Goal: Communication & Community: Answer question/provide support

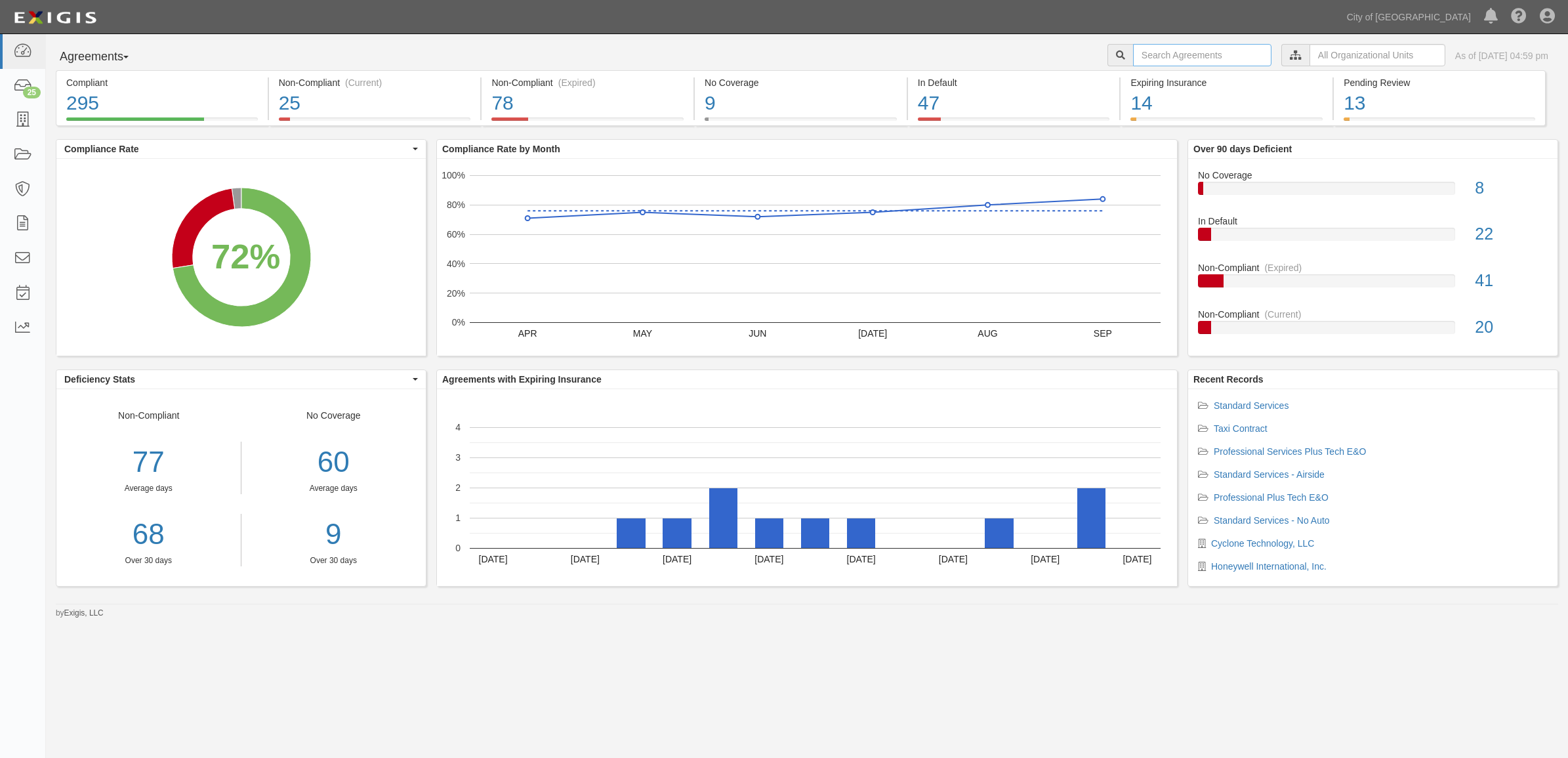
click at [1133, 52] on input "text" at bounding box center [1202, 55] width 139 height 22
type input "158246"
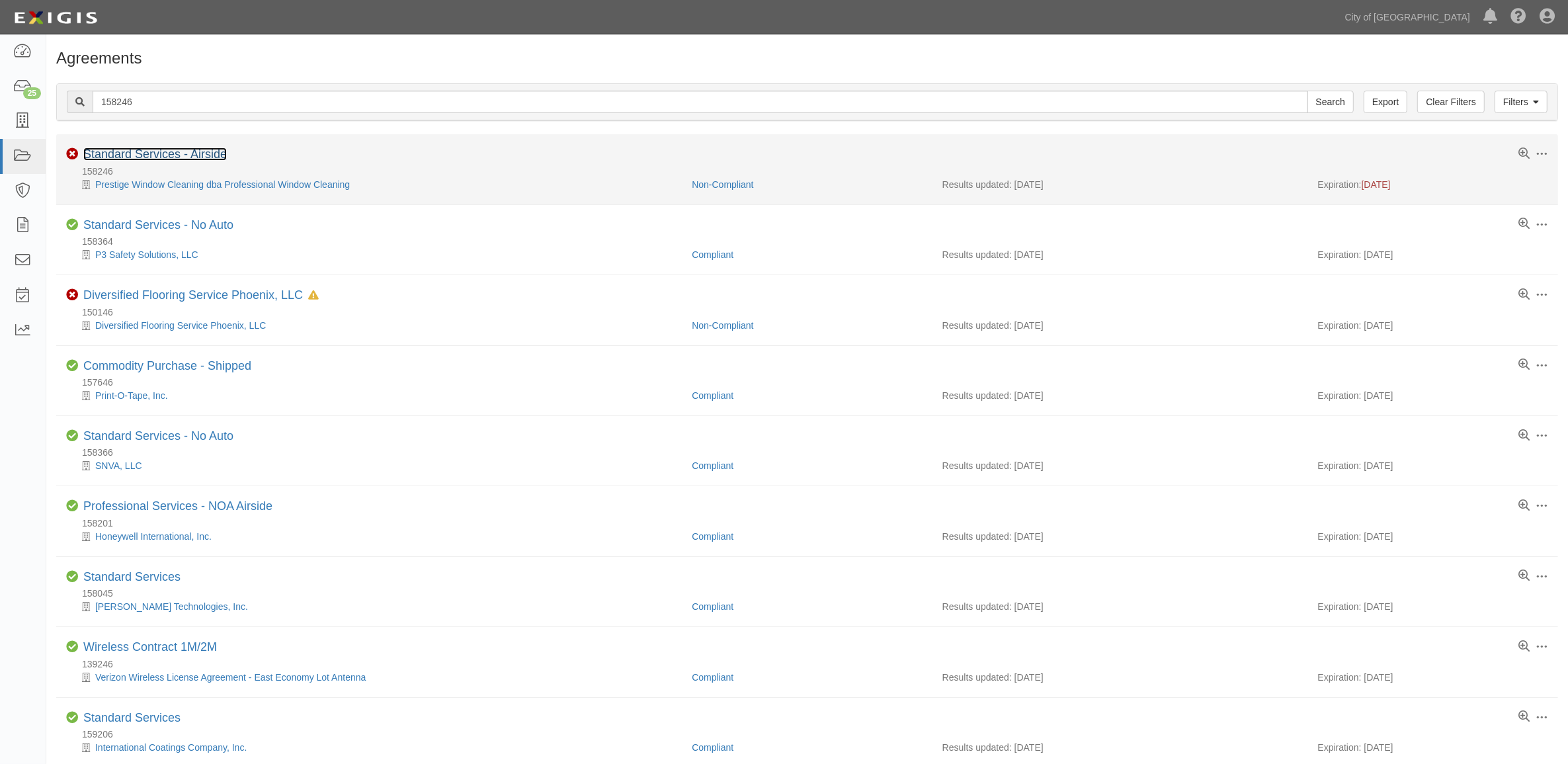
click at [179, 153] on link "Standard Services - Airside" at bounding box center [155, 154] width 143 height 13
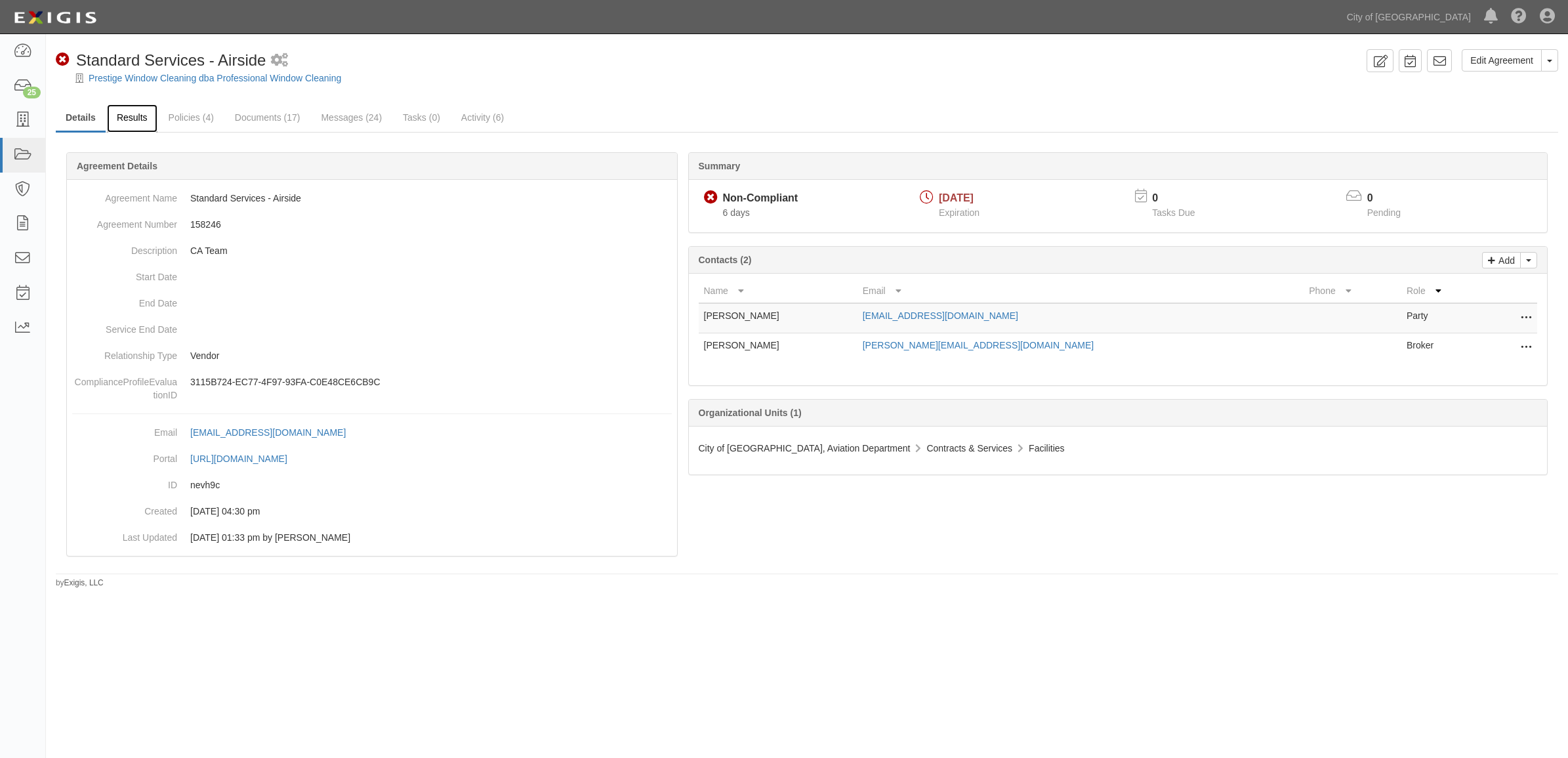
click at [132, 109] on link "Results" at bounding box center [132, 118] width 51 height 28
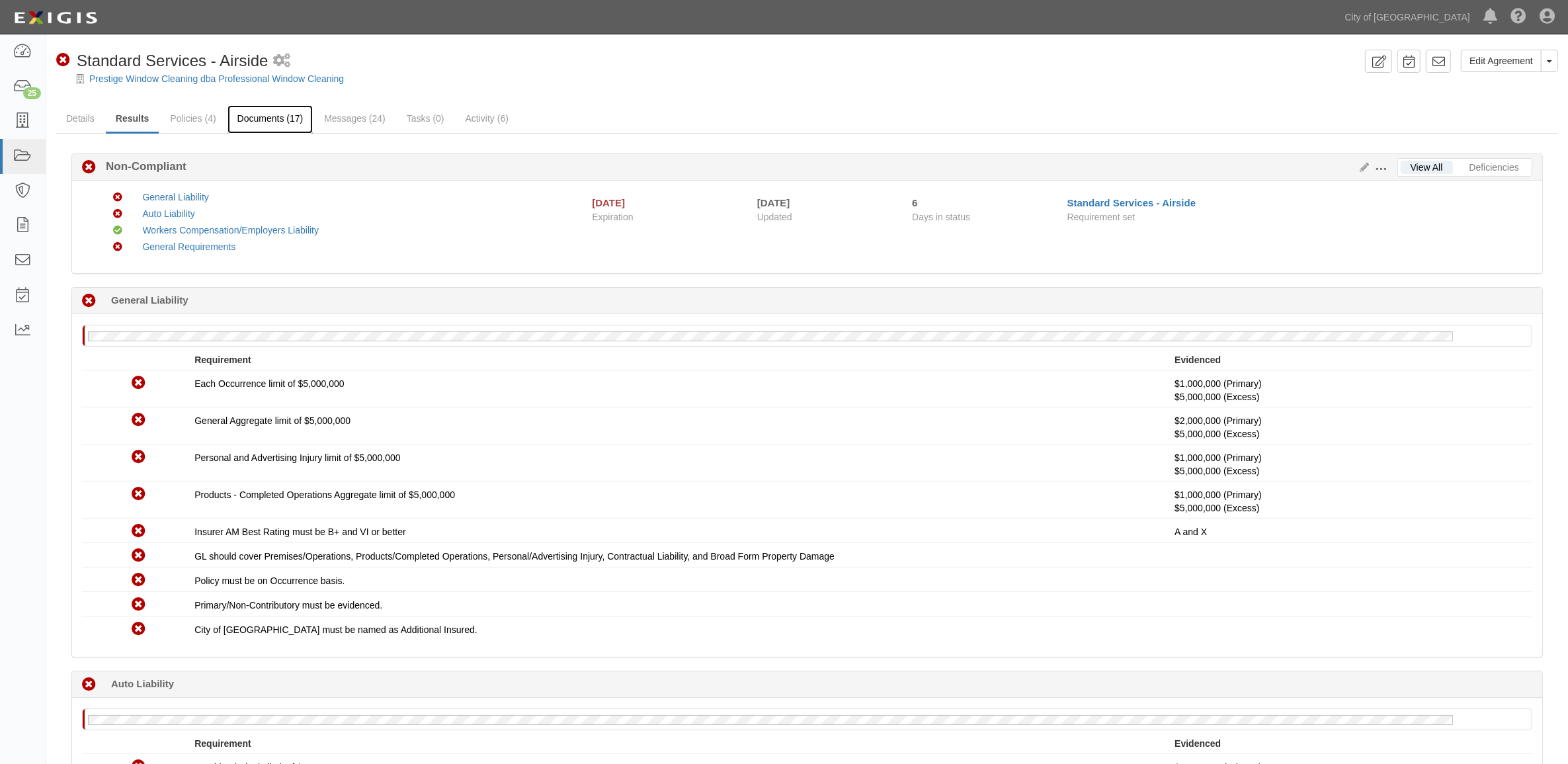
click at [267, 129] on link "Documents (17)" at bounding box center [270, 119] width 86 height 28
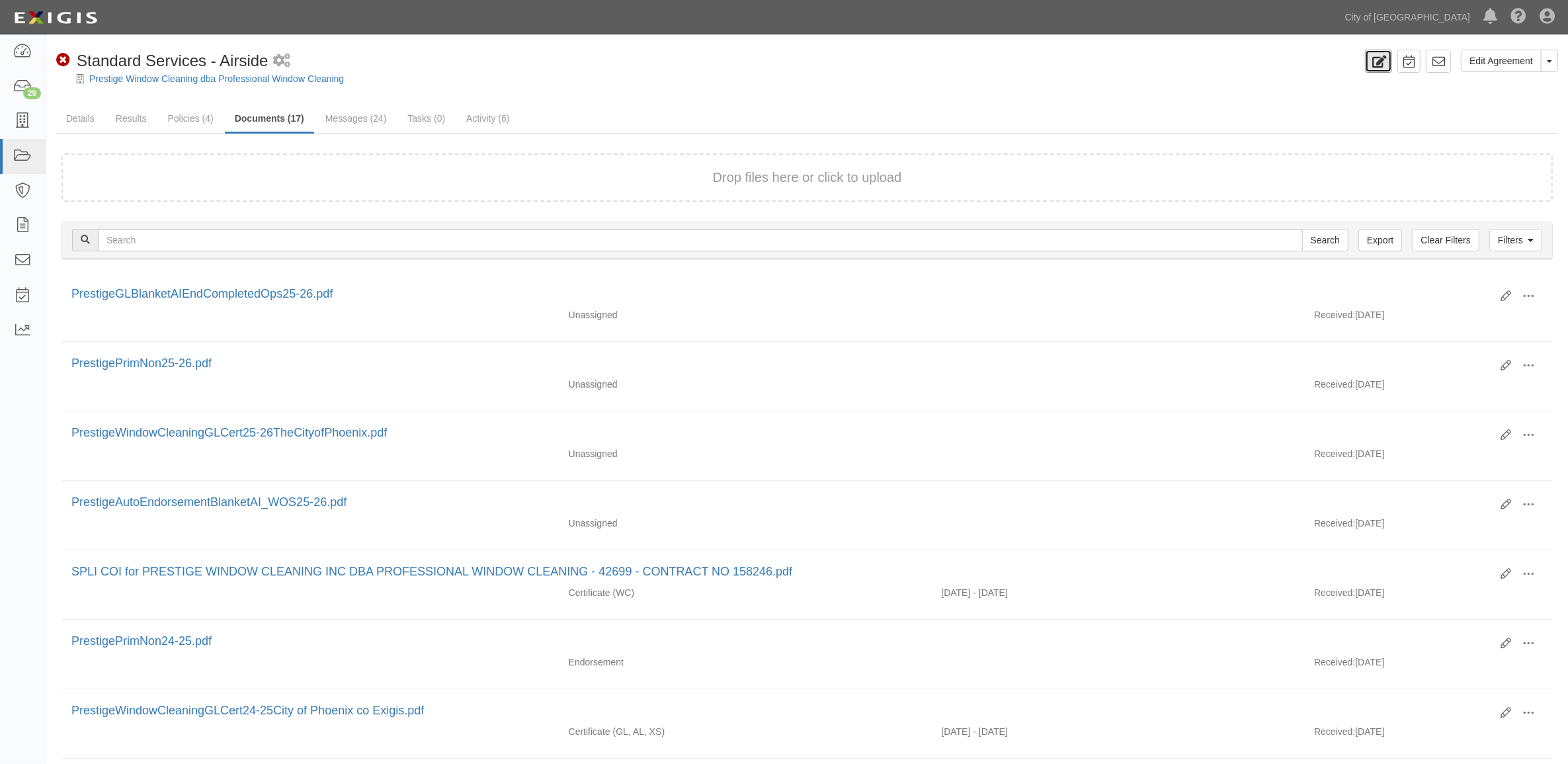
drag, startPoint x: 1376, startPoint y: 56, endPoint x: 1361, endPoint y: 71, distance: 21.2
click at [1377, 56] on icon at bounding box center [1378, 62] width 15 height 13
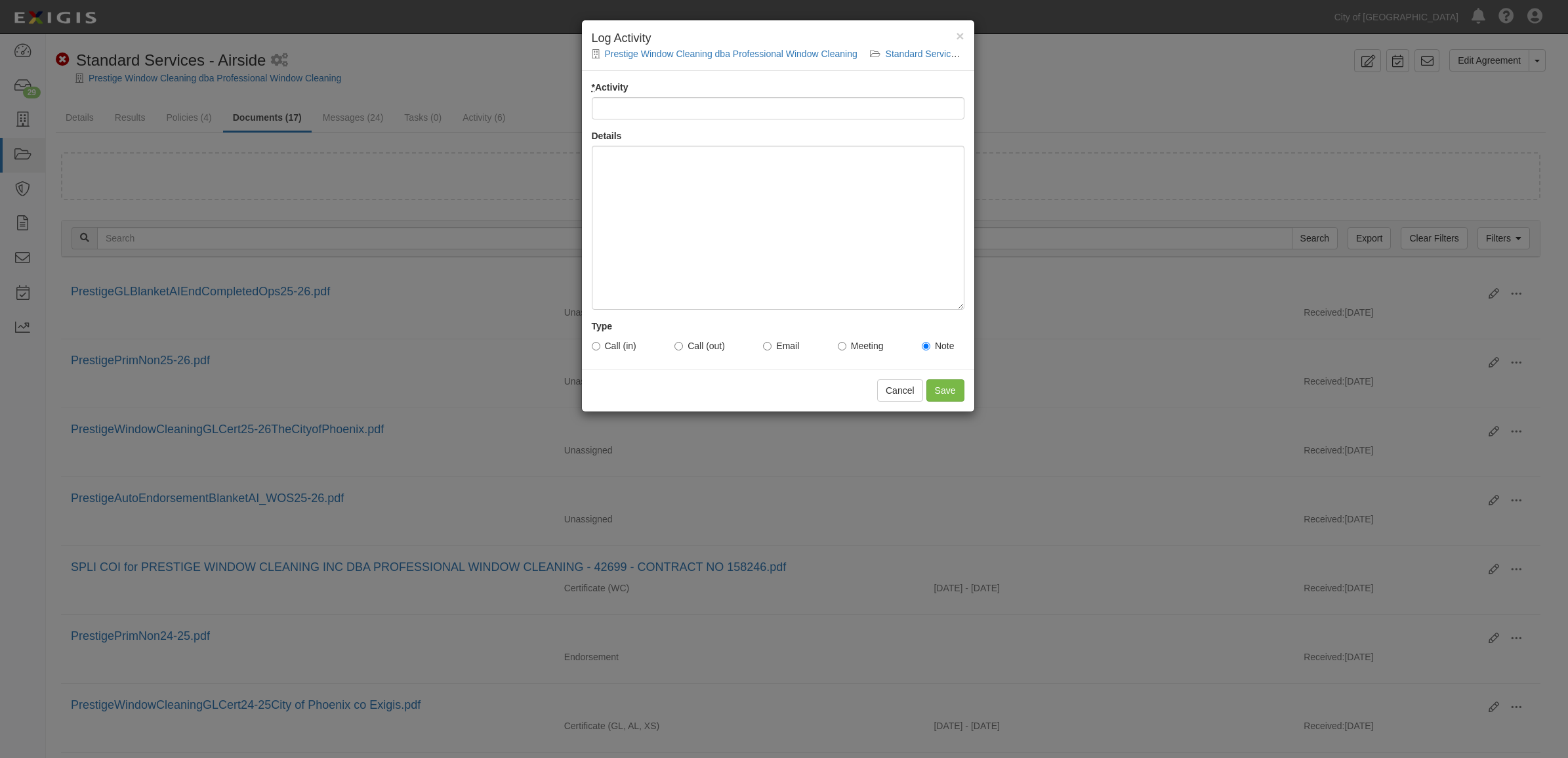
click at [663, 122] on div "* Activity Details Type Call (in) Call (out) Email Meeting Note" at bounding box center [777, 220] width 392 height 298
click at [662, 107] on input "* Activity" at bounding box center [777, 108] width 373 height 22
type input "uploaded document"
click at [670, 187] on div at bounding box center [777, 227] width 373 height 164
click at [845, 162] on div "received COI from vendor, uploaded to profile for review. 101/2025 - tm" at bounding box center [777, 227] width 373 height 164
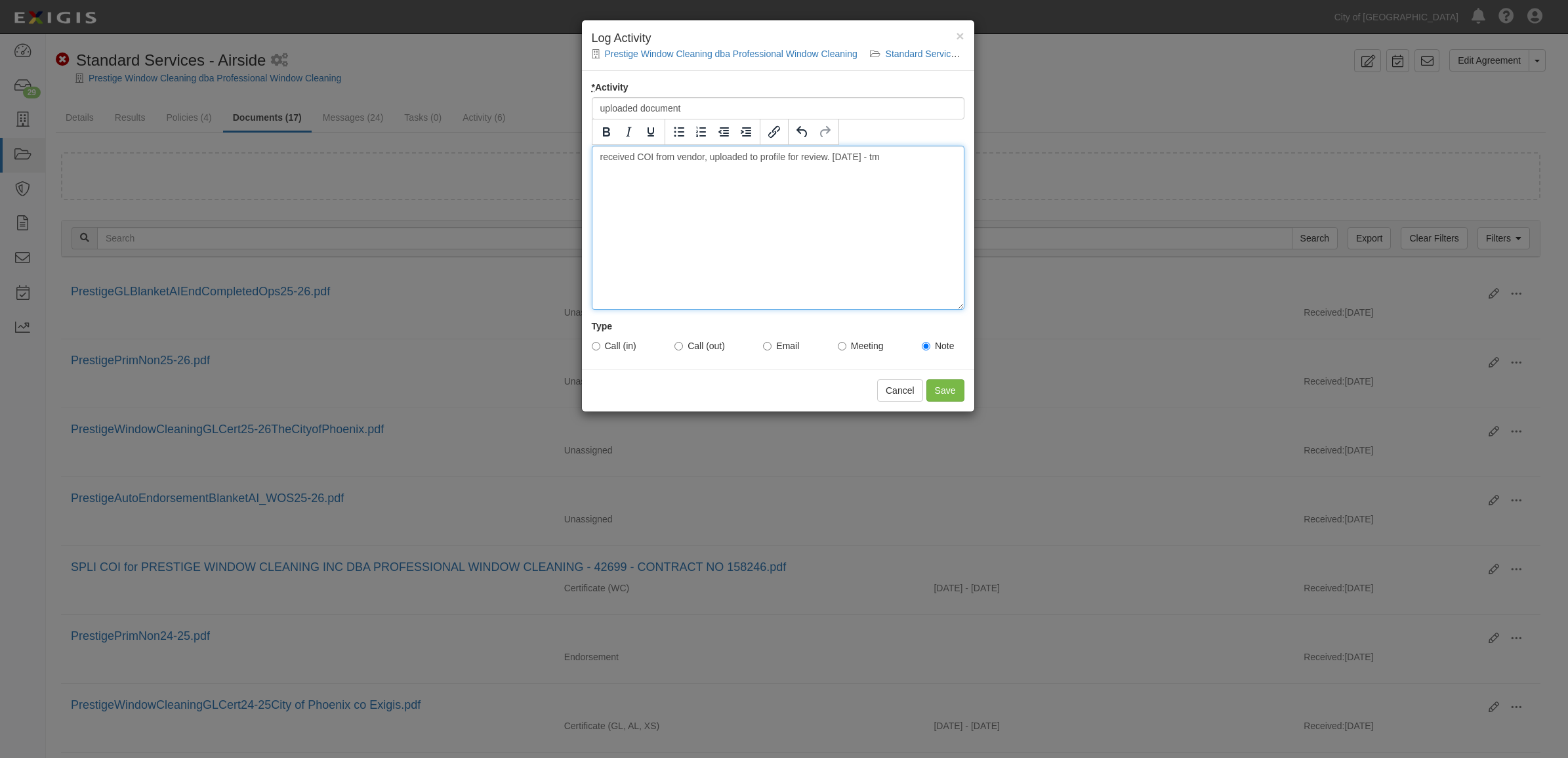
drag, startPoint x: 926, startPoint y: 165, endPoint x: 321, endPoint y: 109, distance: 607.6
click at [321, 109] on div "× Log Activity Prestige Window Cleaning dba Professional Window Cleaning Standa…" at bounding box center [784, 379] width 1568 height 758
copy div "received COI from vendor, uploaded to profile for review. 10/1/2025 - tm"
click at [949, 388] on input "Save" at bounding box center [945, 390] width 38 height 22
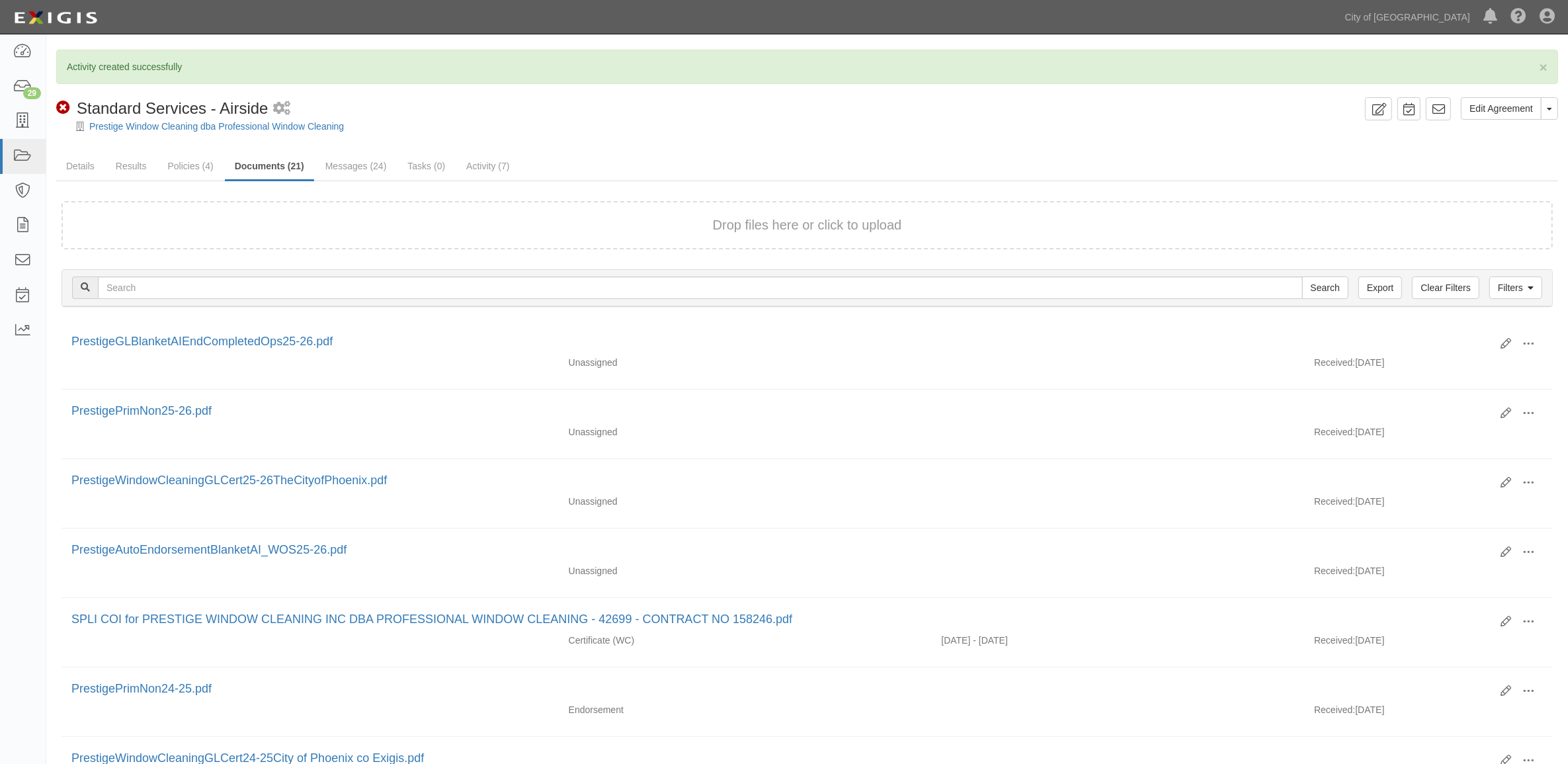
click at [1310, 129] on div "Prestige Window Cleaning dba Professional Window Cleaning" at bounding box center [817, 126] width 1502 height 13
click at [20, 63] on link at bounding box center [22, 52] width 46 height 35
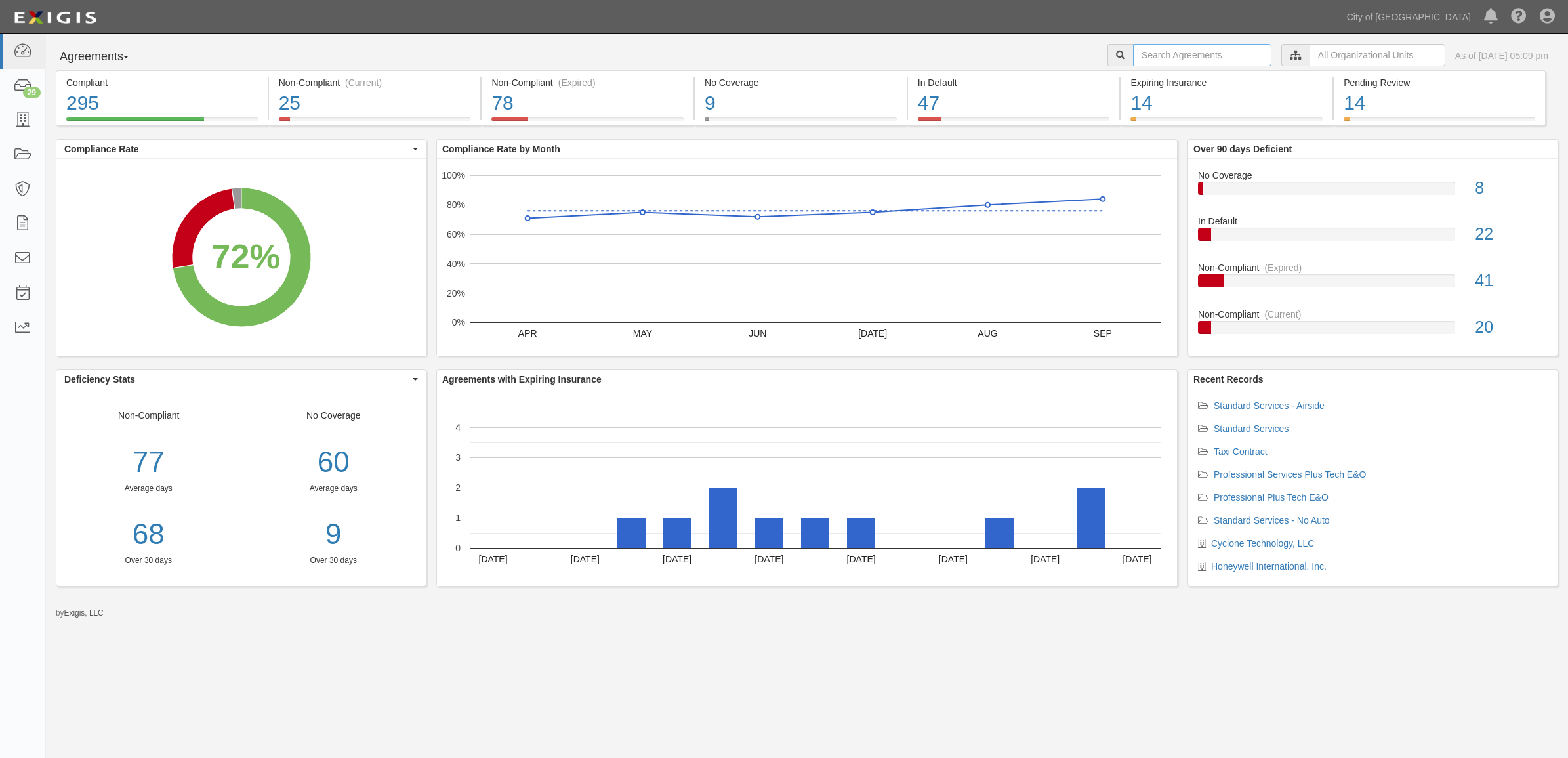
click at [1154, 53] on input "text" at bounding box center [1202, 55] width 139 height 22
type input "162688"
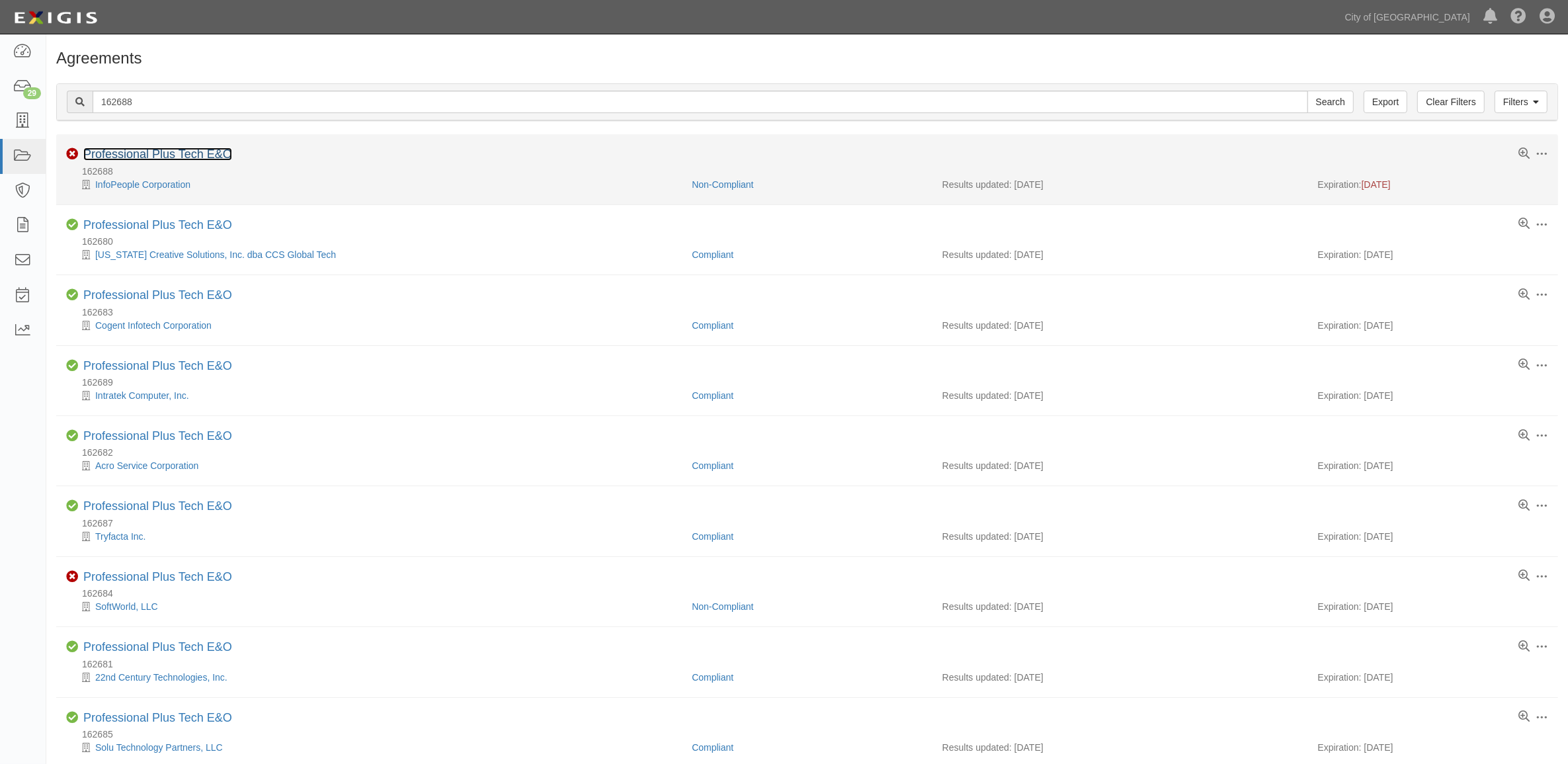
click at [216, 150] on link "Professional Plus Tech E&O" at bounding box center [158, 154] width 149 height 13
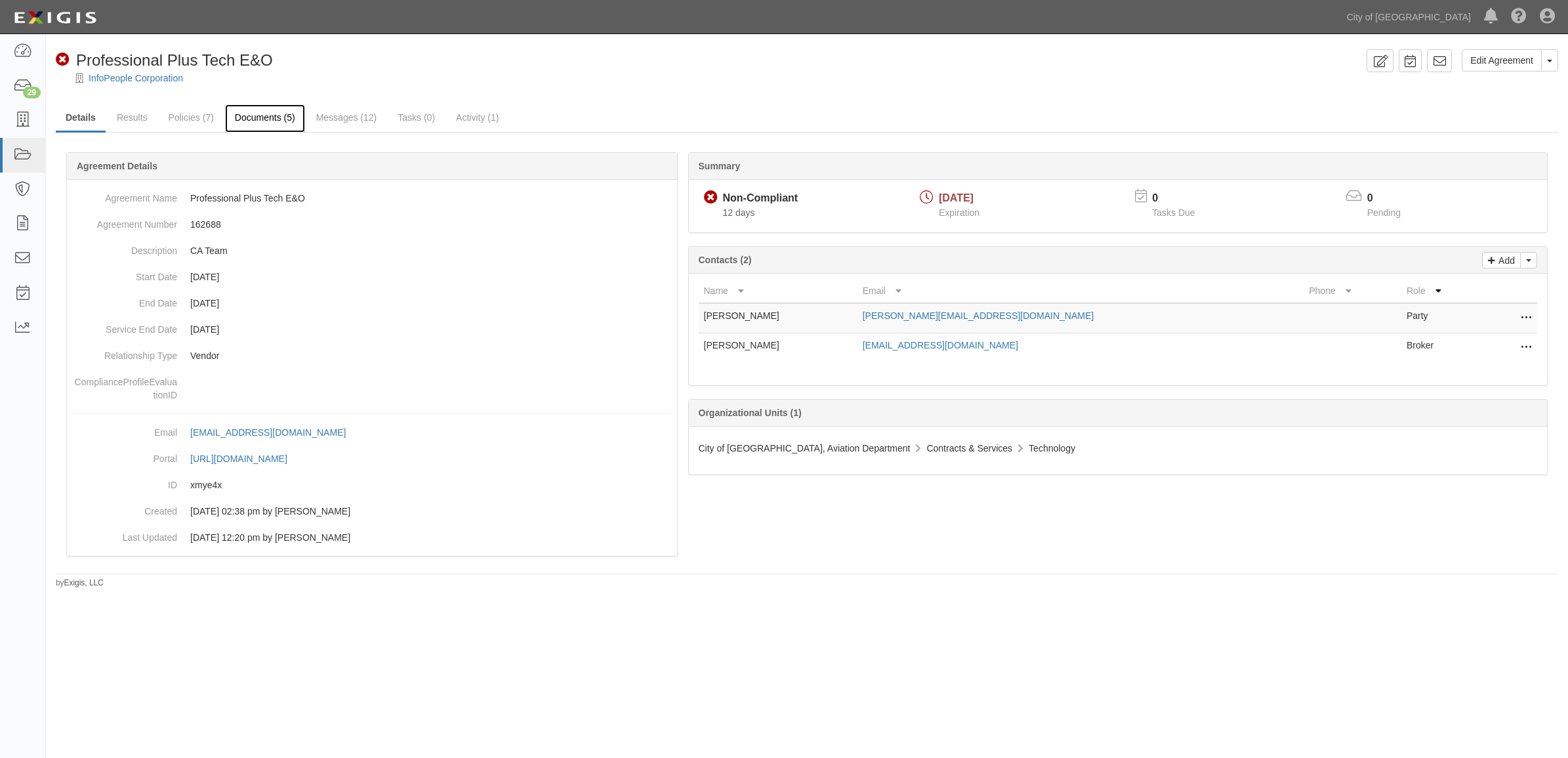
click at [247, 118] on link "Documents (5)" at bounding box center [265, 118] width 80 height 28
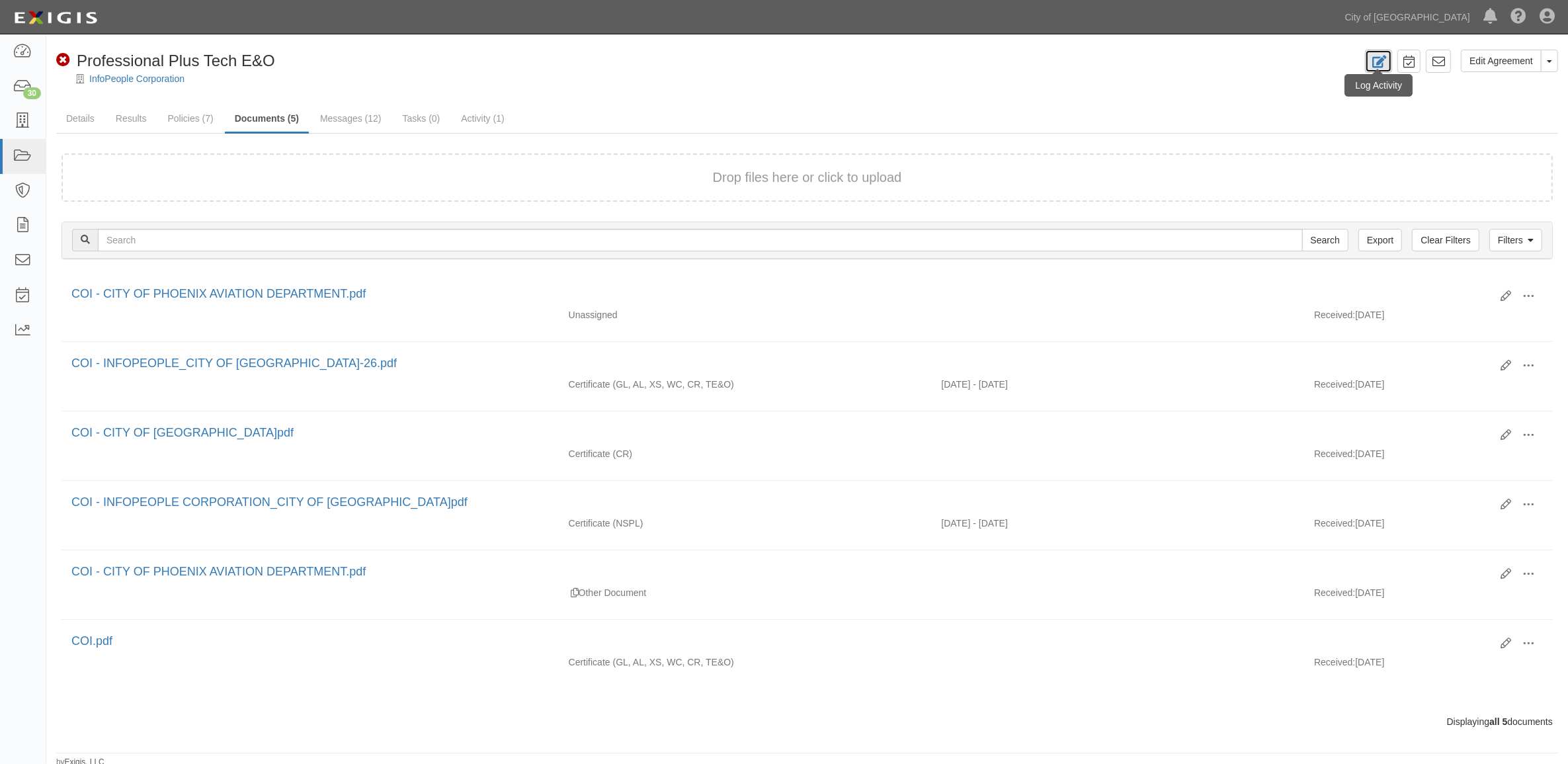
click at [1370, 53] on link at bounding box center [1378, 61] width 27 height 23
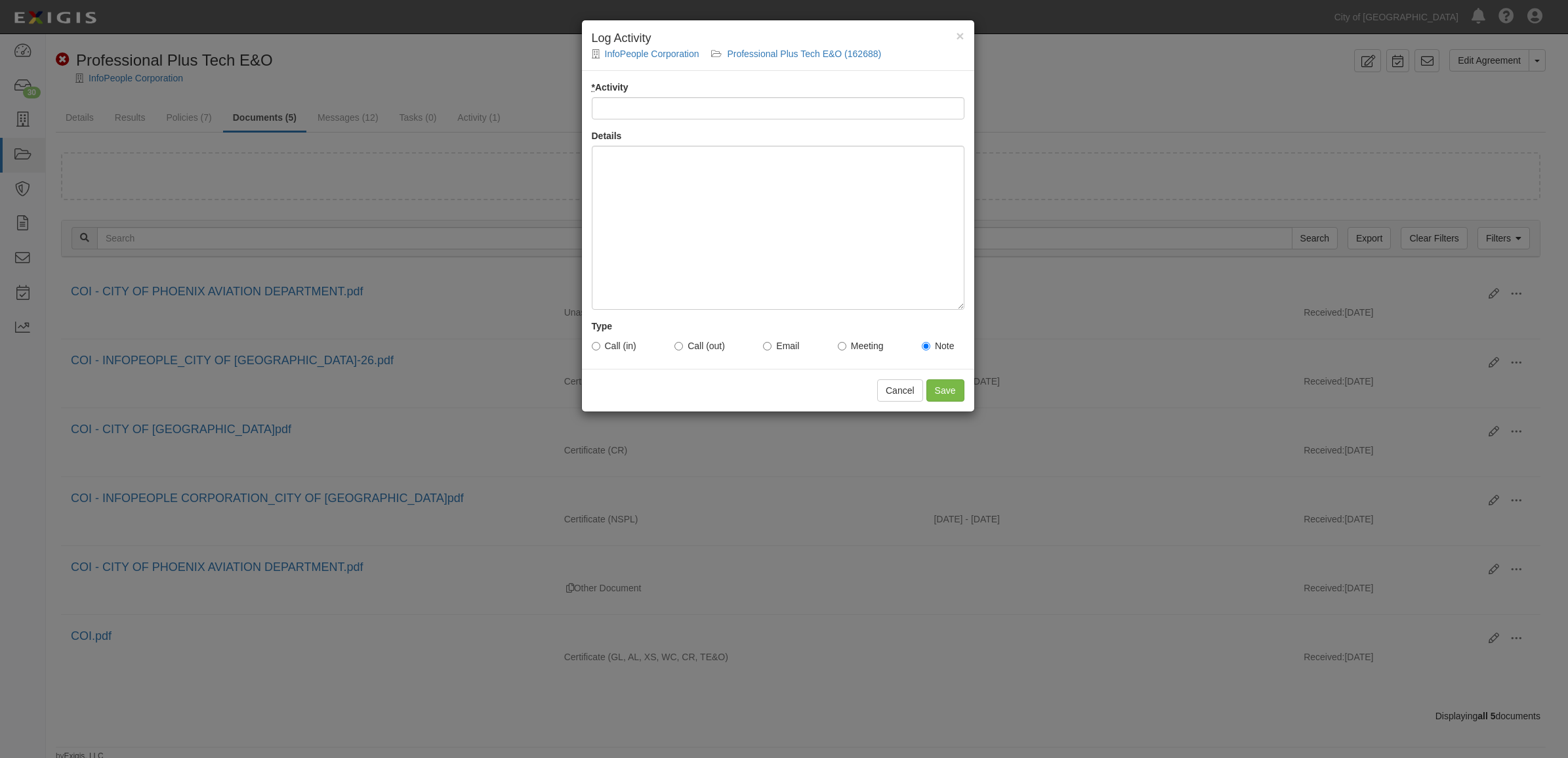
click at [694, 107] on input "* Activity" at bounding box center [777, 108] width 373 height 22
type input "uploaded document"
click at [729, 226] on div at bounding box center [777, 227] width 373 height 164
paste div
click at [962, 389] on input "Save" at bounding box center [945, 390] width 38 height 22
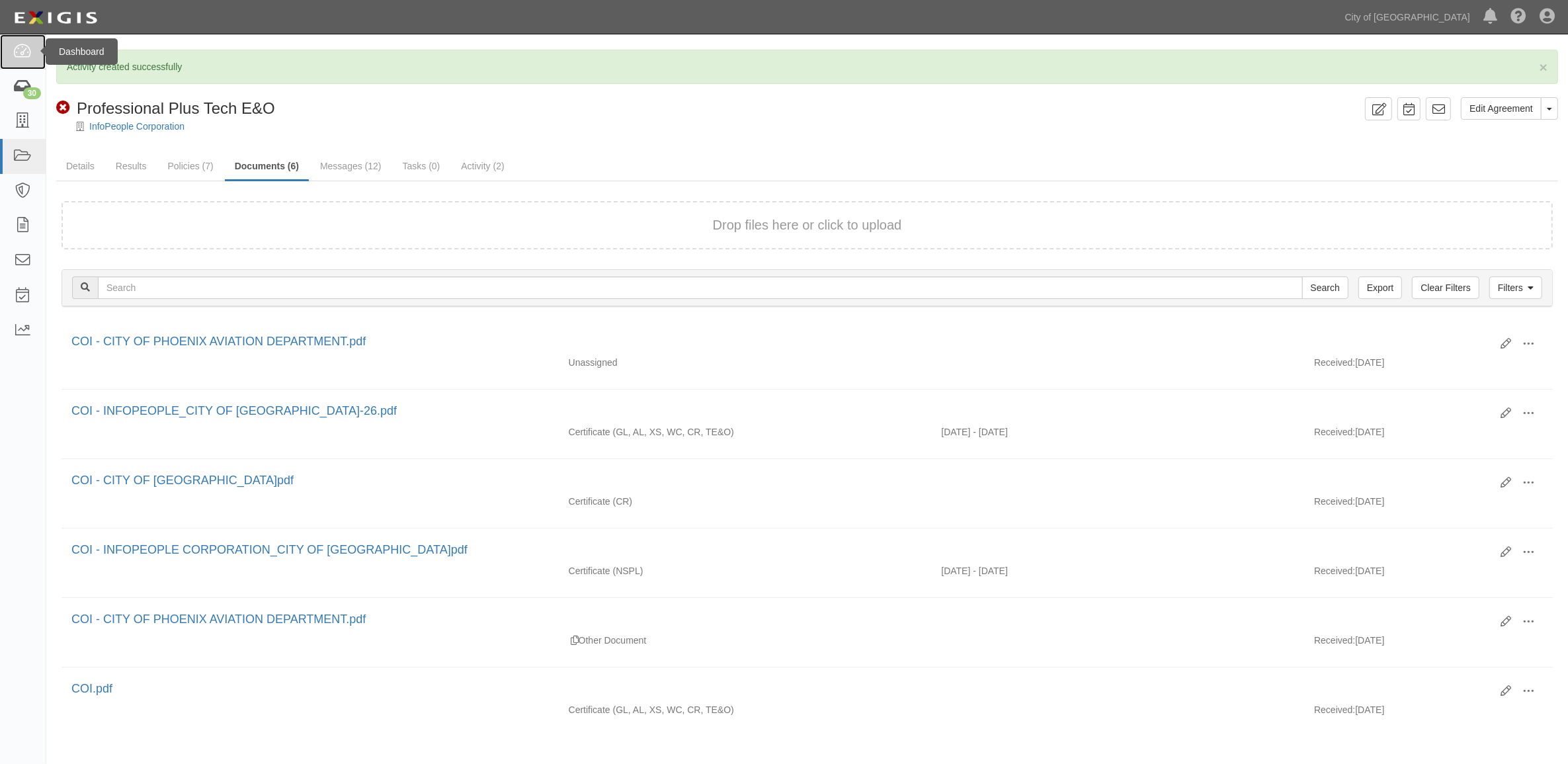
click at [27, 55] on icon at bounding box center [22, 52] width 18 height 15
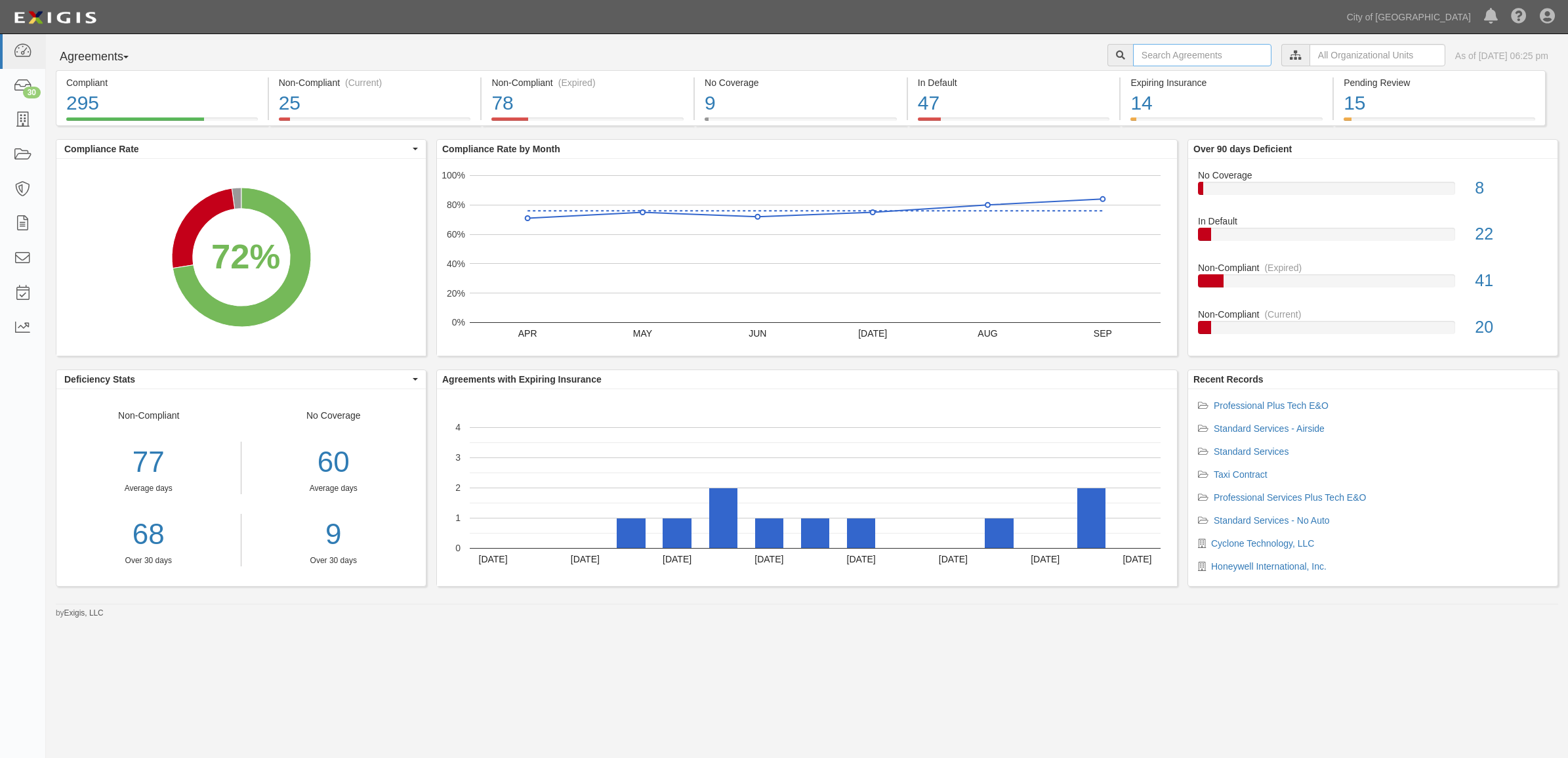
click at [1186, 58] on input "text" at bounding box center [1202, 55] width 139 height 22
click at [1317, 49] on input "text" at bounding box center [1377, 55] width 136 height 22
click at [1154, 76] on icon at bounding box center [1158, 79] width 9 height 6
click at [1156, 104] on input "Contracts & Services" at bounding box center [1152, 105] width 8 height 8
checkbox input "true"
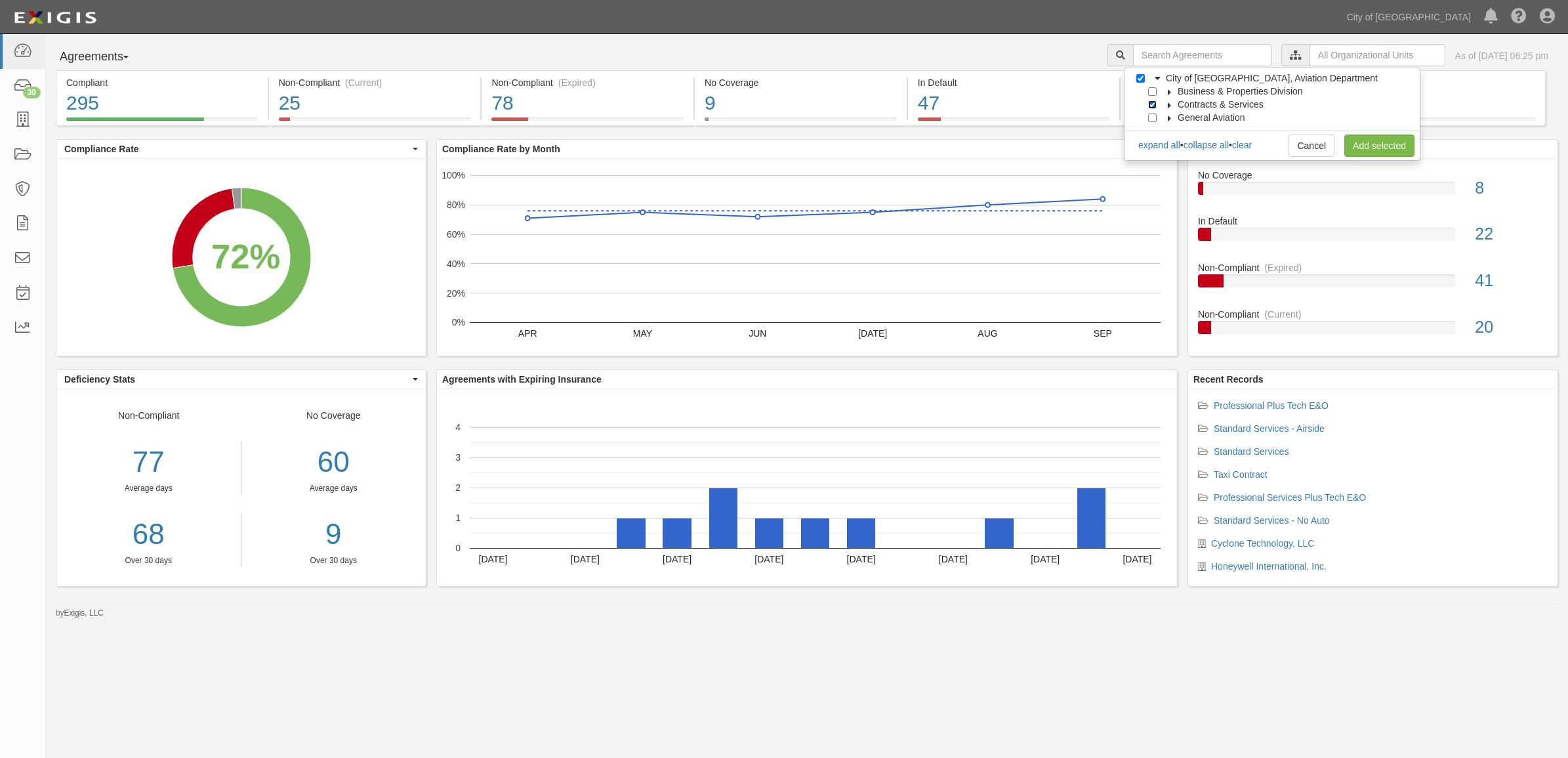
checkbox input "true"
click at [1351, 141] on link "Add selected" at bounding box center [1379, 146] width 70 height 22
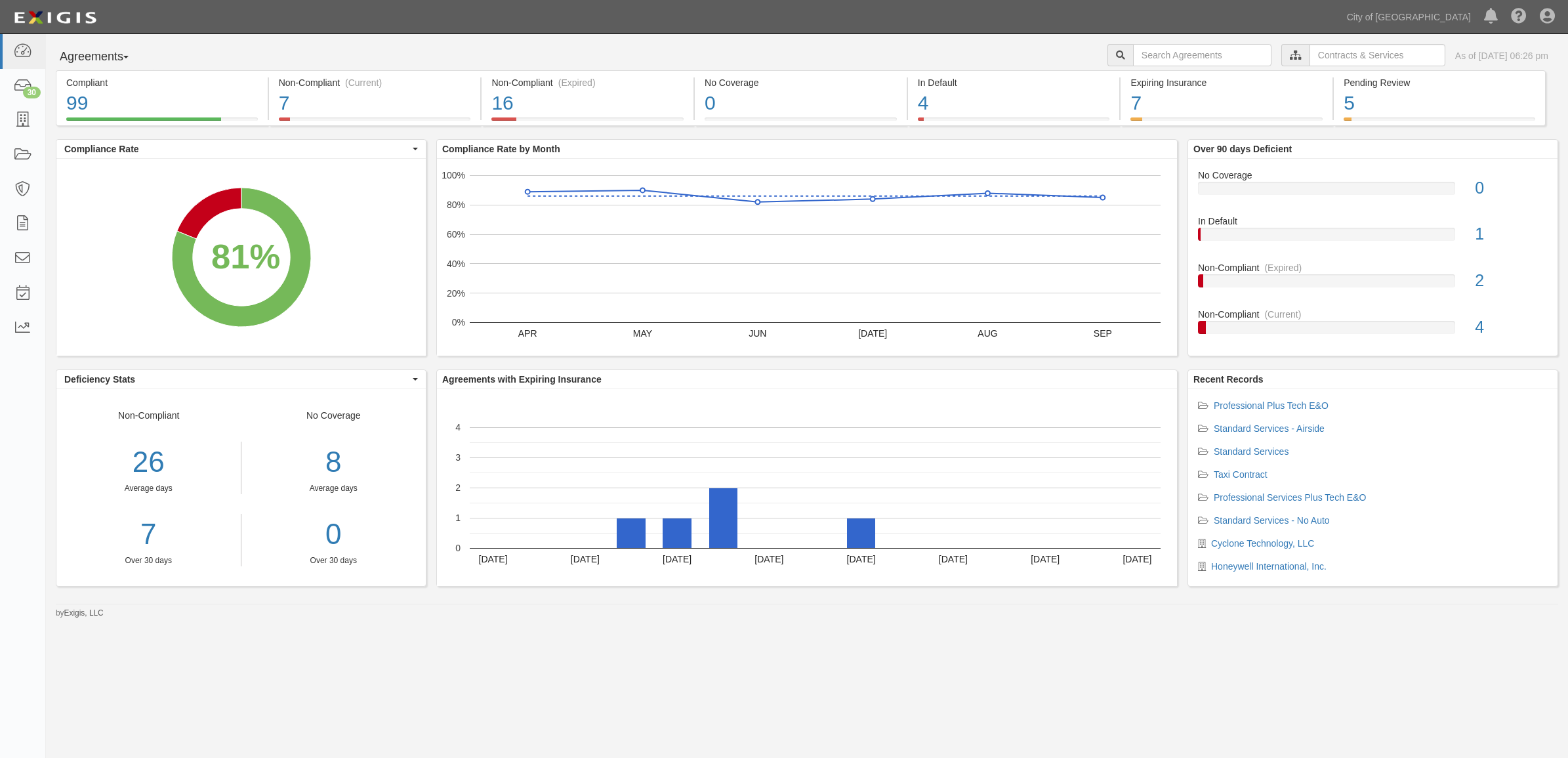
click at [1146, 40] on div "Agreements Parties Agreements Coverages City of Phoenix, Aviation Department Bu…" at bounding box center [807, 326] width 1522 height 585
click at [1136, 49] on input "text" at bounding box center [1202, 55] width 139 height 22
paste input "159960"
type input "159960"
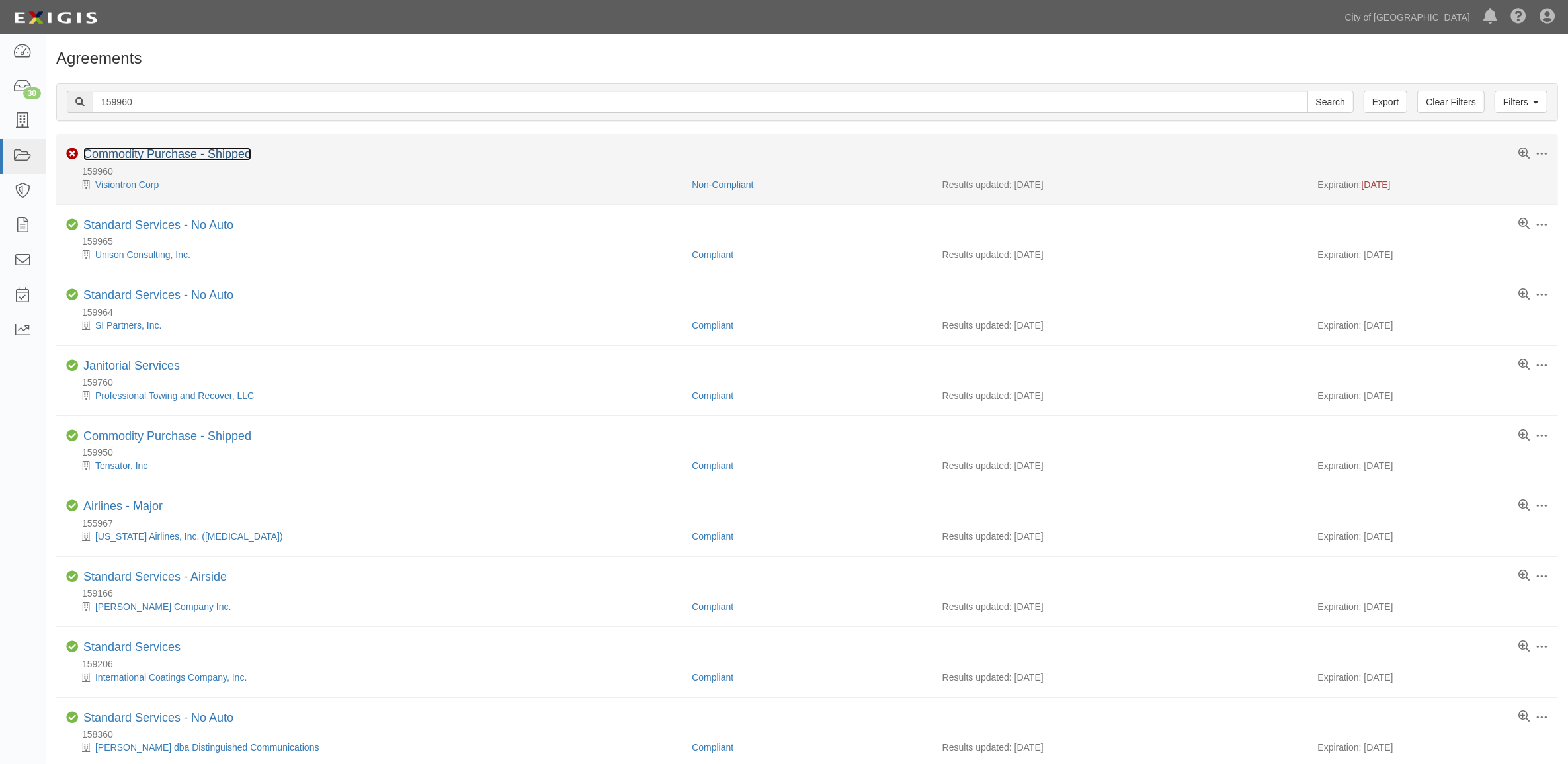
click at [119, 152] on link "Commodity Purchase - Shipped" at bounding box center [167, 154] width 168 height 13
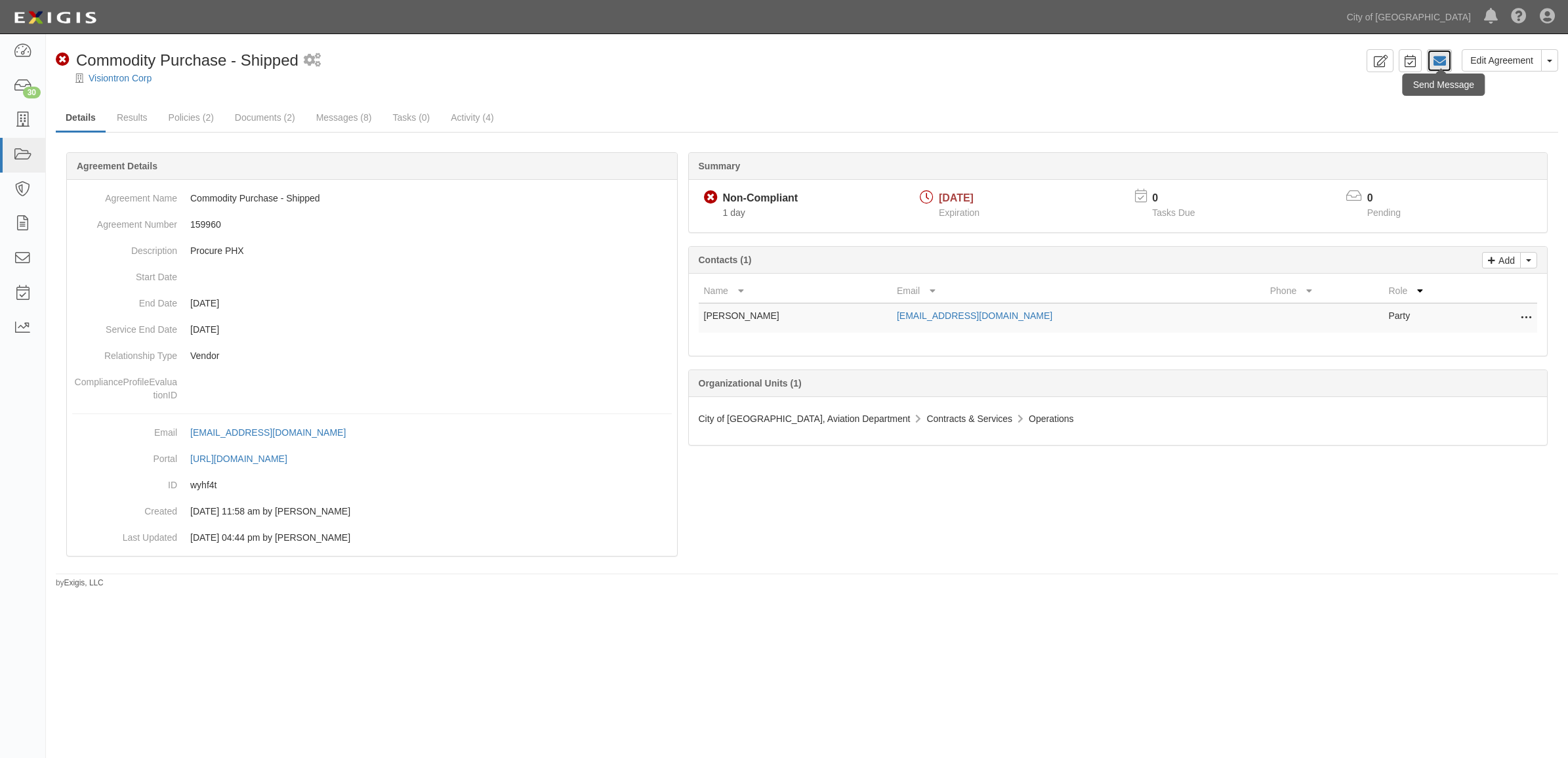
click at [1444, 63] on icon at bounding box center [1439, 61] width 13 height 13
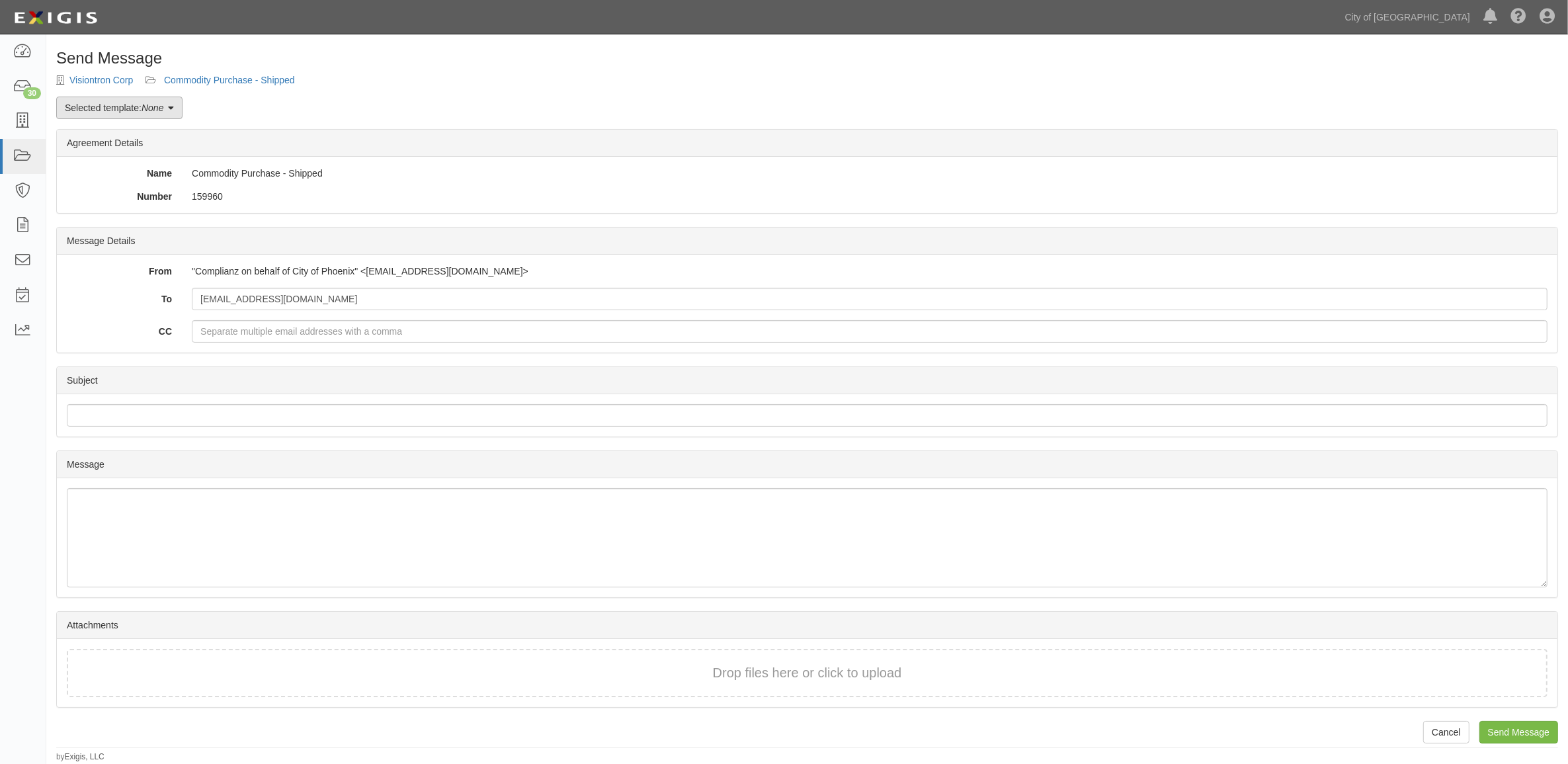
click at [117, 108] on link "Selected template: None" at bounding box center [119, 107] width 126 height 22
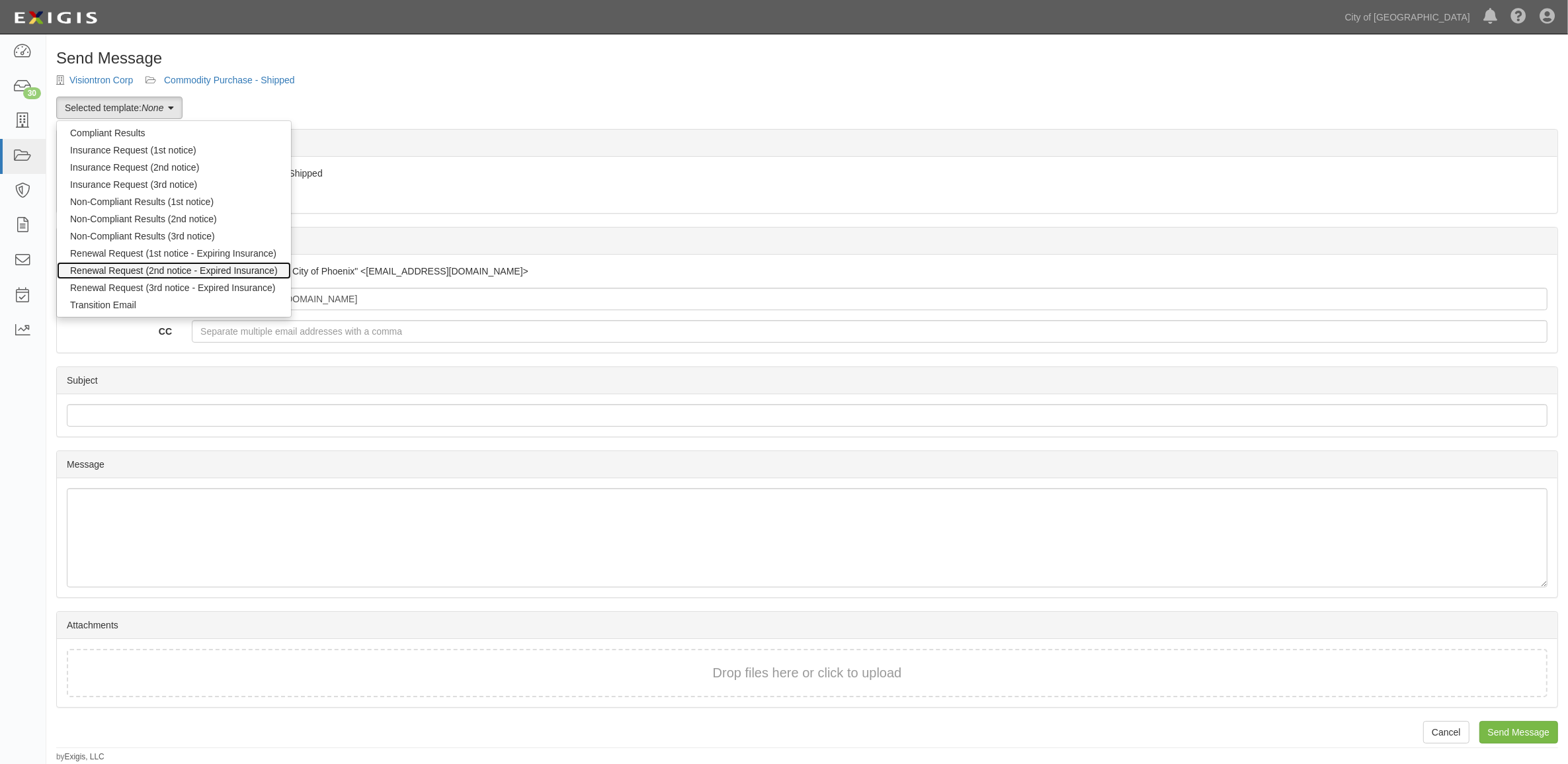
click at [223, 273] on link "Renewal Request (2nd notice - Expired Insurance)" at bounding box center [173, 270] width 234 height 17
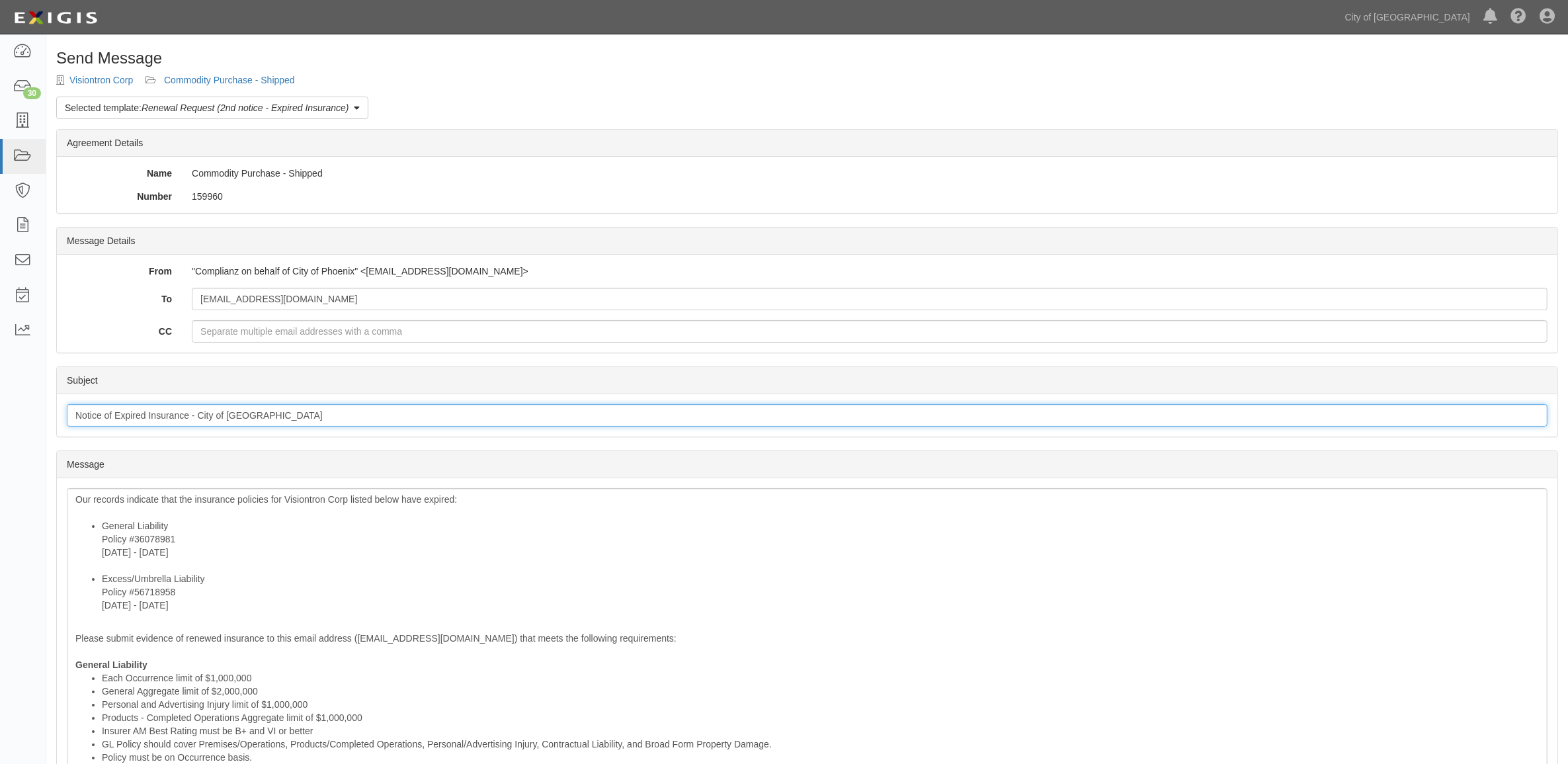
click at [199, 415] on input "Notice of Expired Insurance - City of Phoenix" at bounding box center [807, 415] width 1481 height 22
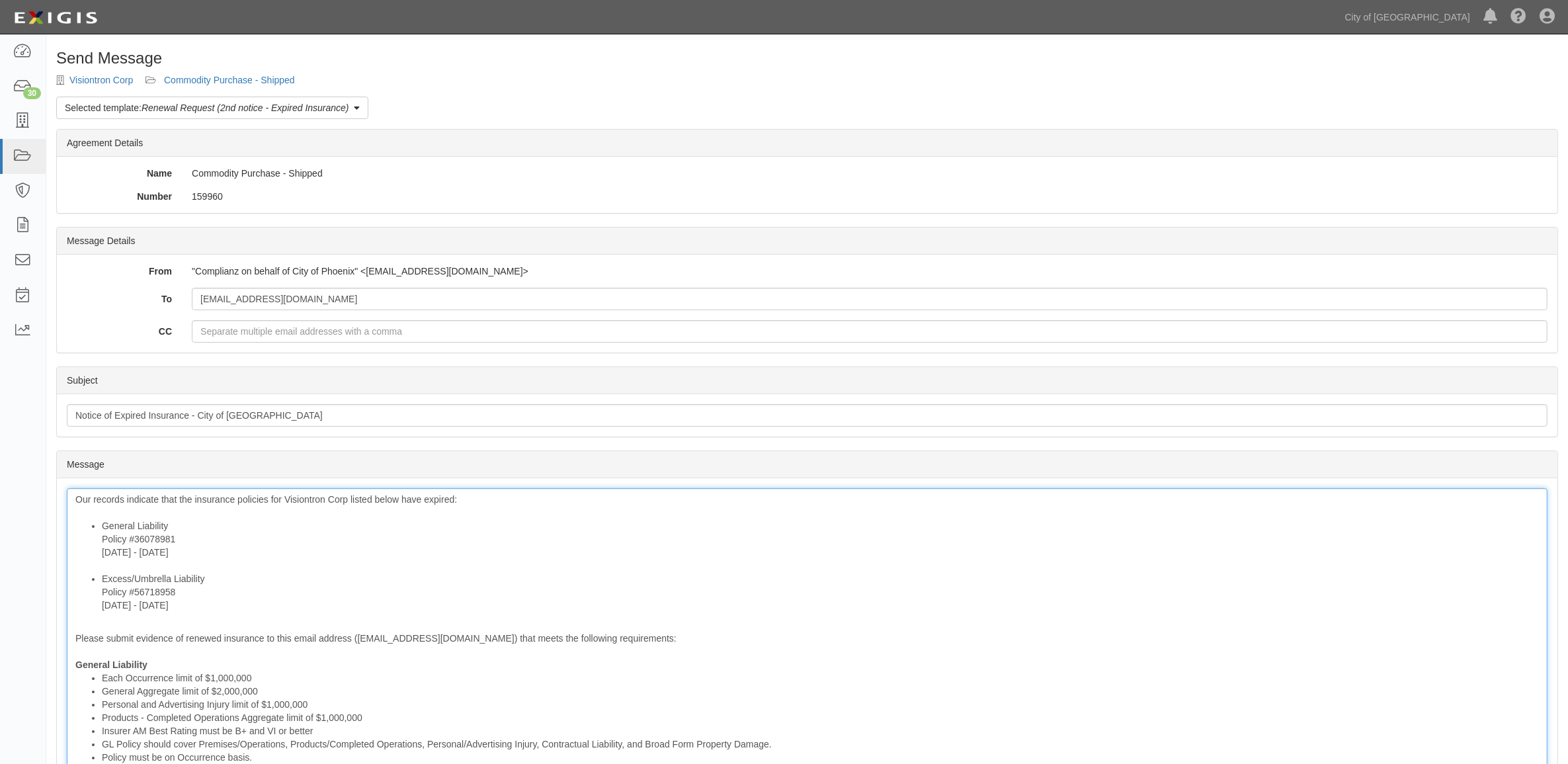
click at [230, 622] on div "Our records indicate that the insurance policies for Visiontron Corp listed bel…" at bounding box center [807, 714] width 1481 height 452
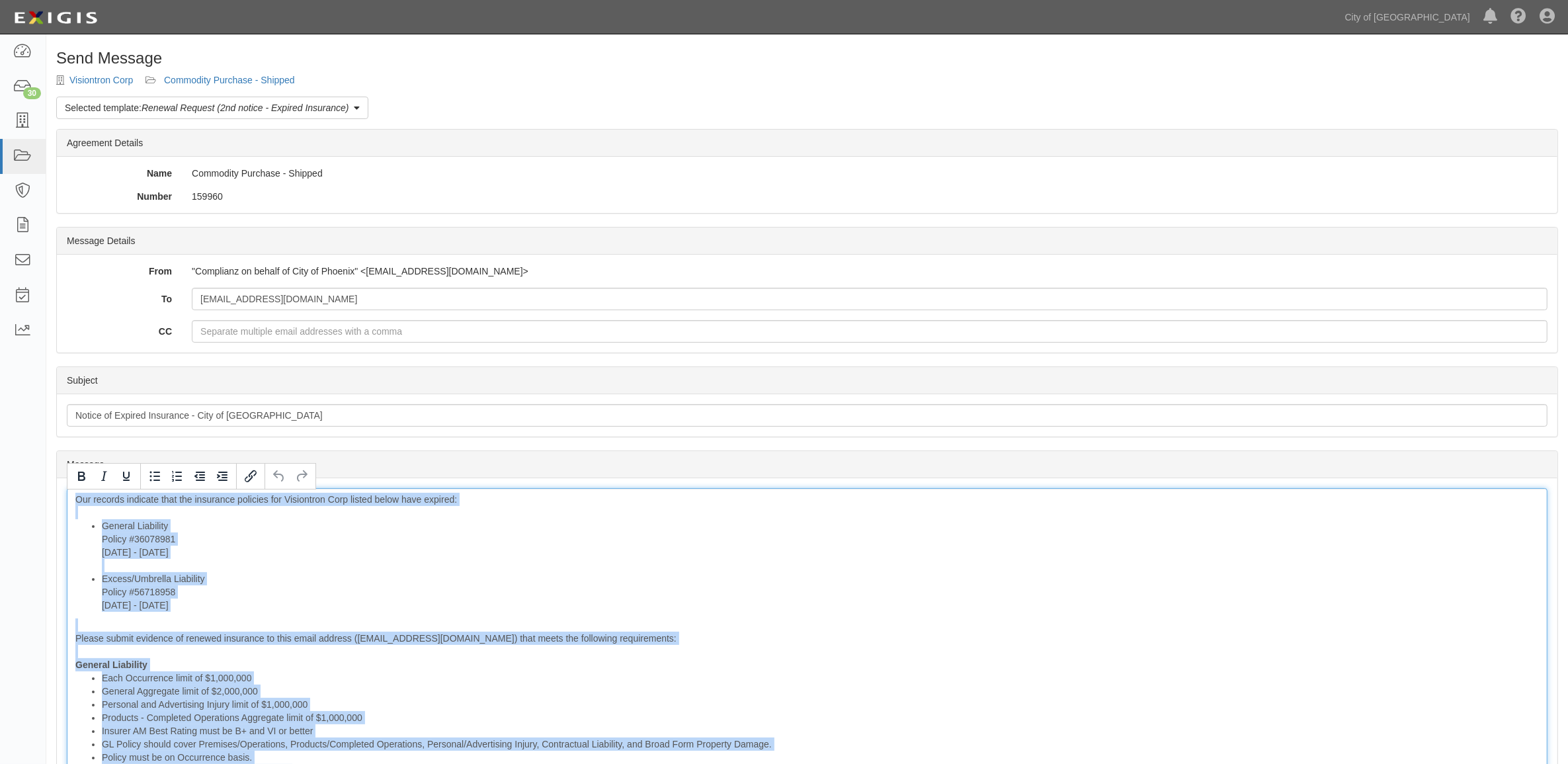
copy div "Our records indicate that the insurance policies for Visiontron Corp listed bel…"
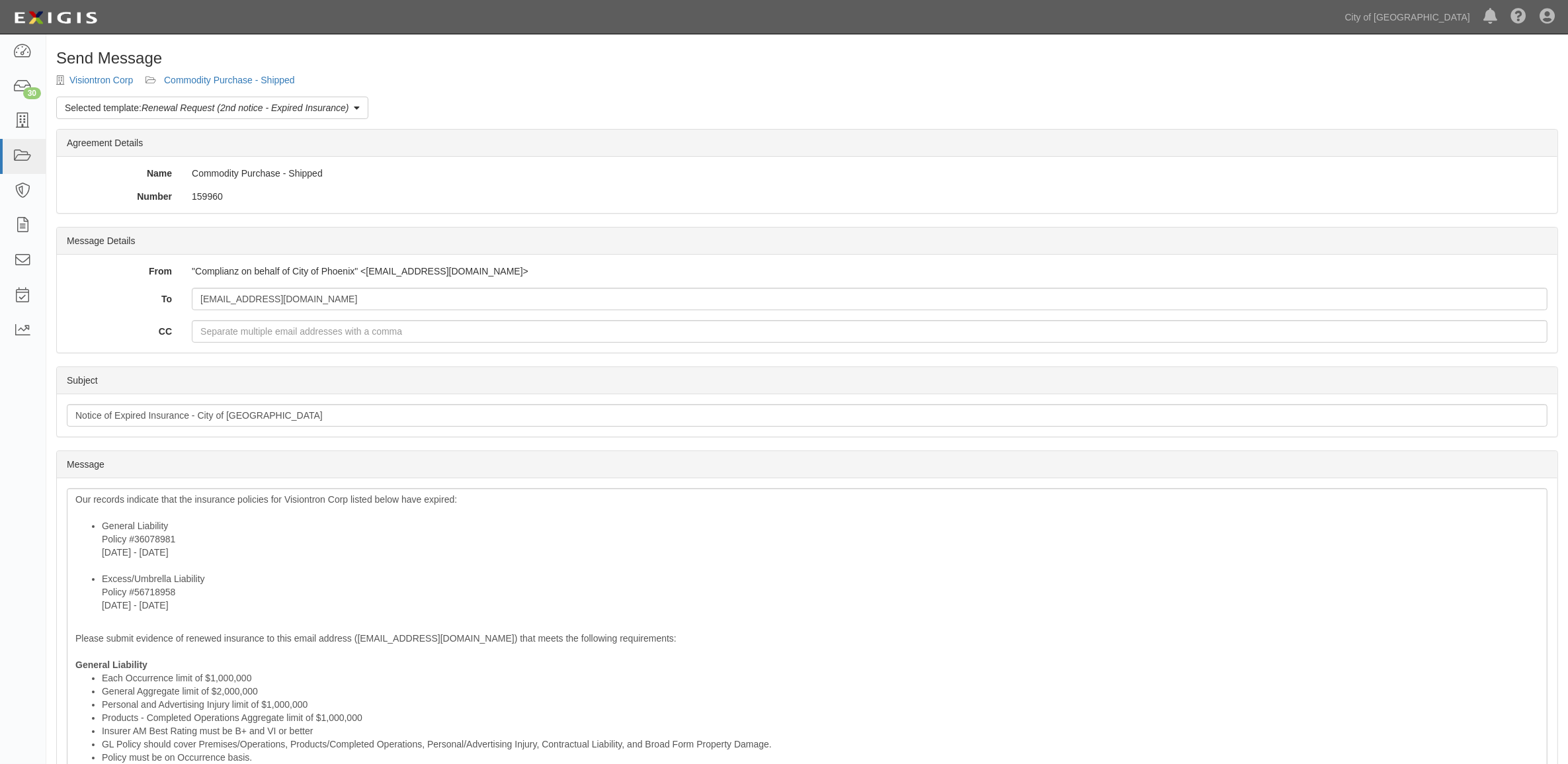
click at [250, 74] on div "Send Message Visiontron Corp Commodity Purchase - Shipped Selected template: Re…" at bounding box center [807, 583] width 1522 height 1066
click at [248, 70] on div "Send Message Visiontron Corp Commodity Purchase - Shipped Selected template: Re…" at bounding box center [807, 583] width 1522 height 1066
click at [244, 71] on div "Send Message Visiontron Corp Commodity Purchase - Shipped Selected template: Re…" at bounding box center [807, 583] width 1522 height 1066
click at [243, 79] on link "Commodity Purchase - Shipped" at bounding box center [230, 79] width 131 height 11
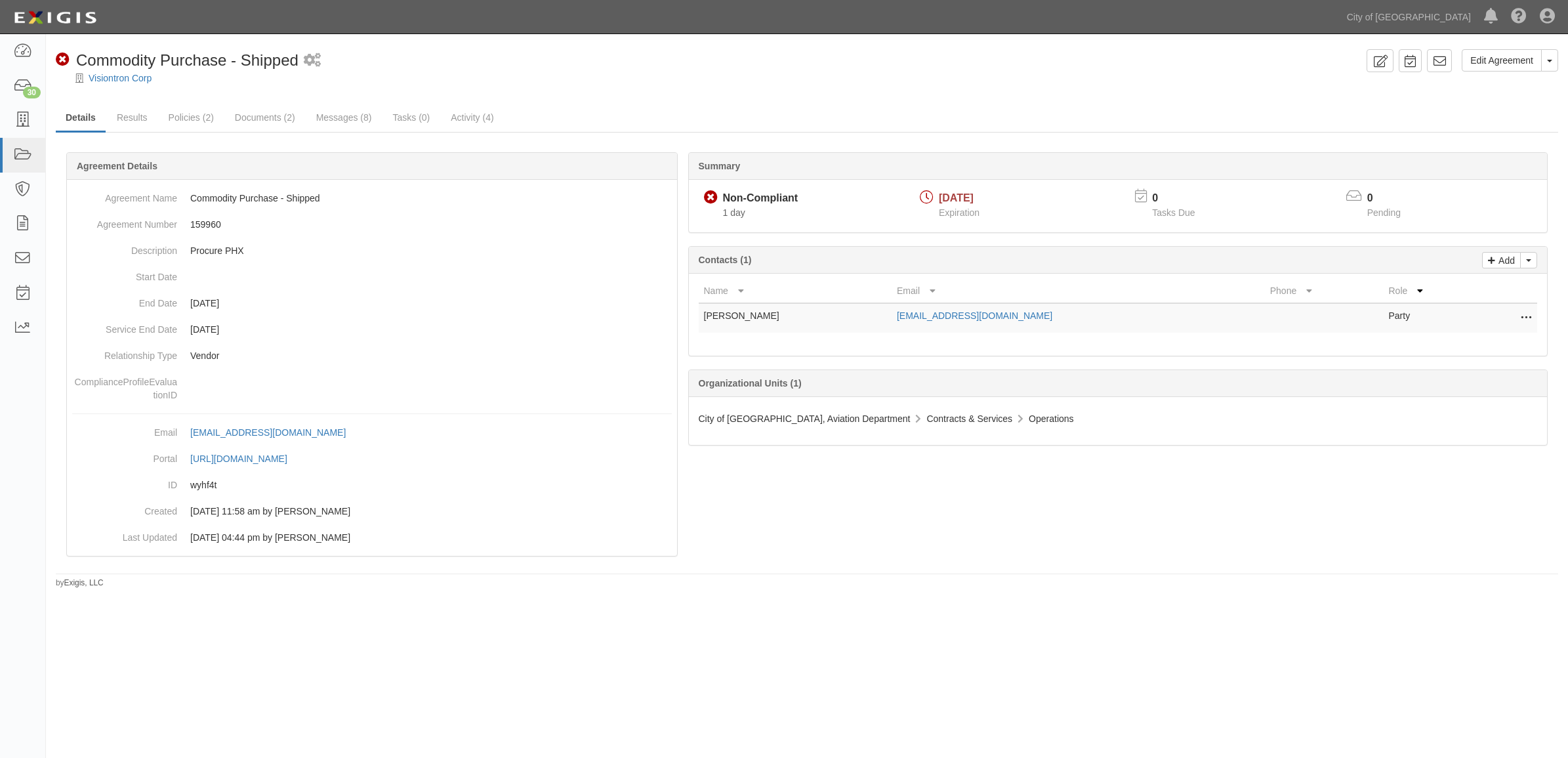
drag, startPoint x: 1071, startPoint y: 318, endPoint x: 903, endPoint y: 319, distance: 168.0
click at [903, 319] on tr "[PERSON_NAME] [EMAIL_ADDRESS][DOMAIN_NAME] Party Edit Remove from agreement Del…" at bounding box center [1118, 318] width 839 height 29
copy tr "[EMAIL_ADDRESS][DOMAIN_NAME]"
drag, startPoint x: 1373, startPoint y: 63, endPoint x: 1301, endPoint y: 95, distance: 78.8
click at [1373, 63] on icon at bounding box center [1380, 61] width 15 height 13
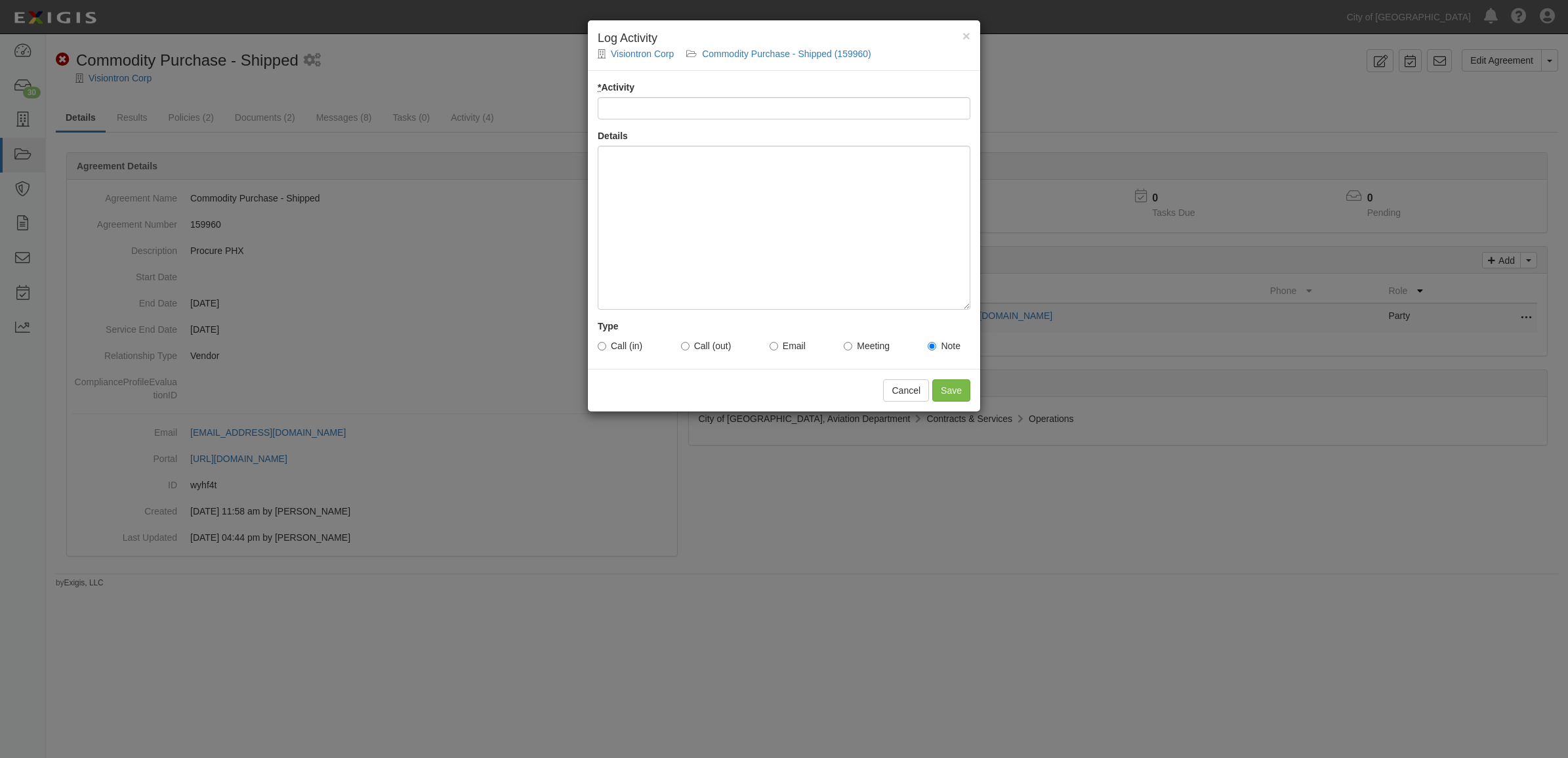
click at [684, 115] on input "* Activity" at bounding box center [784, 108] width 373 height 22
type input "Email Sent to Vendor - tm"
click at [697, 198] on div at bounding box center [784, 227] width 373 height 164
click at [785, 348] on label "Email" at bounding box center [788, 346] width 36 height 13
click at [778, 348] on input "Email" at bounding box center [774, 346] width 8 height 8
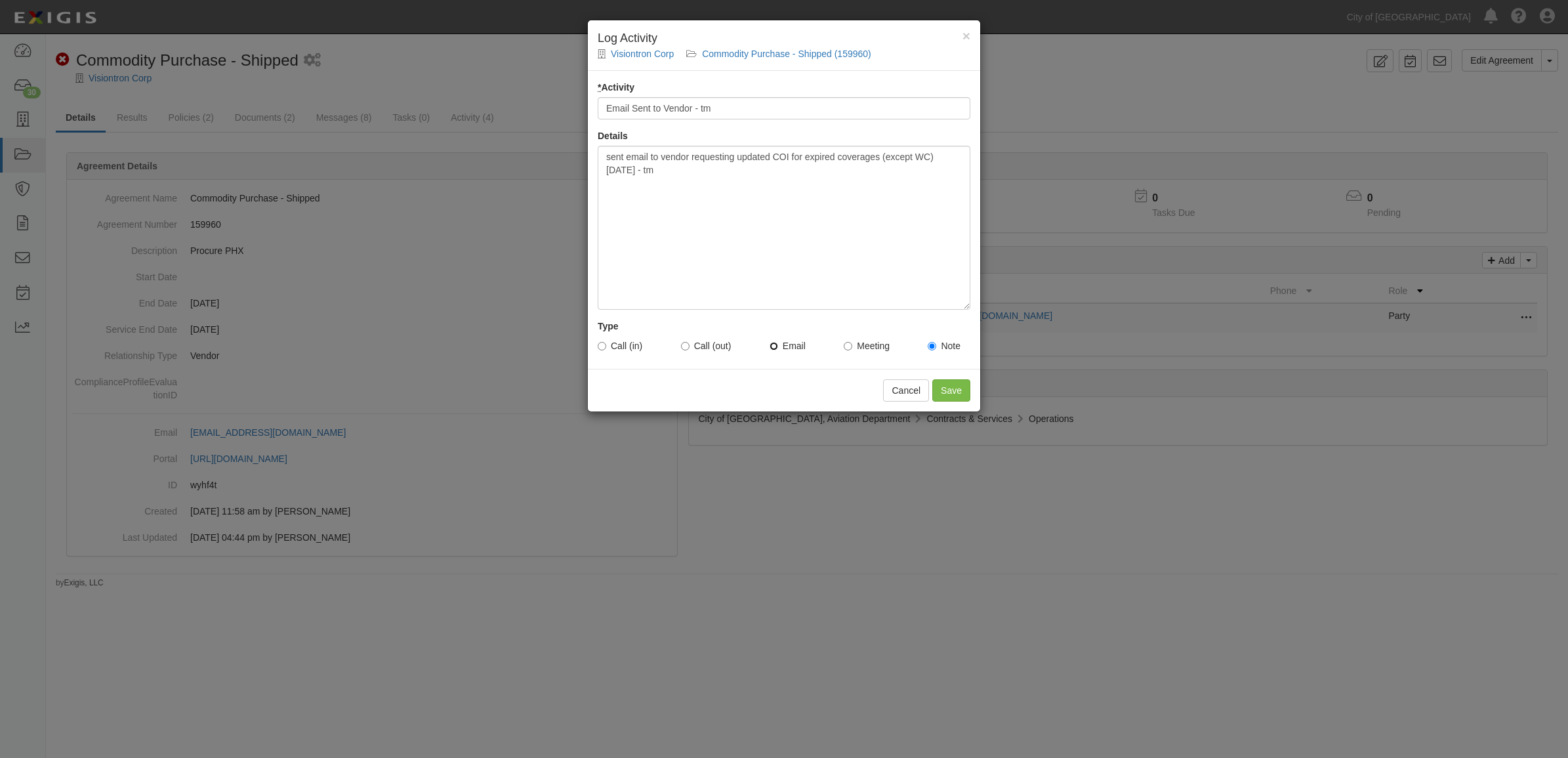
radio input "true"
click at [947, 403] on div "Cancel Save" at bounding box center [784, 389] width 392 height 42
click at [950, 399] on input "Save" at bounding box center [951, 390] width 38 height 22
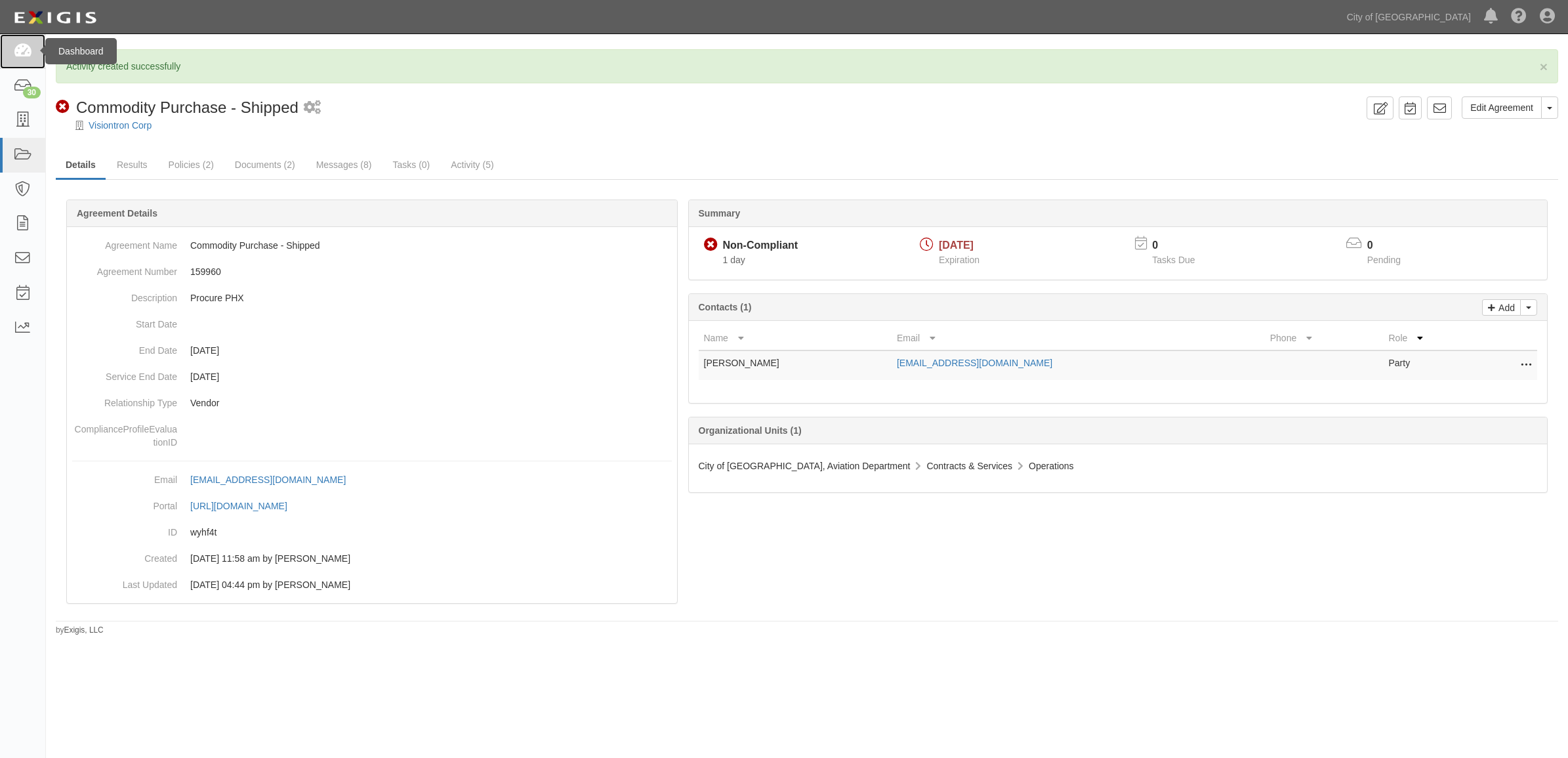
click at [23, 56] on icon at bounding box center [22, 52] width 18 height 15
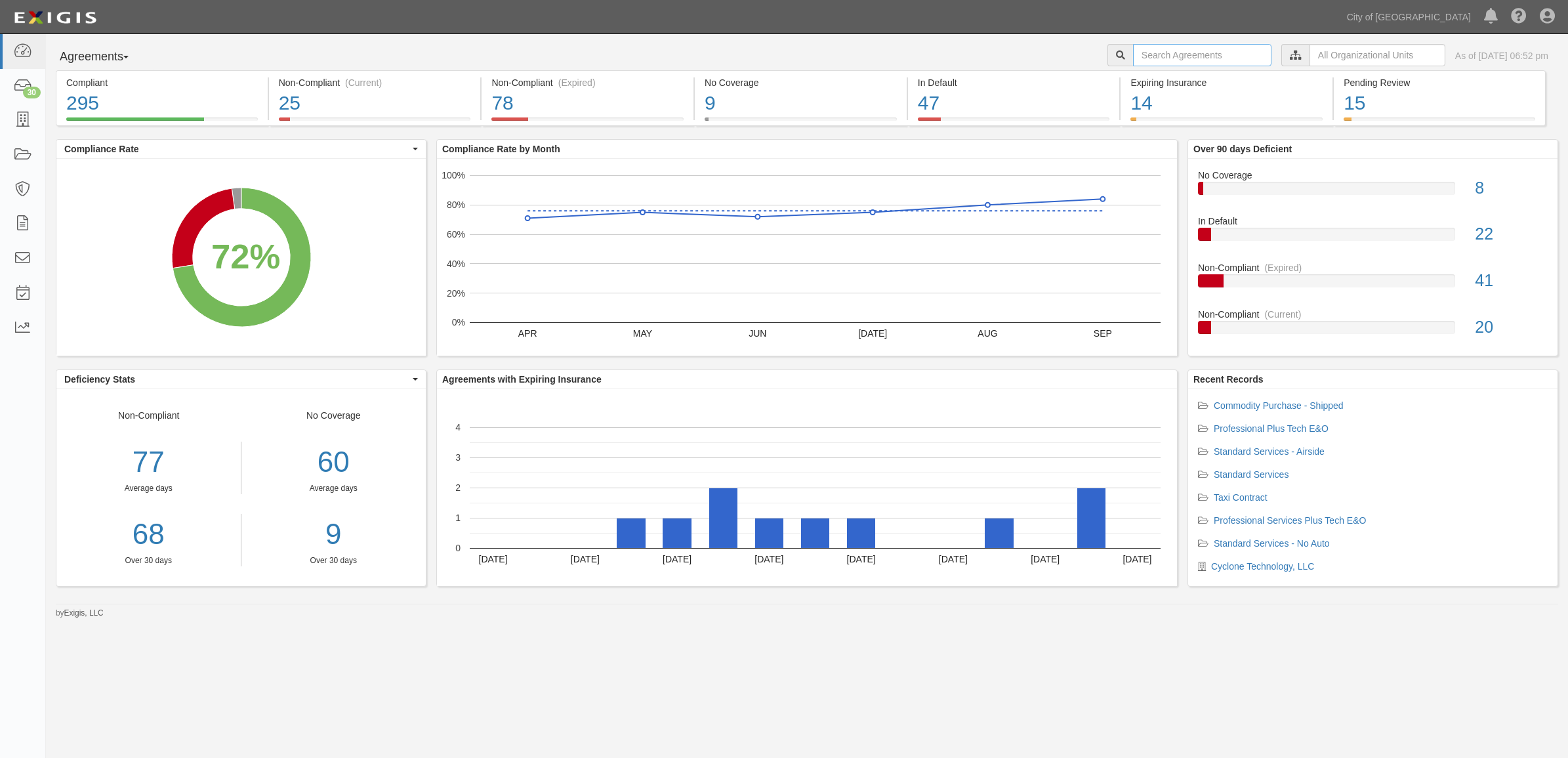
click at [1165, 54] on input "text" at bounding box center [1202, 55] width 139 height 22
paste input "158009"
type input "158009"
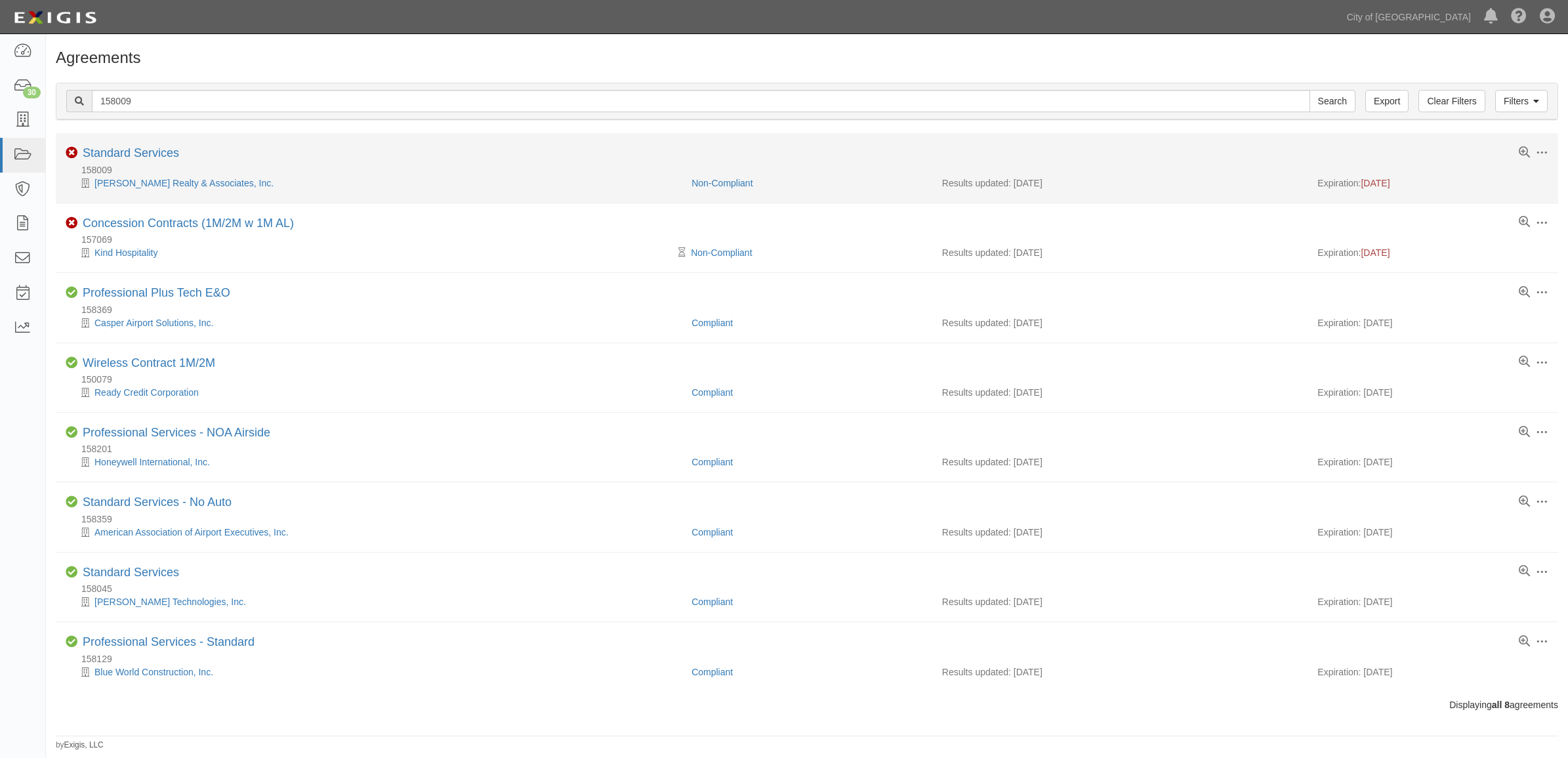
click at [109, 146] on li "Toggle Agreement Dropdown Edit Log activity Add task Send message Archive Non-C…" at bounding box center [807, 168] width 1503 height 70
click at [102, 150] on link "Standard Services" at bounding box center [131, 153] width 96 height 13
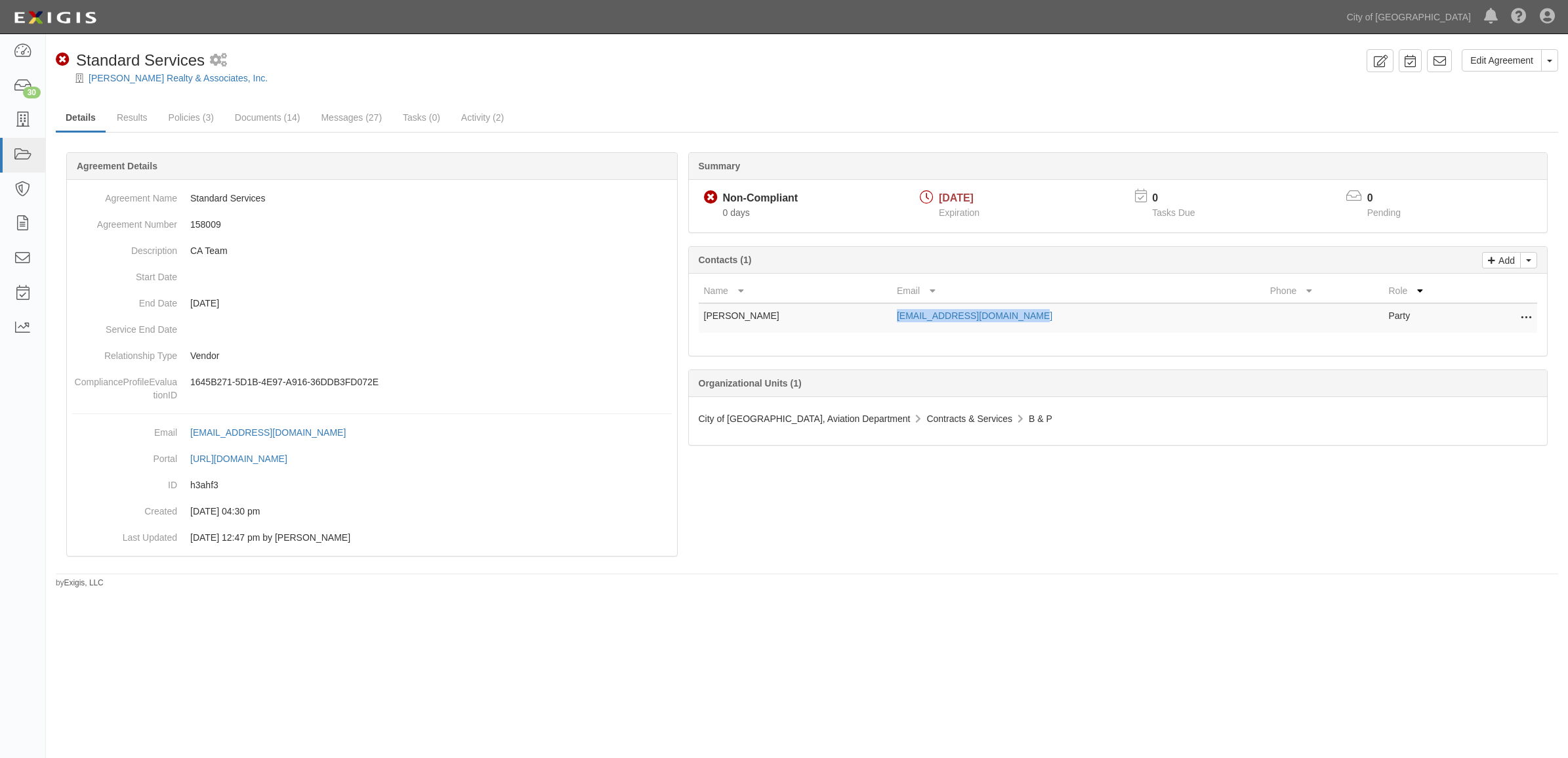
drag, startPoint x: 1010, startPoint y: 316, endPoint x: 887, endPoint y: 319, distance: 123.0
click at [892, 319] on td "[EMAIL_ADDRESS][DOMAIN_NAME]" at bounding box center [1078, 318] width 373 height 29
drag, startPoint x: 93, startPoint y: 102, endPoint x: 100, endPoint y: 106, distance: 8.1
click at [93, 102] on div "Edit Agreement Toggle Agreement Dropdown View Audit Trail Archive Agreement Pla…" at bounding box center [807, 319] width 1522 height 539
drag, startPoint x: 108, startPoint y: 108, endPoint x: 139, endPoint y: 133, distance: 39.8
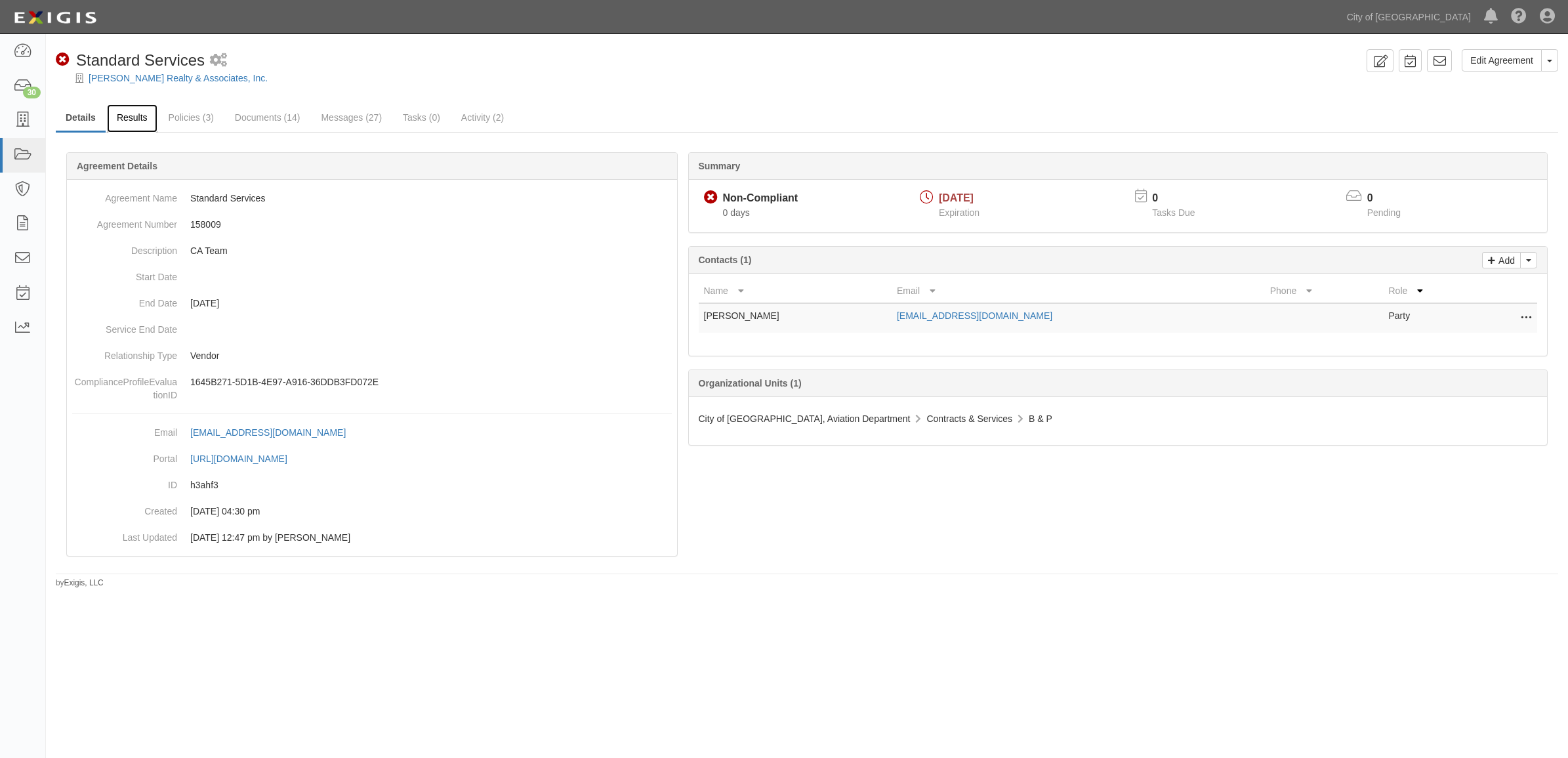
click at [109, 109] on link "Results" at bounding box center [132, 118] width 51 height 28
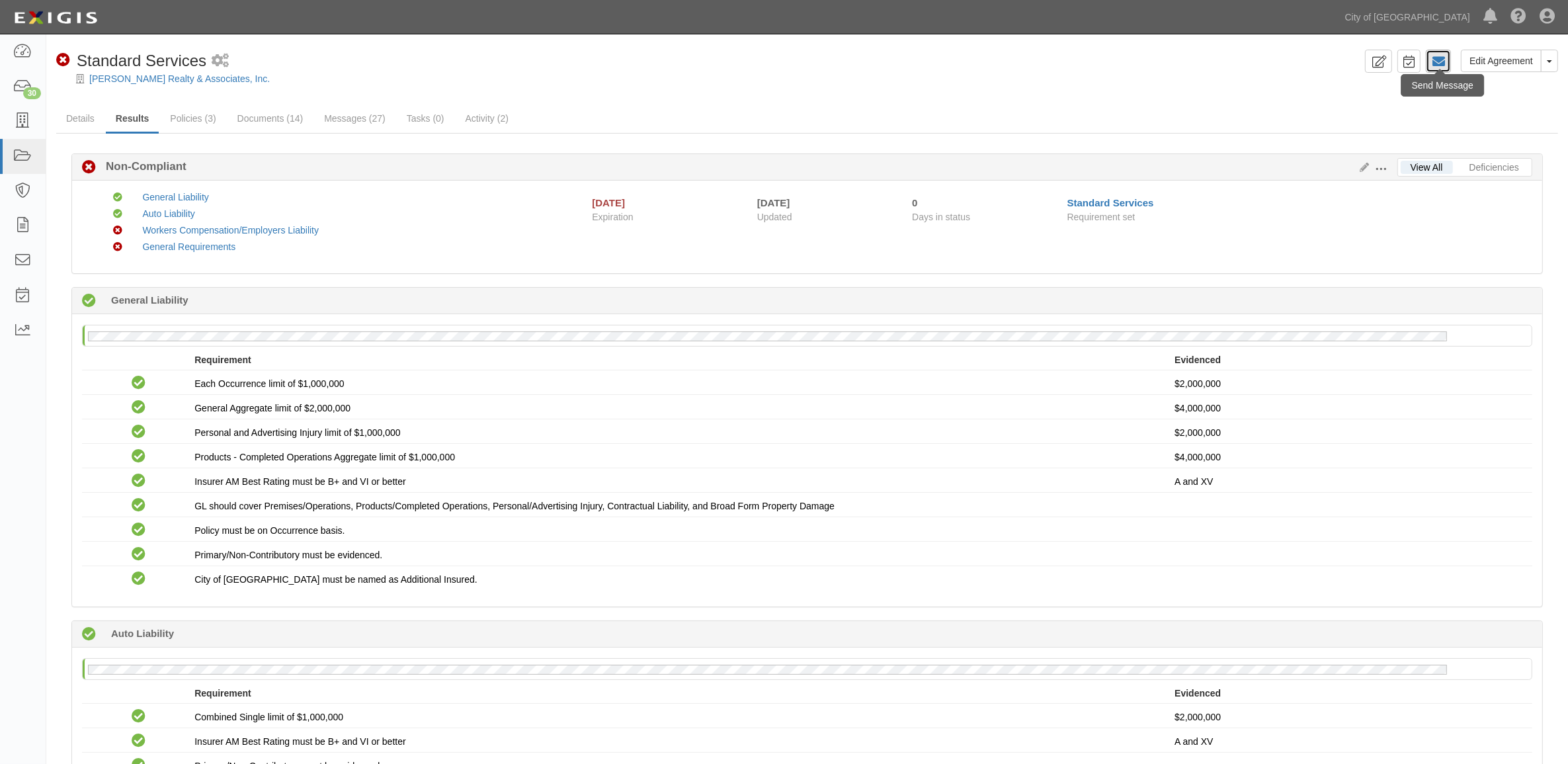
click at [1438, 58] on icon at bounding box center [1438, 61] width 13 height 13
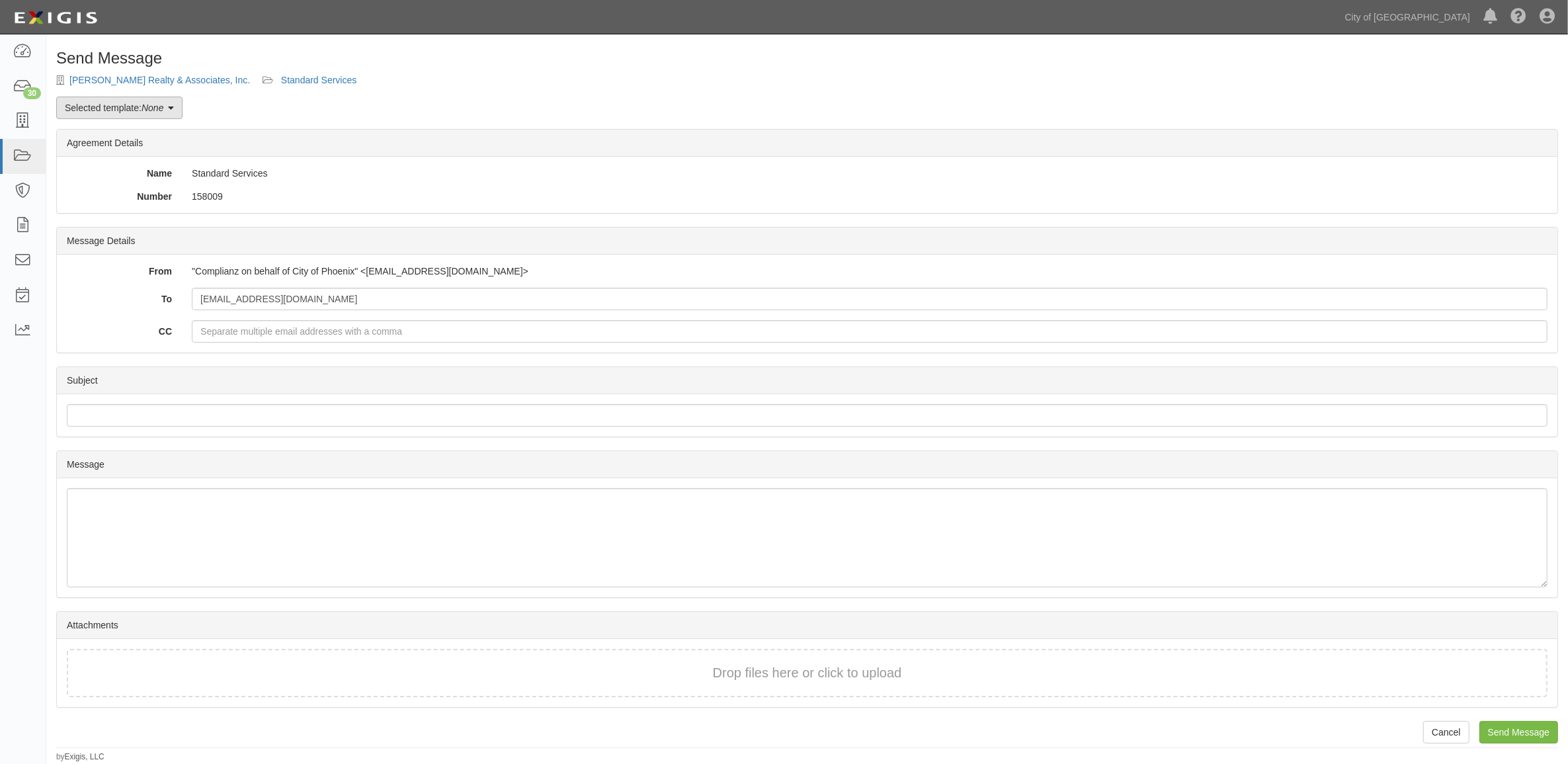
click at [167, 114] on link "Selected template: None" at bounding box center [119, 107] width 126 height 22
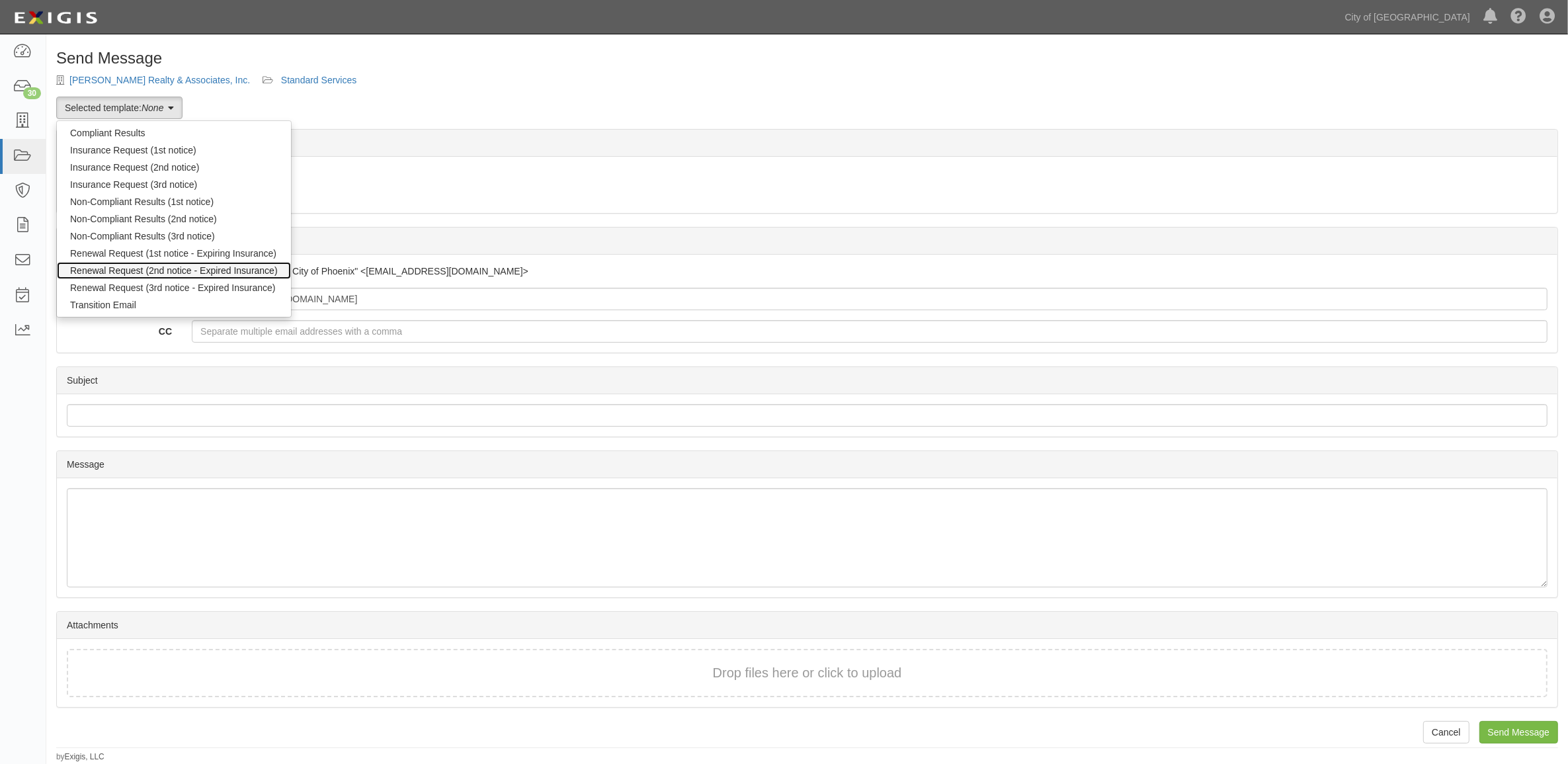
click at [246, 268] on link "Renewal Request (2nd notice - Expired Insurance)" at bounding box center [173, 270] width 234 height 17
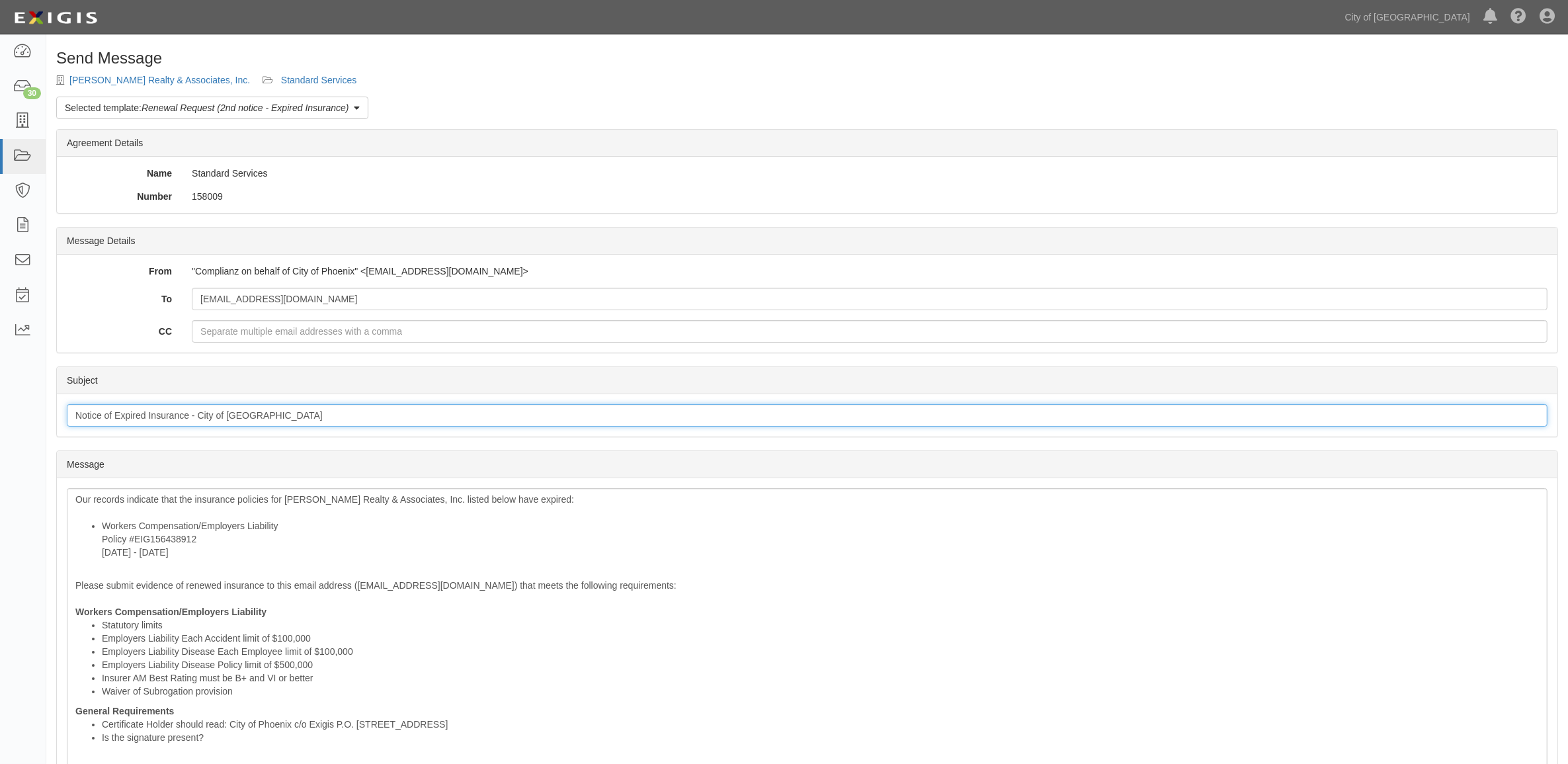
click at [232, 409] on input "Notice of Expired Insurance - City of [GEOGRAPHIC_DATA]" at bounding box center [807, 415] width 1481 height 22
click at [232, 409] on input "Notice of Expired Insurance - City of Phoenix" at bounding box center [807, 415] width 1481 height 22
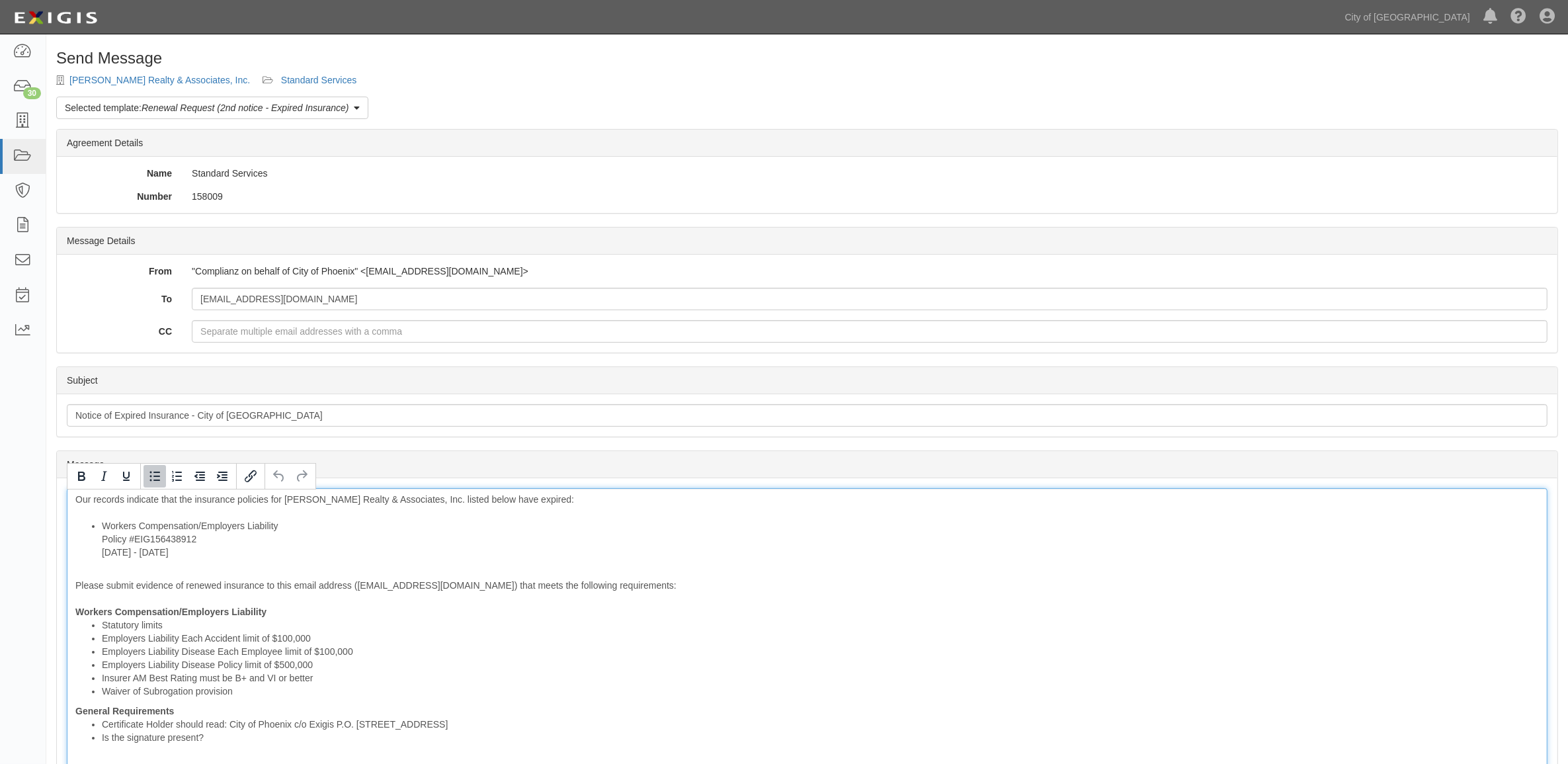
click at [698, 549] on li "Workers Compensation/Employers Liability Policy #EIG156438912 10/1/2024 - 10/1/…" at bounding box center [820, 539] width 1437 height 40
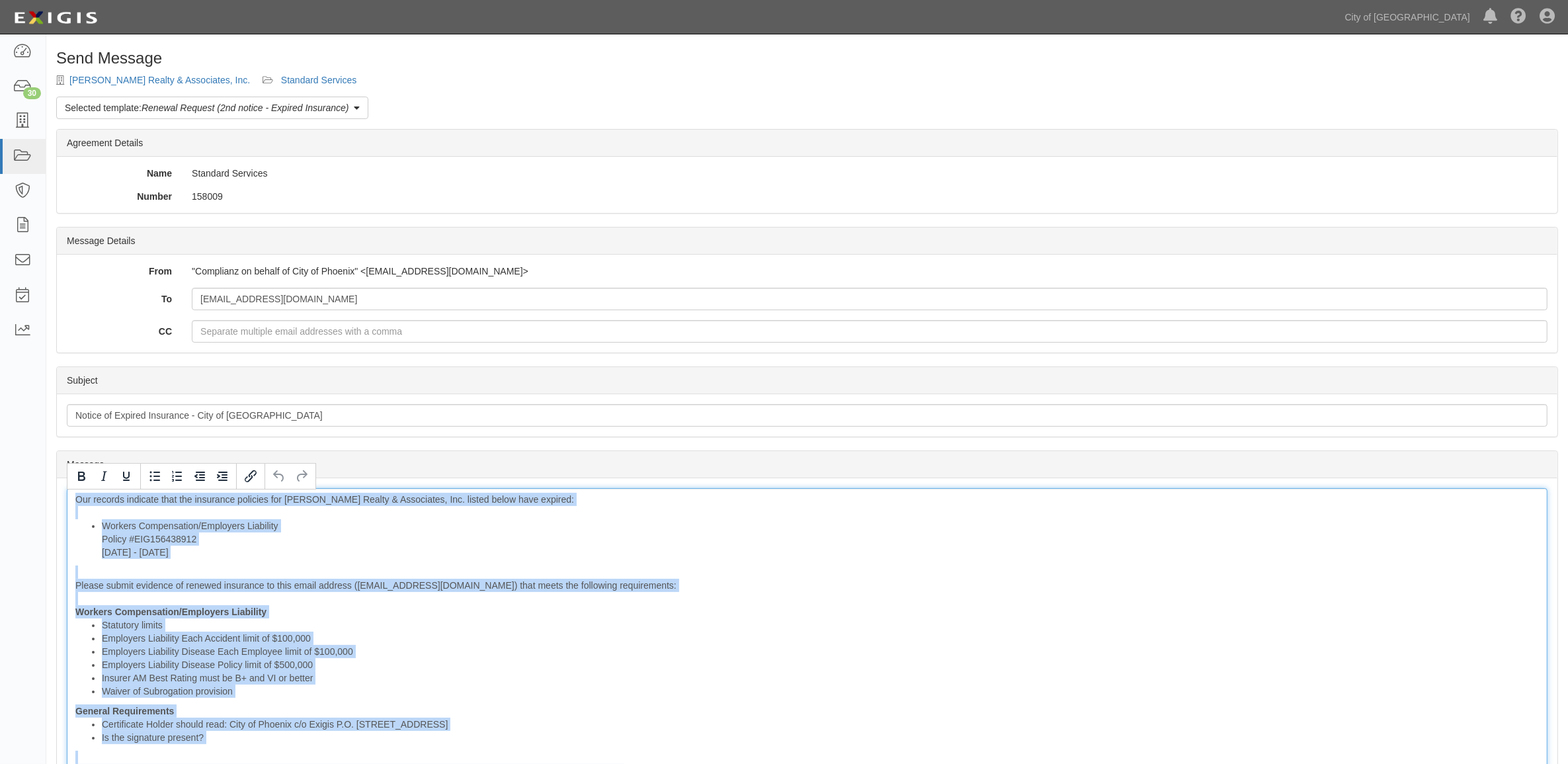
copy div "Our records indicate that the insurance policies for Berry Realty & Associates,…"
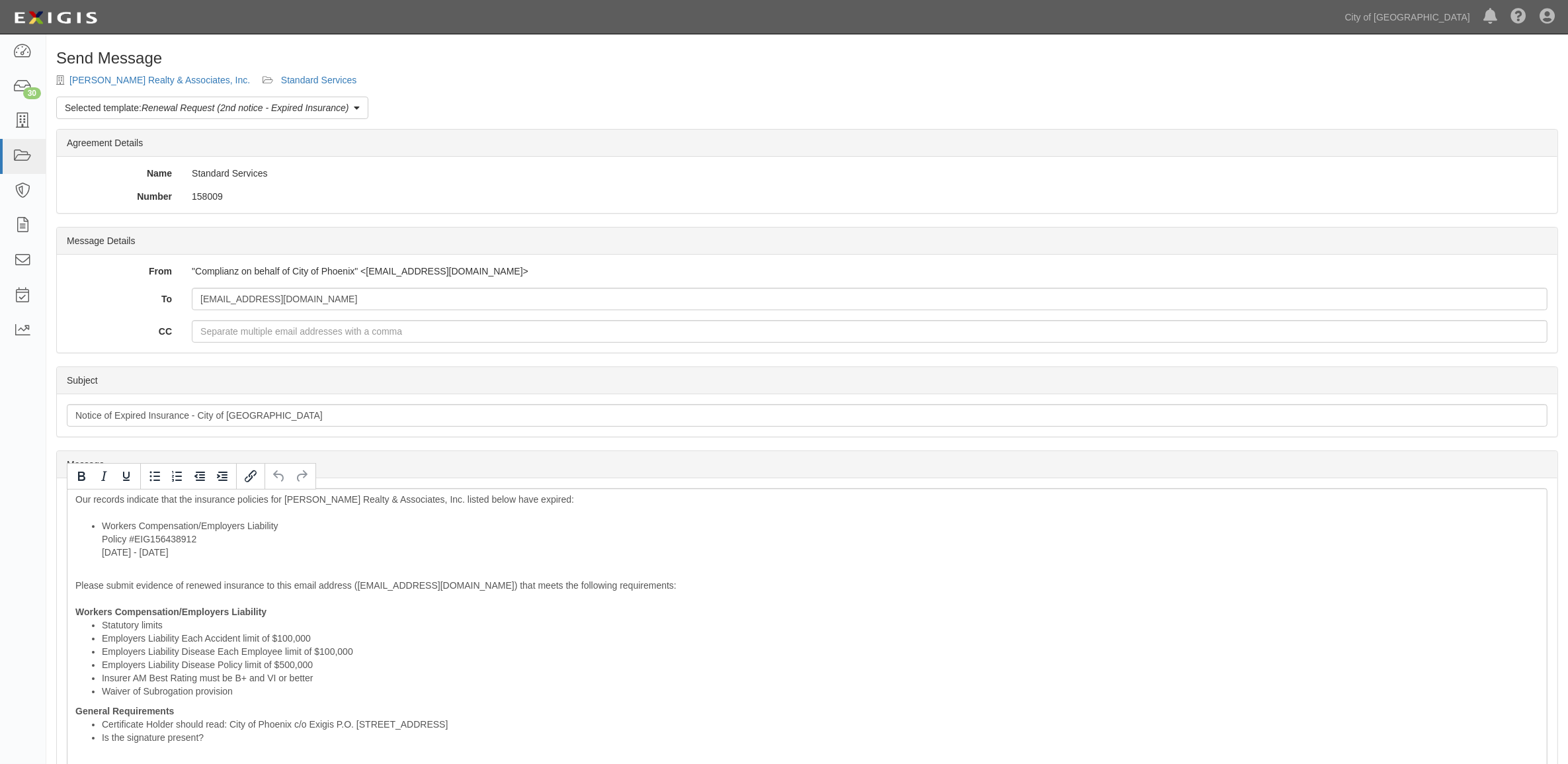
click at [270, 86] on div "Send Message Berry Realty & Associates, Inc. Standard Services Selected templat…" at bounding box center [807, 536] width 1522 height 973
click at [295, 81] on link "Standard Services" at bounding box center [318, 79] width 75 height 11
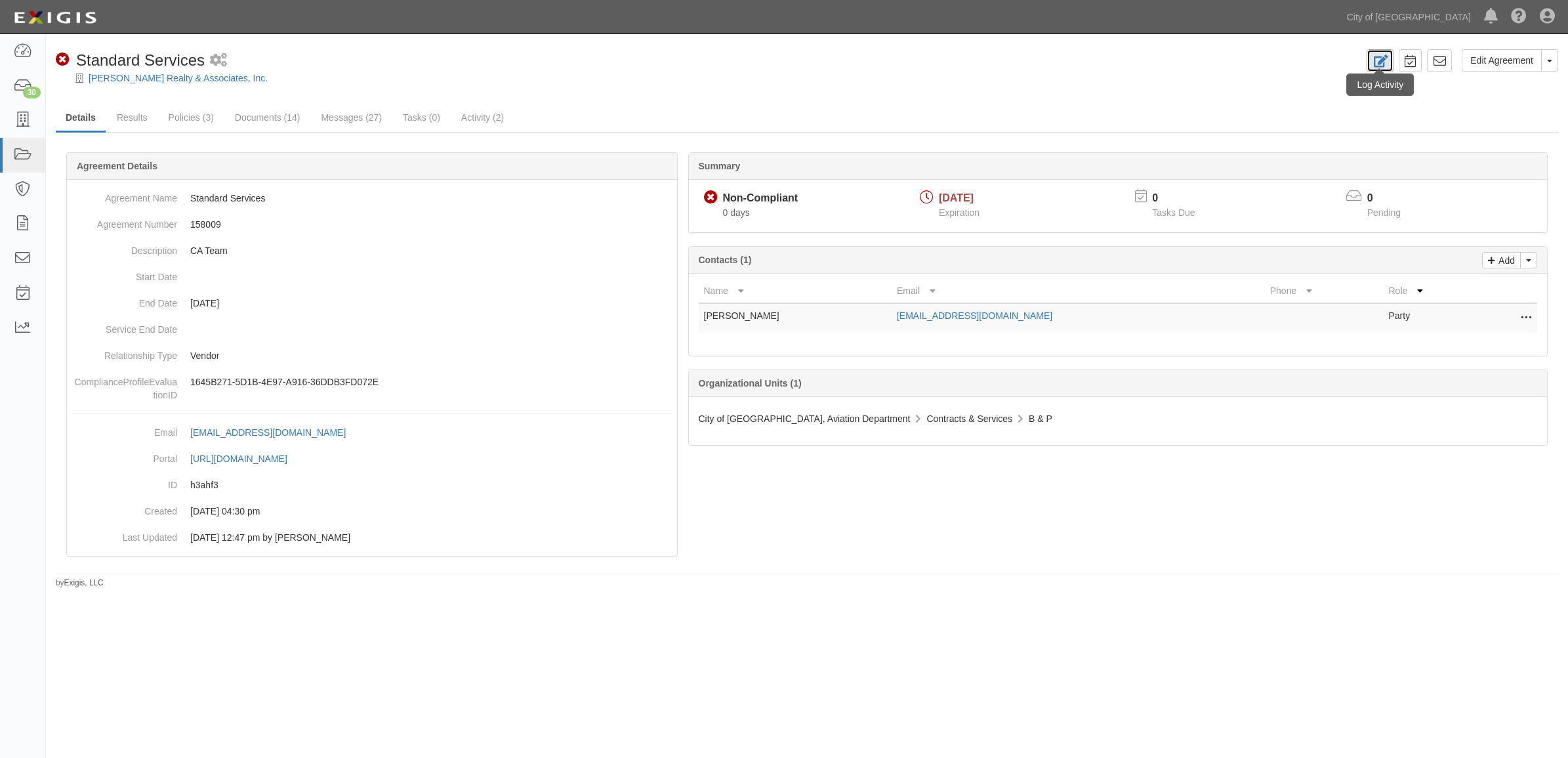
click at [1385, 64] on icon at bounding box center [1380, 61] width 15 height 13
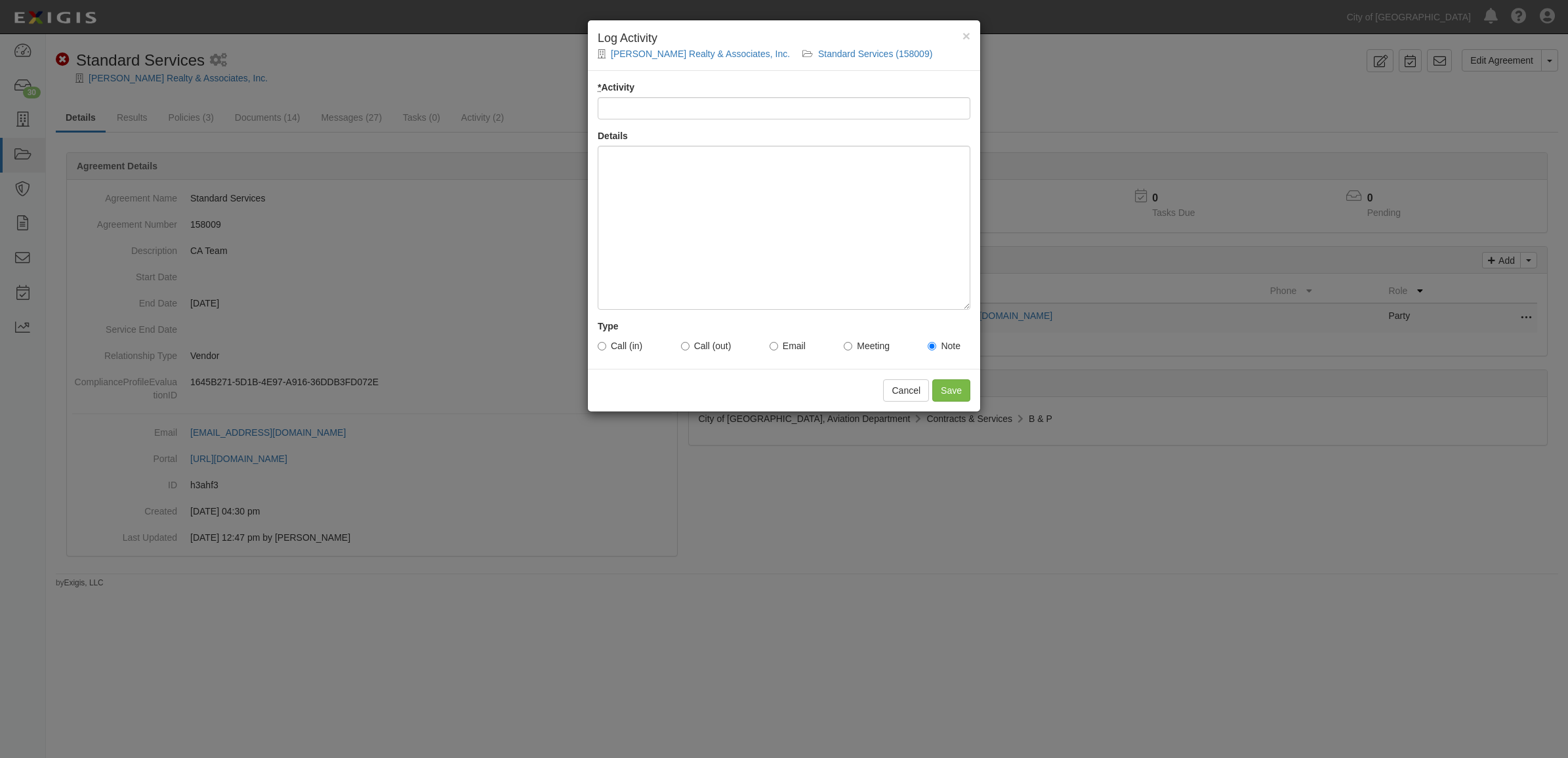
click at [644, 110] on input "* Activity" at bounding box center [784, 108] width 373 height 22
type input "Email Sent to Vendor - tm"
click at [707, 181] on div at bounding box center [784, 227] width 373 height 164
click at [793, 339] on label "Email" at bounding box center [788, 346] width 36 height 13
click at [778, 342] on input "Email" at bounding box center [774, 346] width 8 height 8
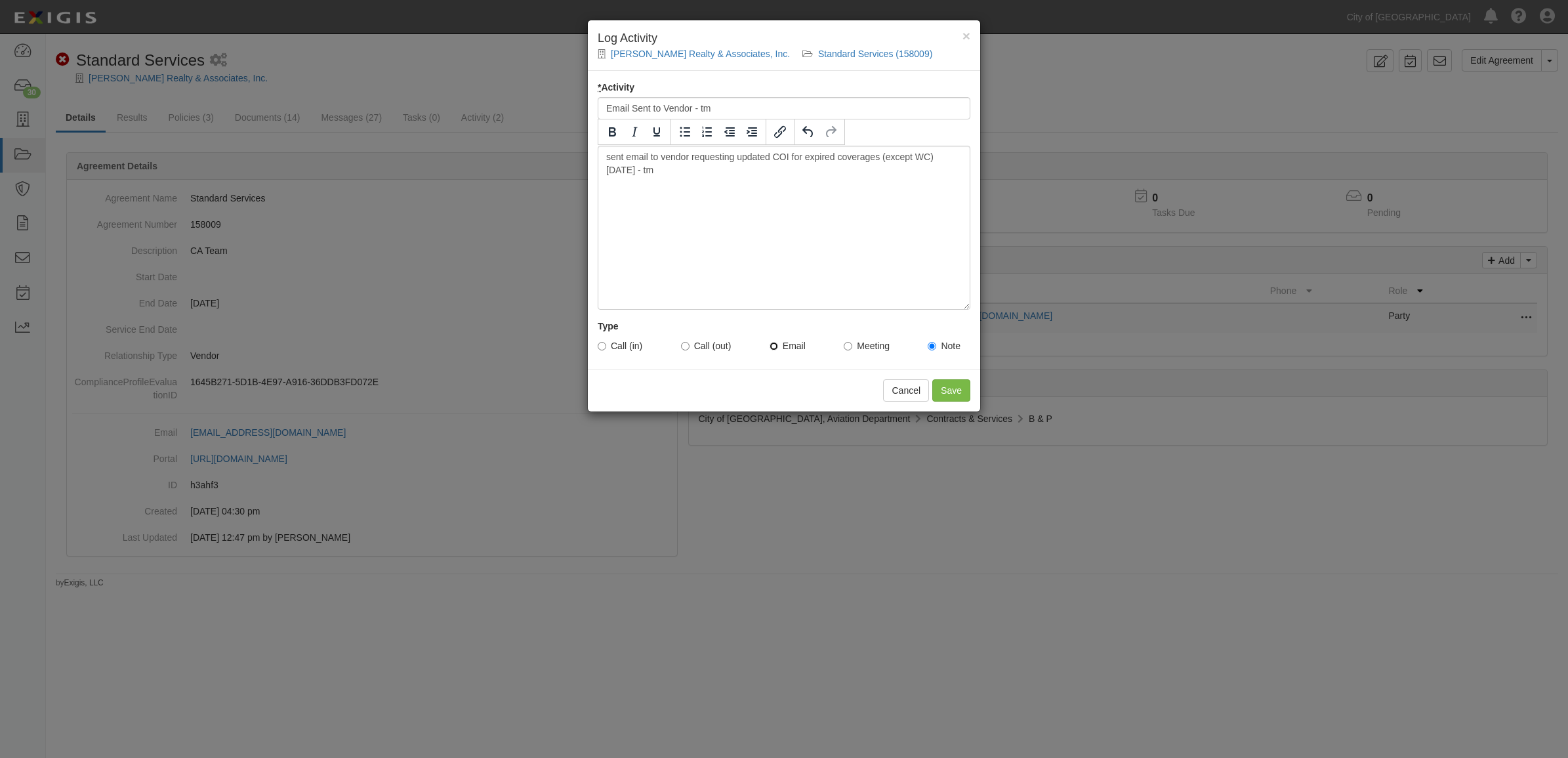
radio input "true"
click at [981, 396] on div "× Log Activity Berry Realty & Associates, Inc. Standard Services (158009) * Act…" at bounding box center [784, 379] width 1568 height 758
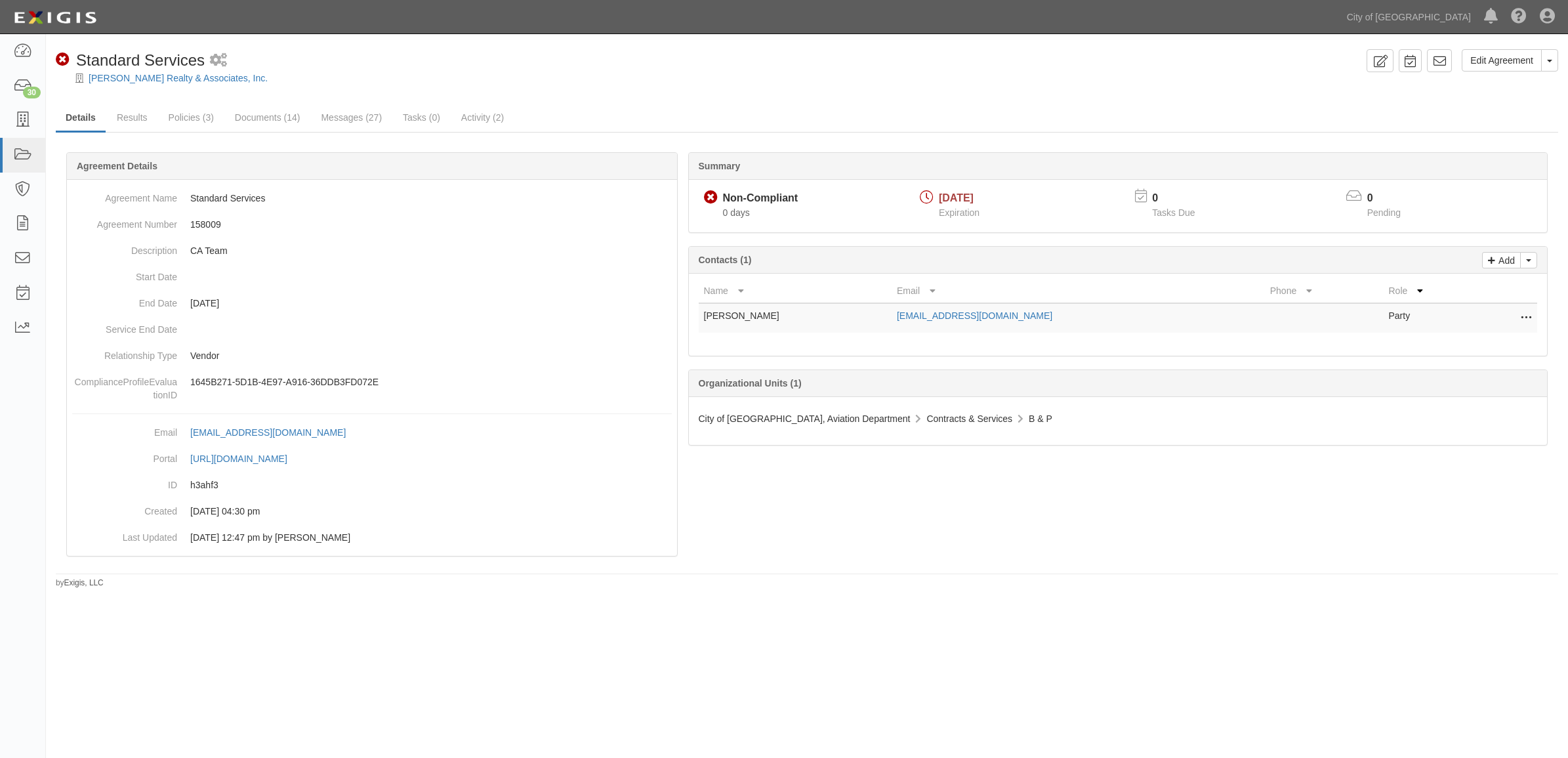
click at [965, 396] on div "Organizational Units (1)" at bounding box center [1118, 383] width 859 height 27
click at [1379, 63] on icon at bounding box center [1380, 61] width 15 height 13
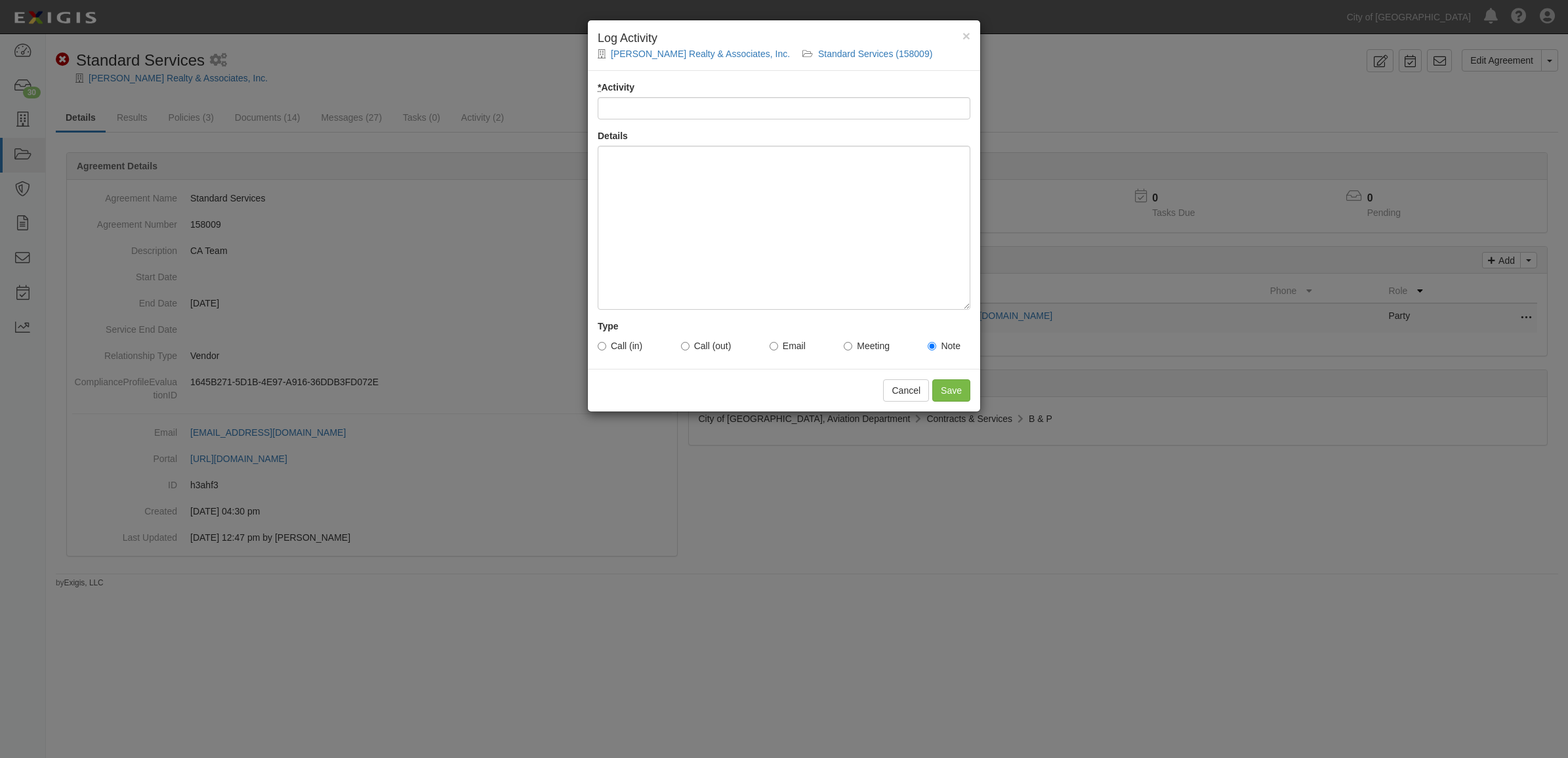
click at [678, 107] on input "* Activity" at bounding box center [784, 108] width 373 height 22
type input "Email Sent to Vendor - tm"
click at [672, 192] on div at bounding box center [784, 227] width 373 height 164
click at [777, 344] on input "Email" at bounding box center [774, 346] width 8 height 8
radio input "true"
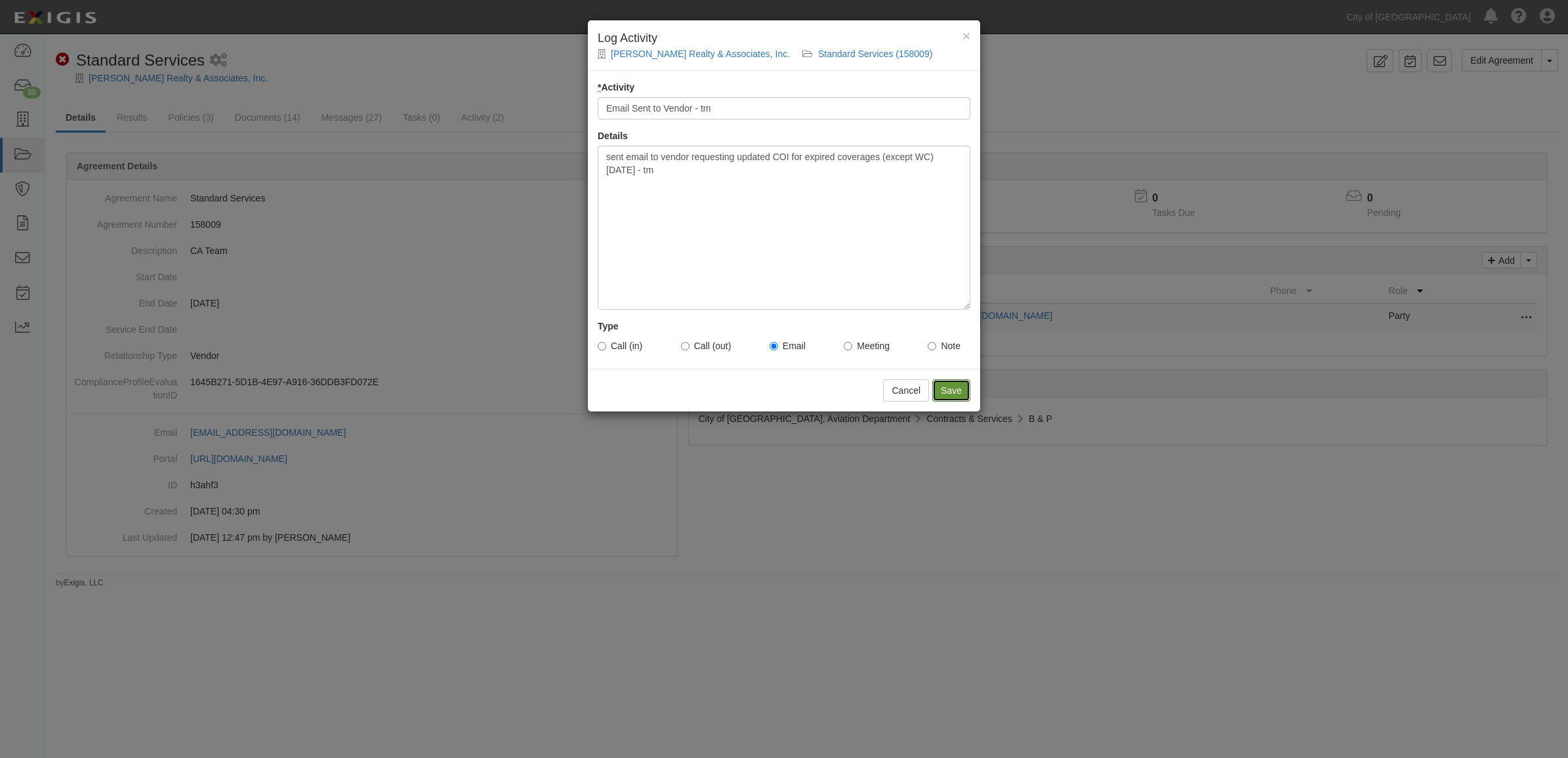
click at [960, 392] on input "Save" at bounding box center [951, 390] width 38 height 22
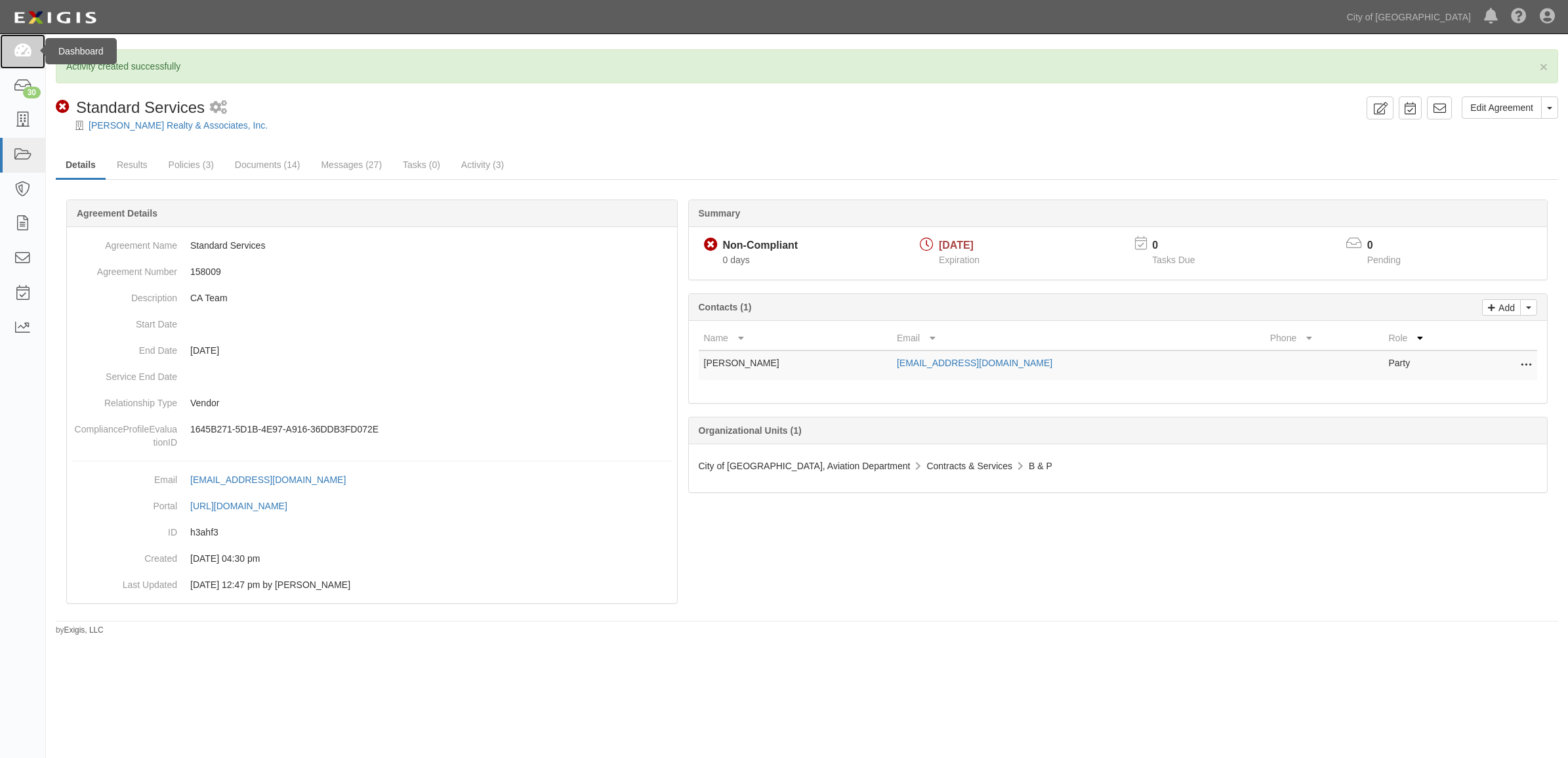
click at [12, 58] on link at bounding box center [22, 52] width 45 height 35
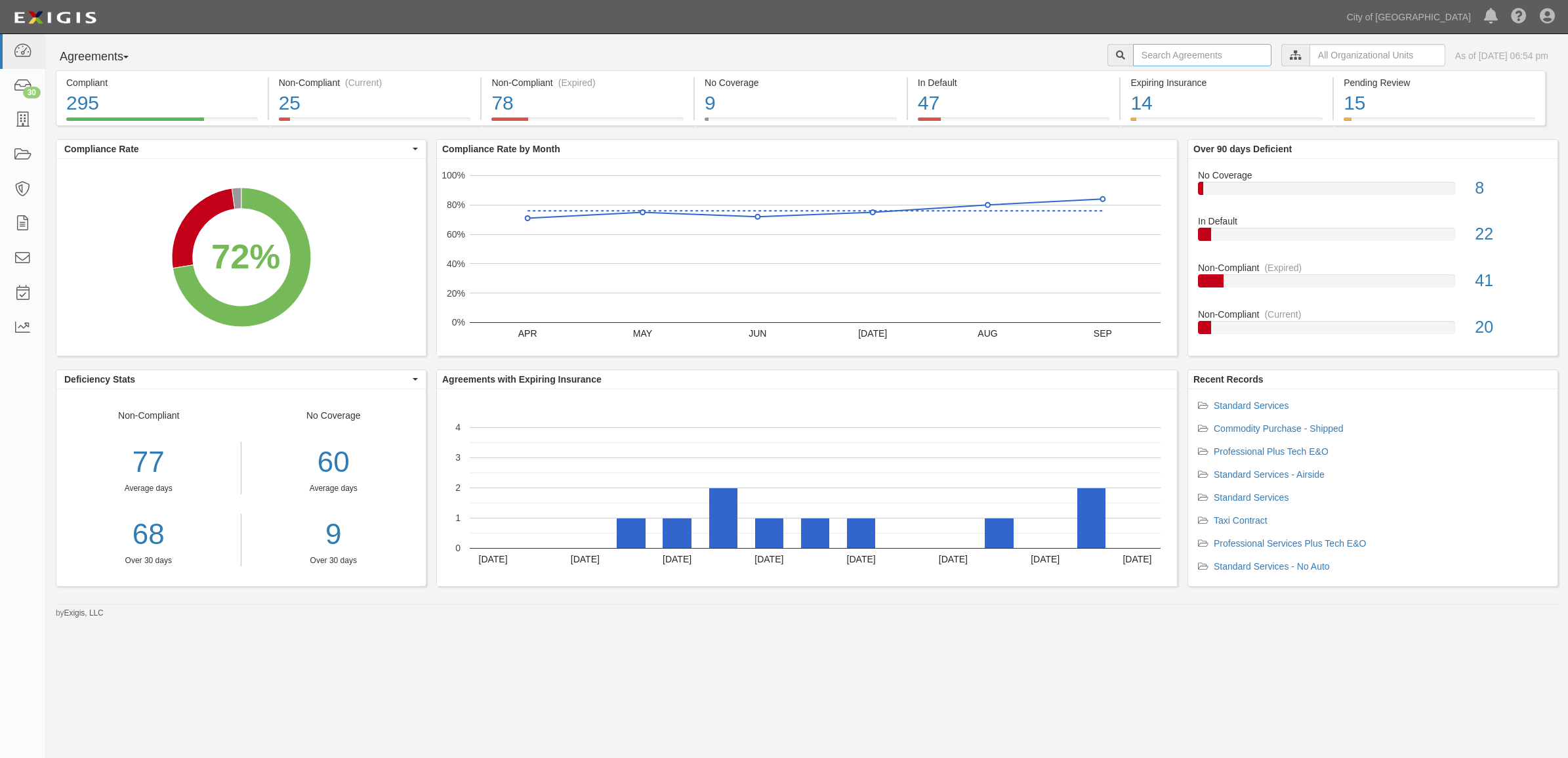
click at [1166, 56] on input "text" at bounding box center [1202, 55] width 139 height 22
paste input "159883"
type input "159883"
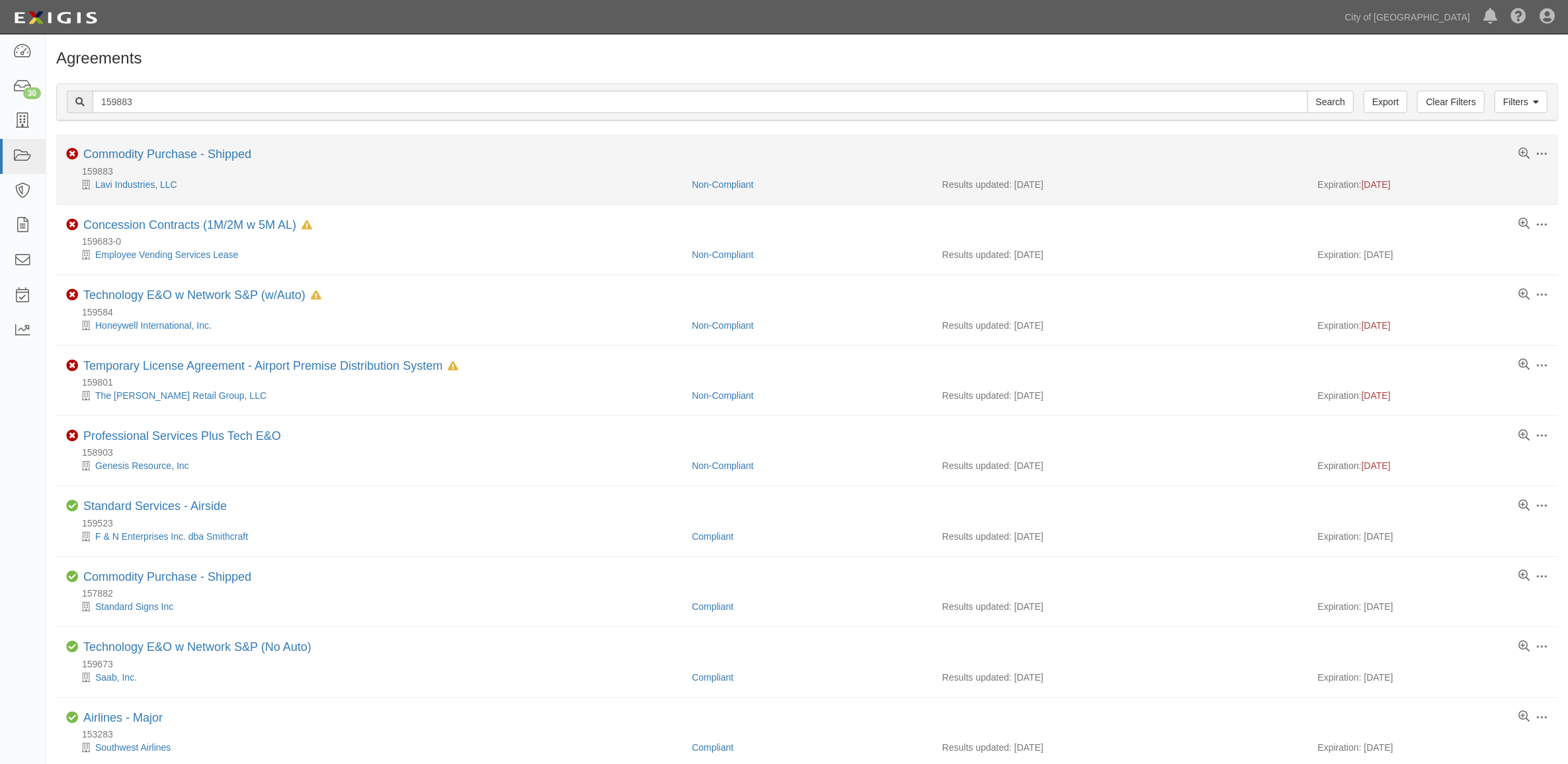
click at [153, 141] on li "Toggle Agreement Dropdown Edit Log activity Add task Send message Archive Non-C…" at bounding box center [807, 169] width 1502 height 70
click at [142, 149] on link "Commodity Purchase - Shipped" at bounding box center [167, 154] width 168 height 13
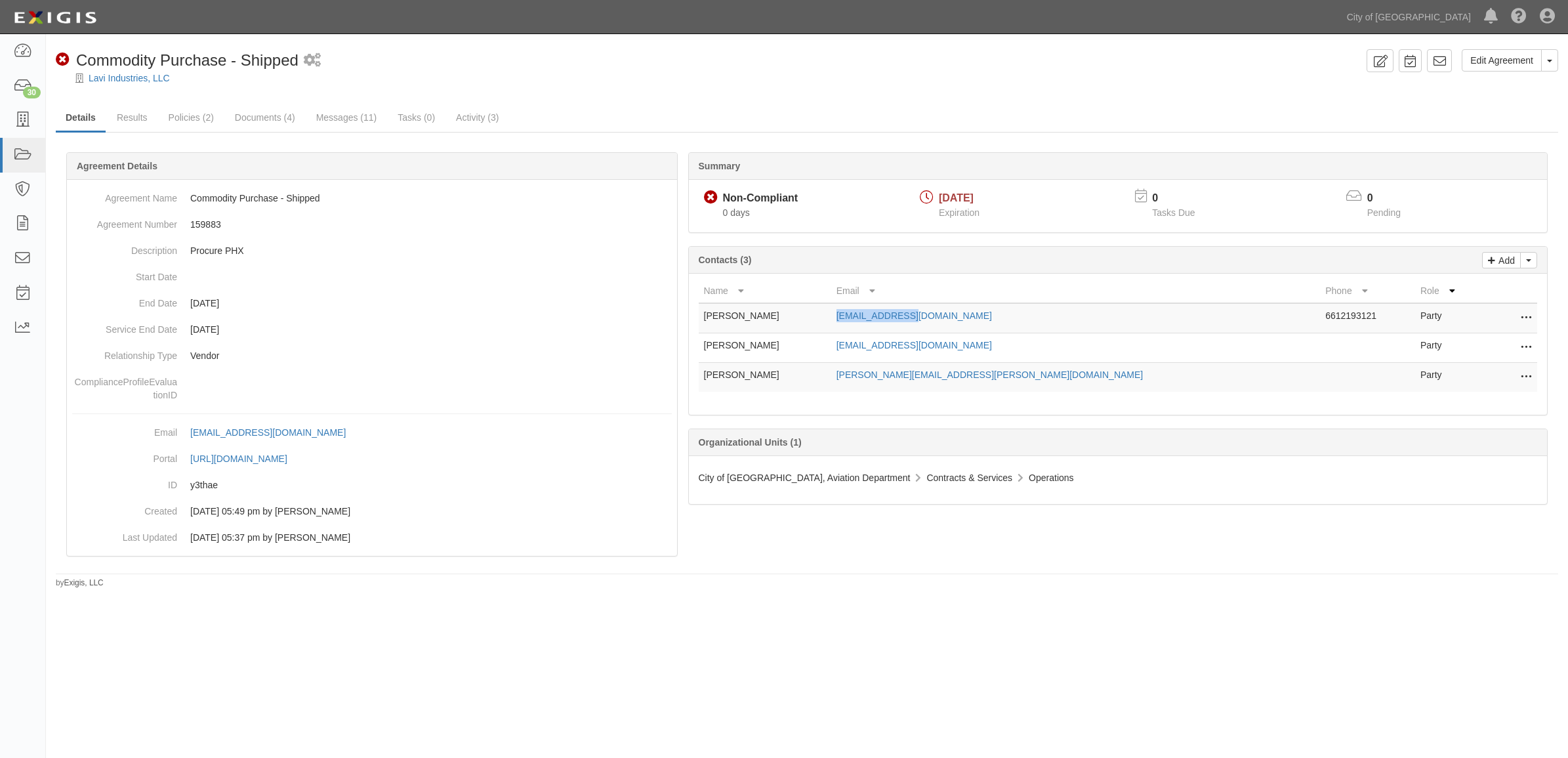
drag, startPoint x: 995, startPoint y: 325, endPoint x: 894, endPoint y: 329, distance: 101.1
click at [894, 329] on td "[EMAIL_ADDRESS][DOMAIN_NAME]" at bounding box center [1076, 318] width 490 height 30
drag, startPoint x: 965, startPoint y: 332, endPoint x: 889, endPoint y: 351, distance: 78.3
click at [889, 351] on tr "Paul Herren cs@lavi.com Party Edit Remove from agreement Delete" at bounding box center [1118, 348] width 839 height 29
copy tr "[EMAIL_ADDRESS][DOMAIN_NAME]"
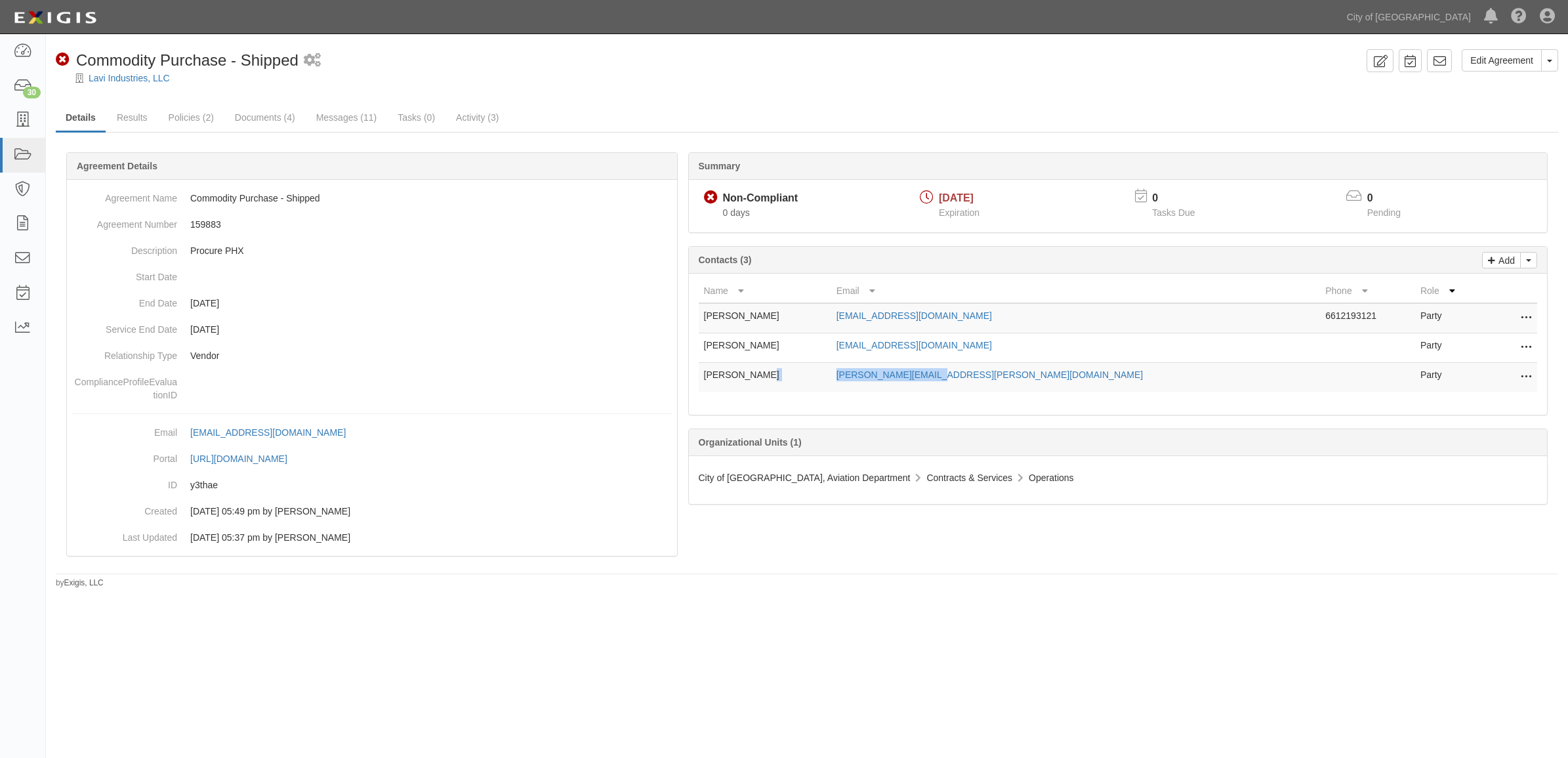
drag, startPoint x: 974, startPoint y: 376, endPoint x: 877, endPoint y: 376, distance: 97.0
click at [877, 376] on tr "Paul Herren paul.herren@lavi.com Party Edit Remove from agreement Delete" at bounding box center [1118, 378] width 839 height 29
copy tr "paul.herren@lavi.com"
click at [1436, 60] on icon at bounding box center [1439, 61] width 13 height 13
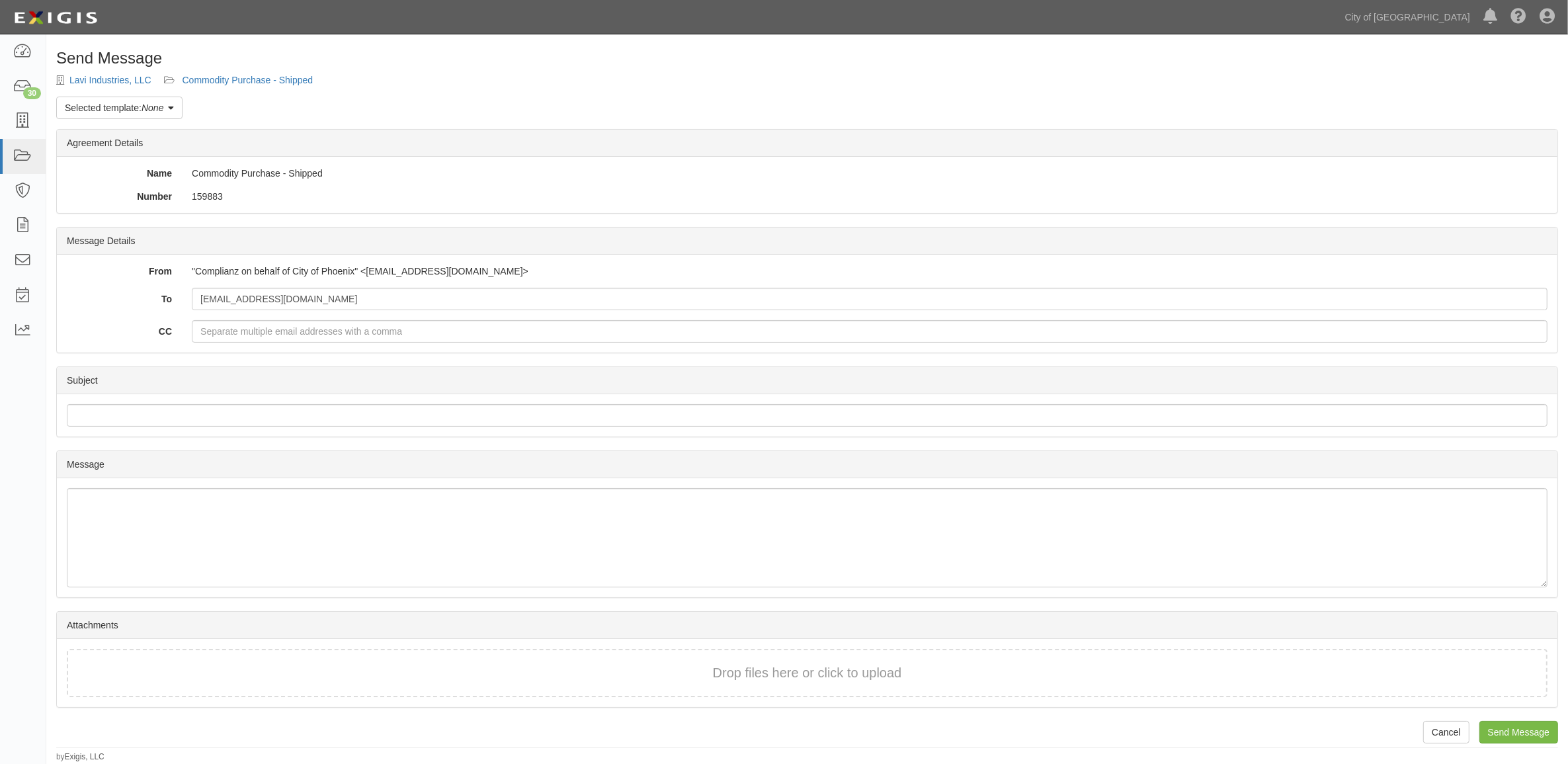
click at [235, 90] on div "Send Message Lavi Industries, LLC Commodity Purchase - Shipped Selected templat…" at bounding box center [807, 406] width 1522 height 713
click at [235, 84] on link "Commodity Purchase - Shipped" at bounding box center [248, 79] width 131 height 11
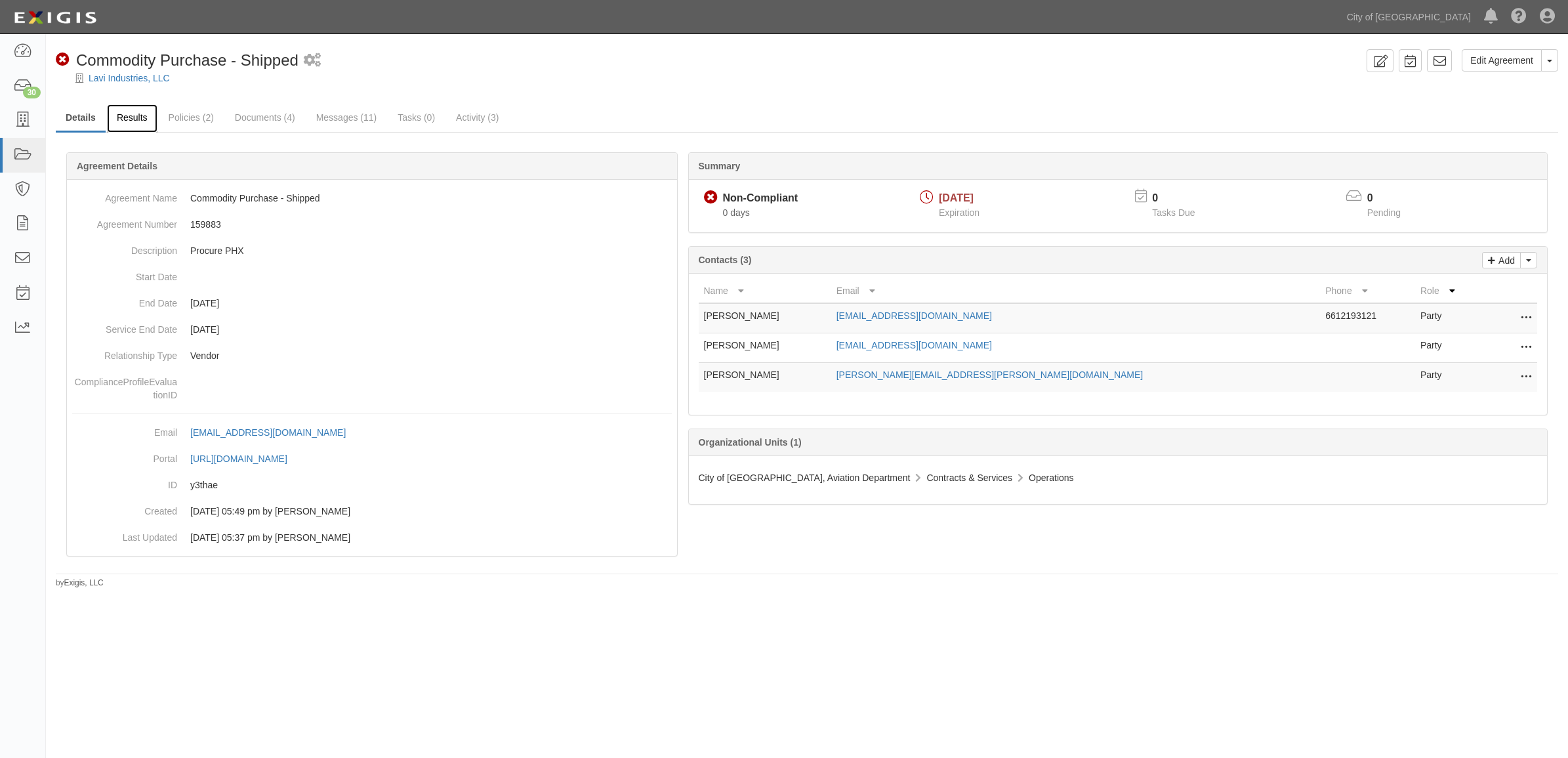
click at [138, 122] on link "Results" at bounding box center [132, 118] width 51 height 28
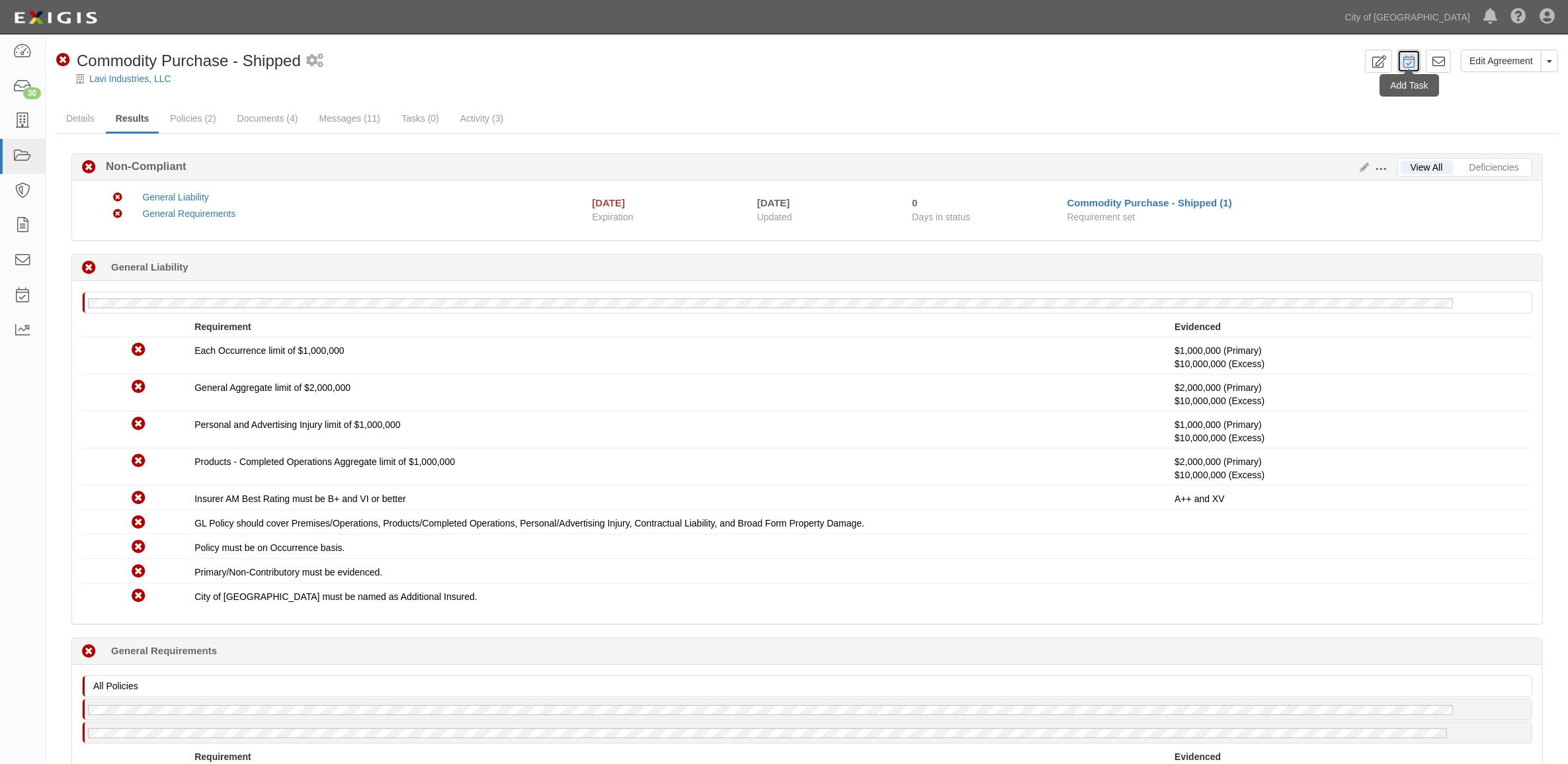
click at [1417, 58] on link at bounding box center [1409, 61] width 23 height 23
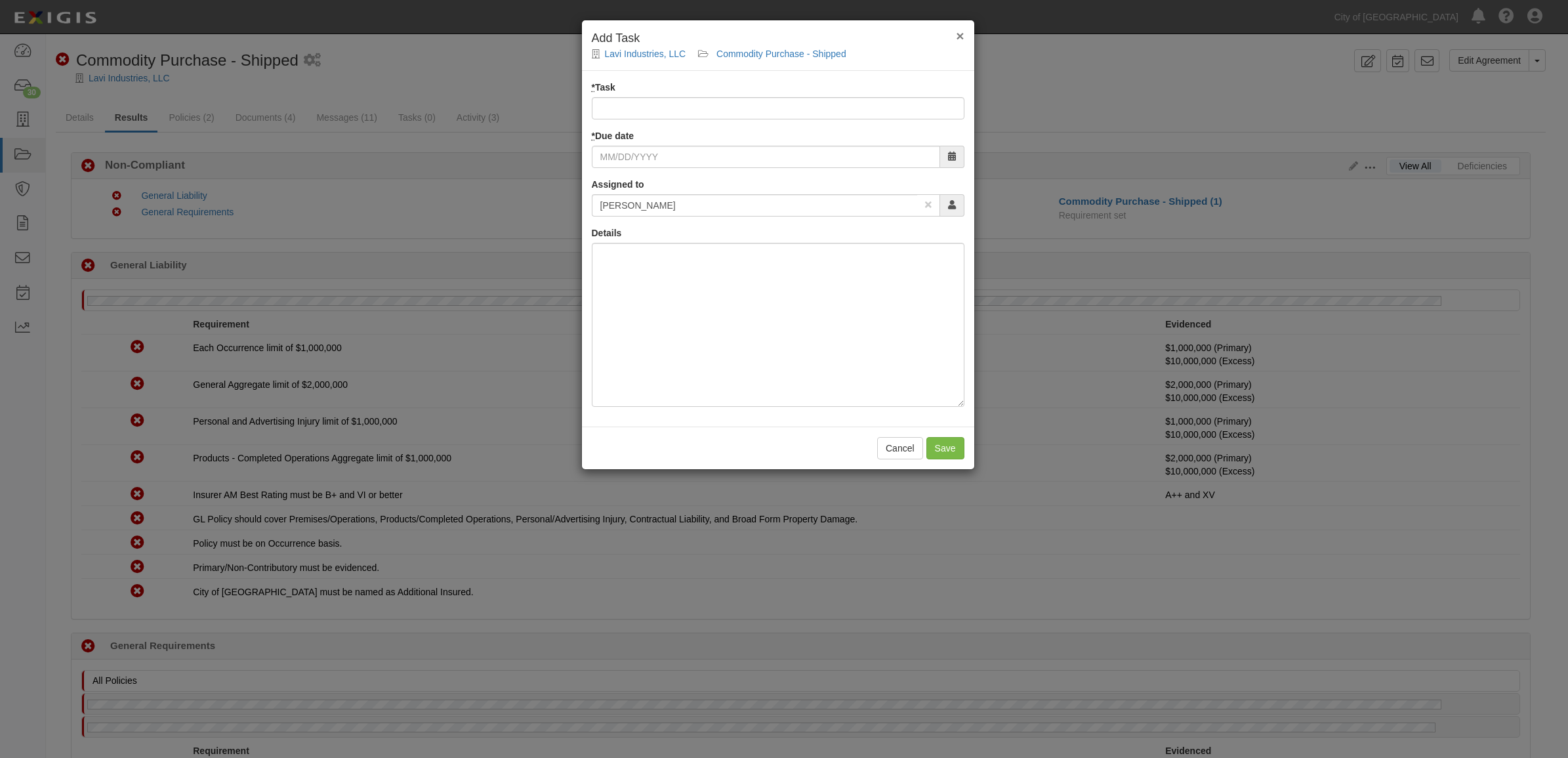
click at [956, 36] on span "×" at bounding box center [959, 36] width 8 height 15
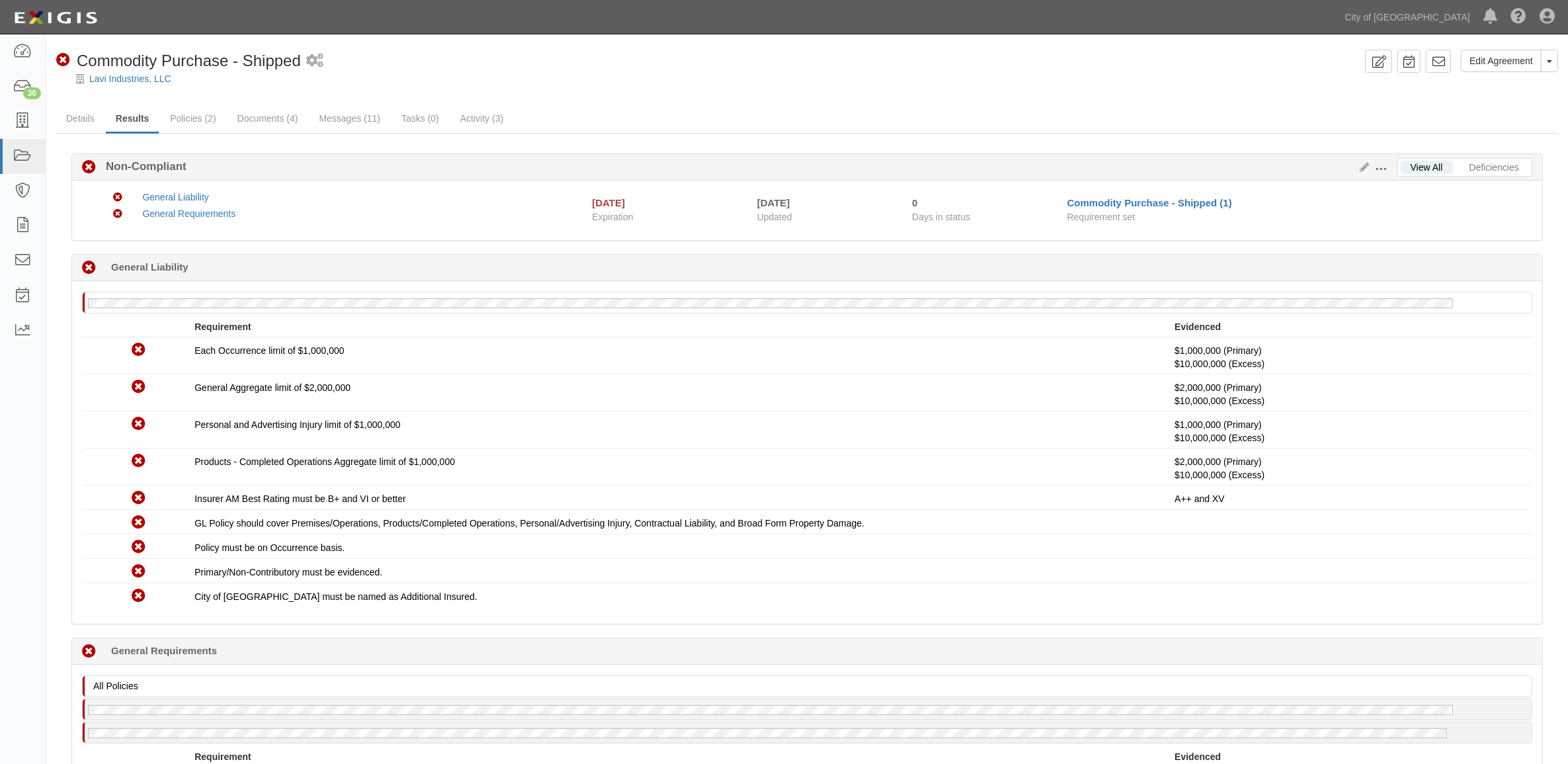
click at [1422, 58] on div "Edit Agreement Toggle Agreement Dropdown View Audit Trail Archive Agreement Pla…" at bounding box center [1458, 66] width 199 height 32
click at [1434, 61] on icon at bounding box center [1438, 61] width 13 height 13
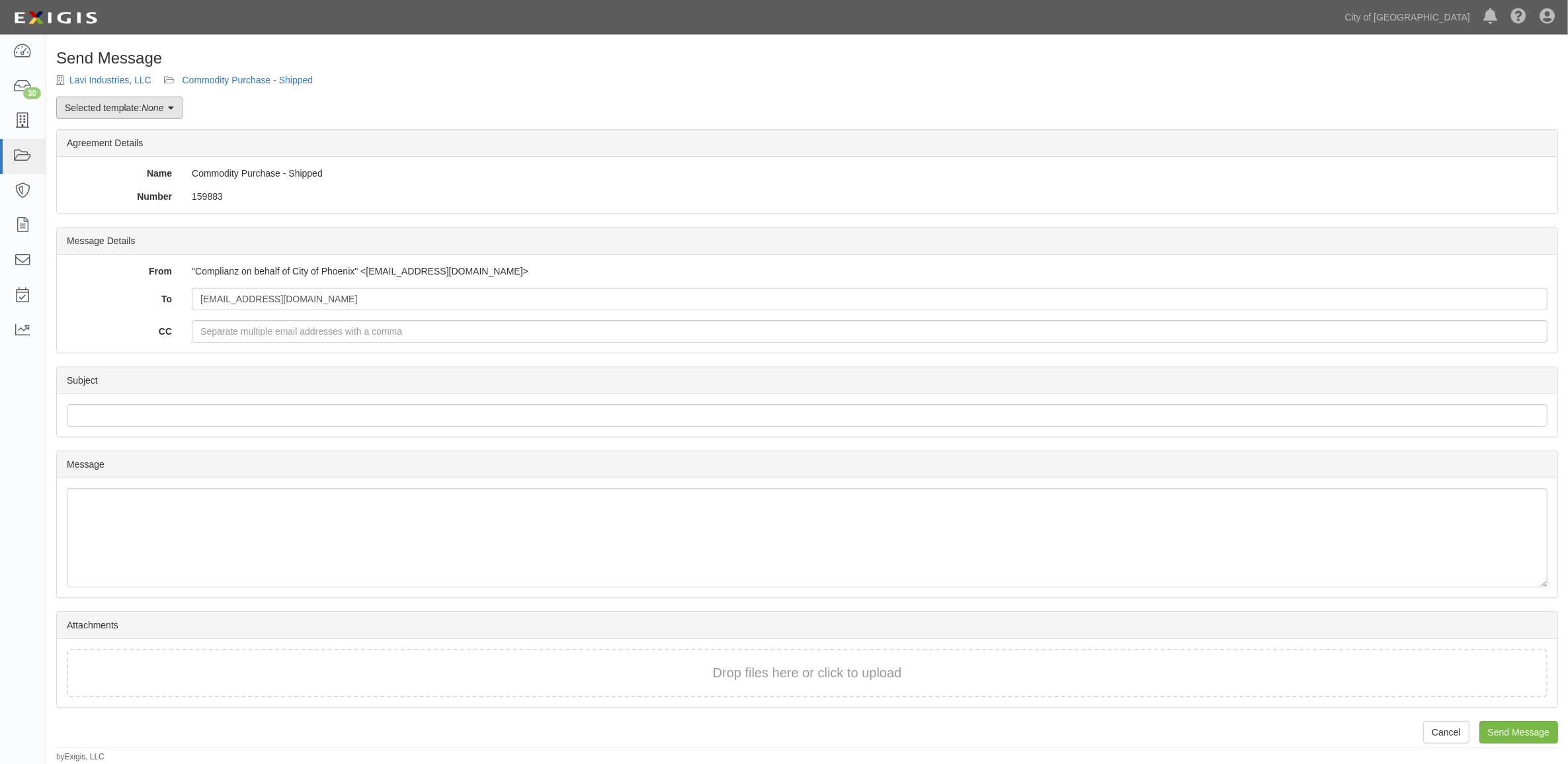
click at [147, 106] on em "None" at bounding box center [152, 107] width 22 height 11
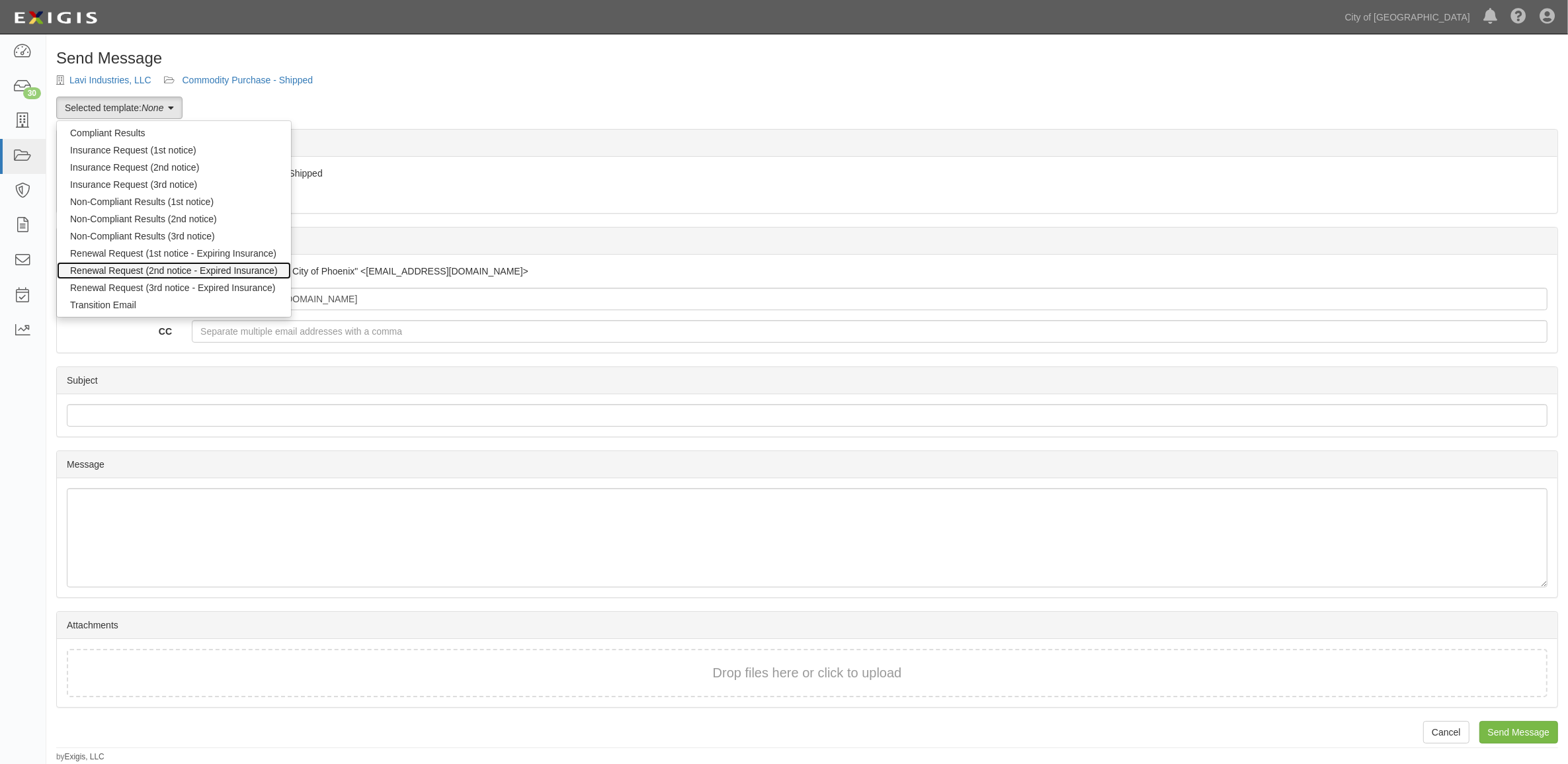
click at [174, 275] on link "Renewal Request (2nd notice - Expired Insurance)" at bounding box center [173, 270] width 234 height 17
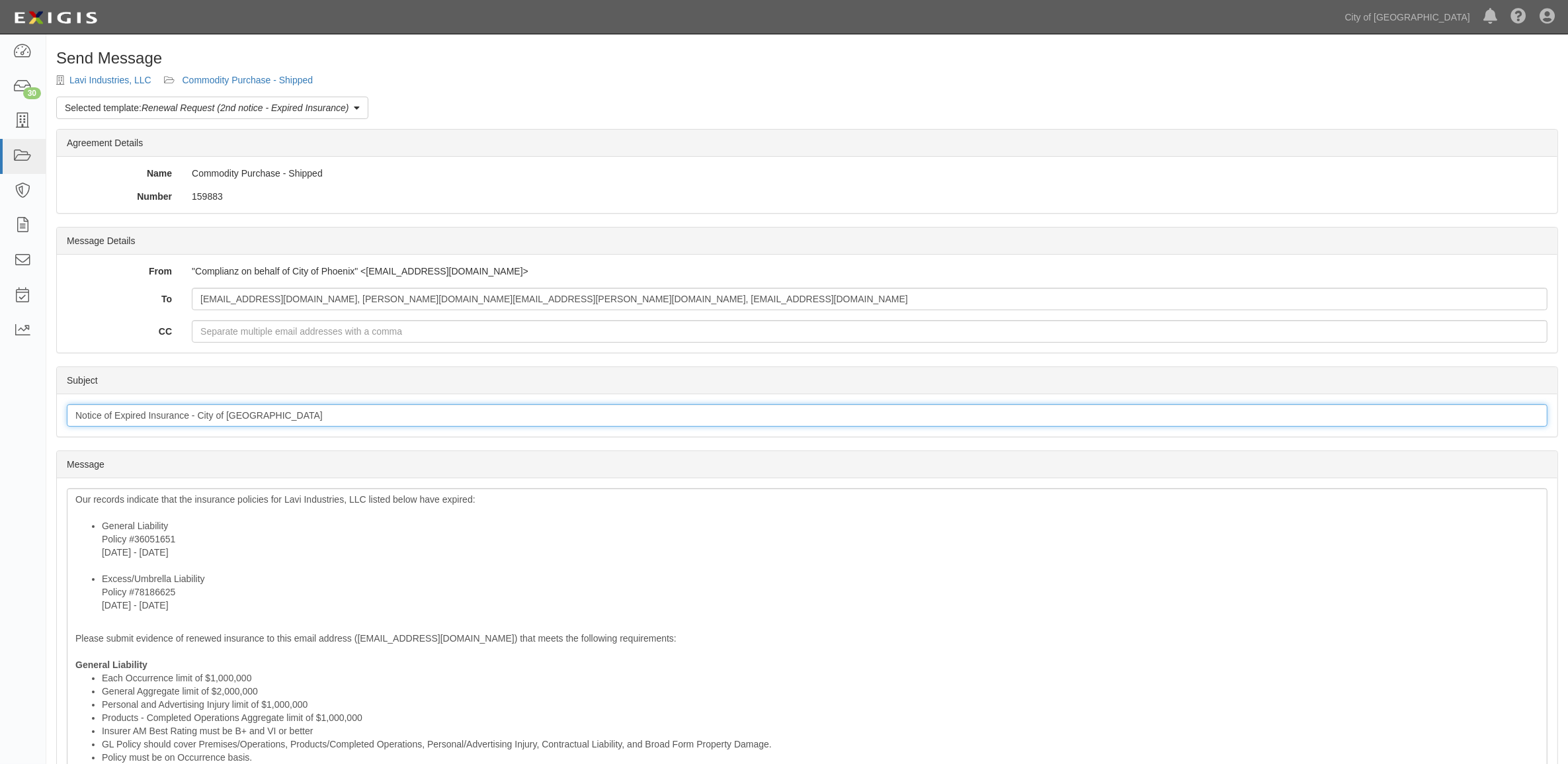
click at [189, 410] on input "Notice of Expired Insurance - City of [GEOGRAPHIC_DATA]" at bounding box center [807, 415] width 1481 height 22
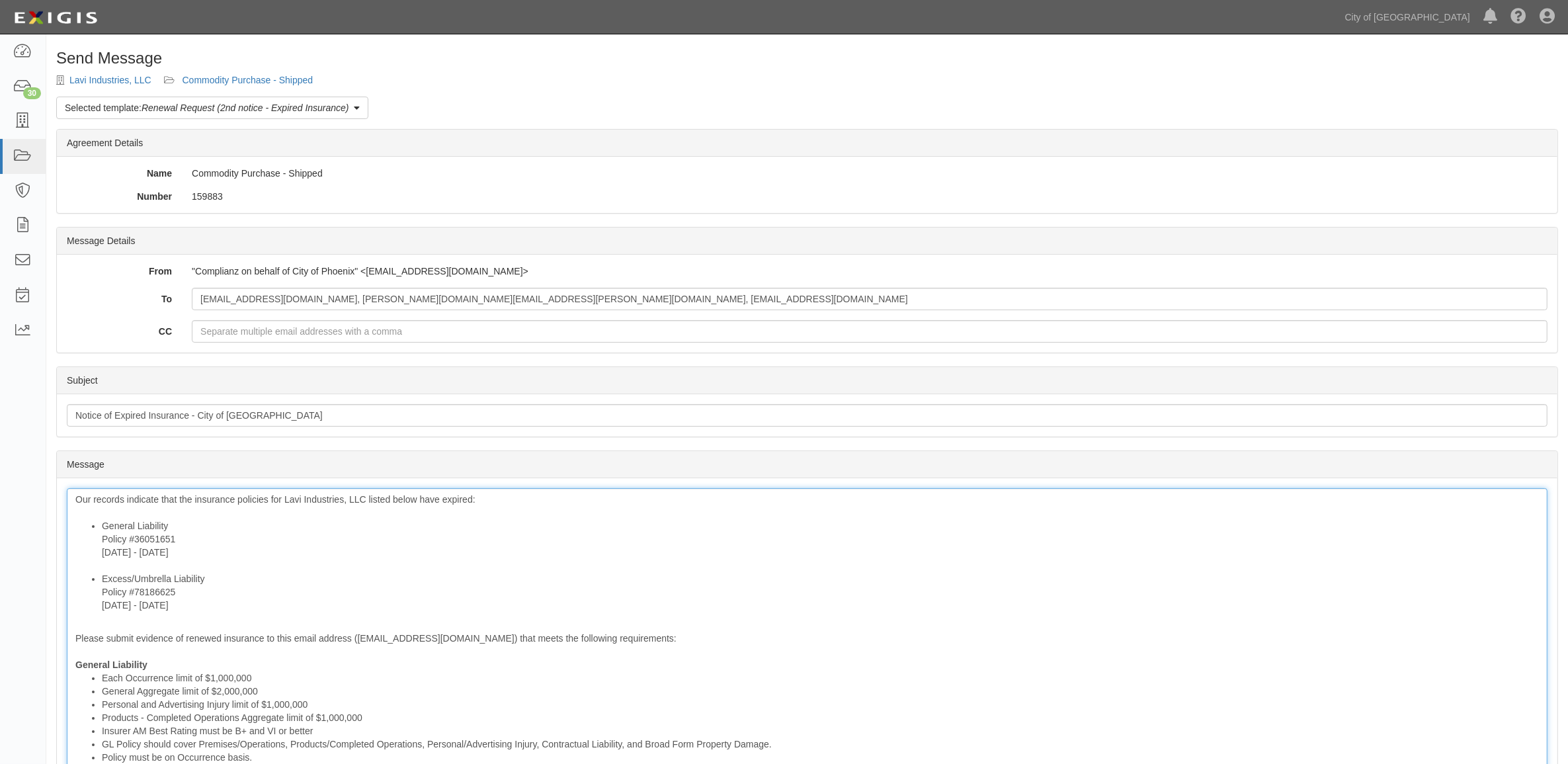
click at [131, 567] on li "General Liability Policy #36051651 [DATE] - [DATE]" at bounding box center [820, 545] width 1437 height 53
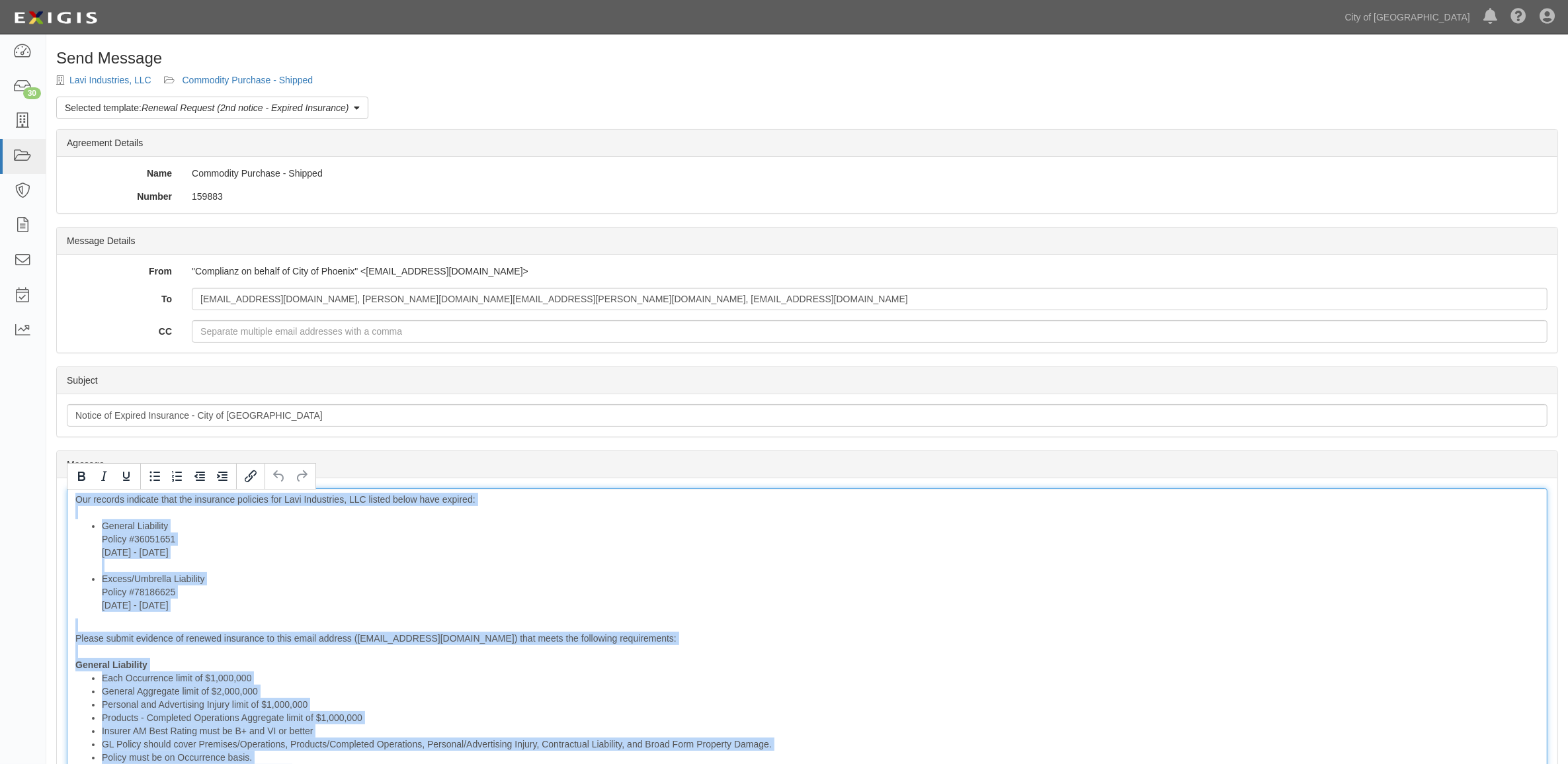
copy div "Our records indicate that the insurance policies for Lavi Industries, LLC liste…"
click at [271, 84] on link "Commodity Purchase - Shipped" at bounding box center [248, 79] width 131 height 11
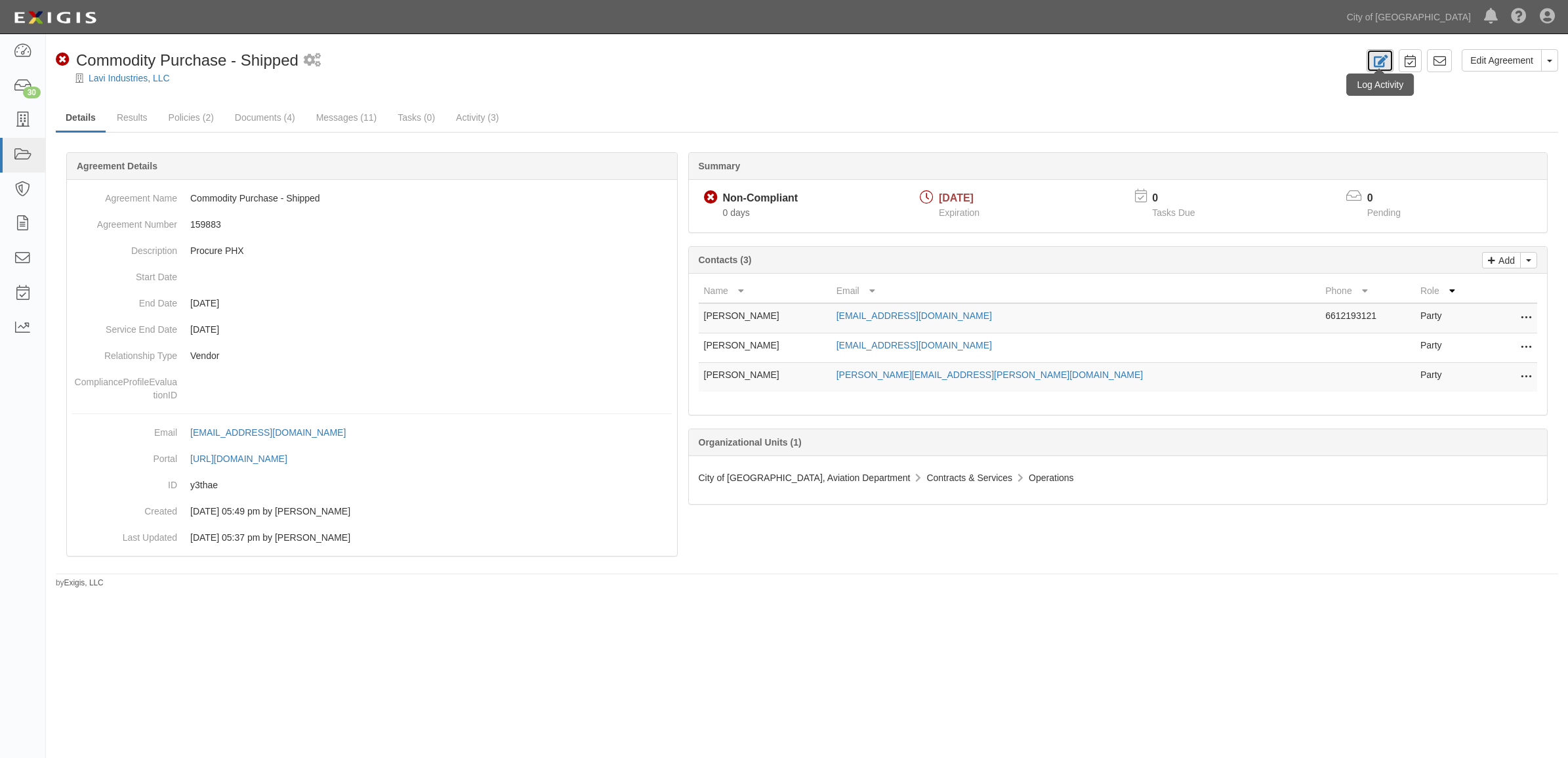
click at [1384, 66] on icon at bounding box center [1380, 61] width 15 height 13
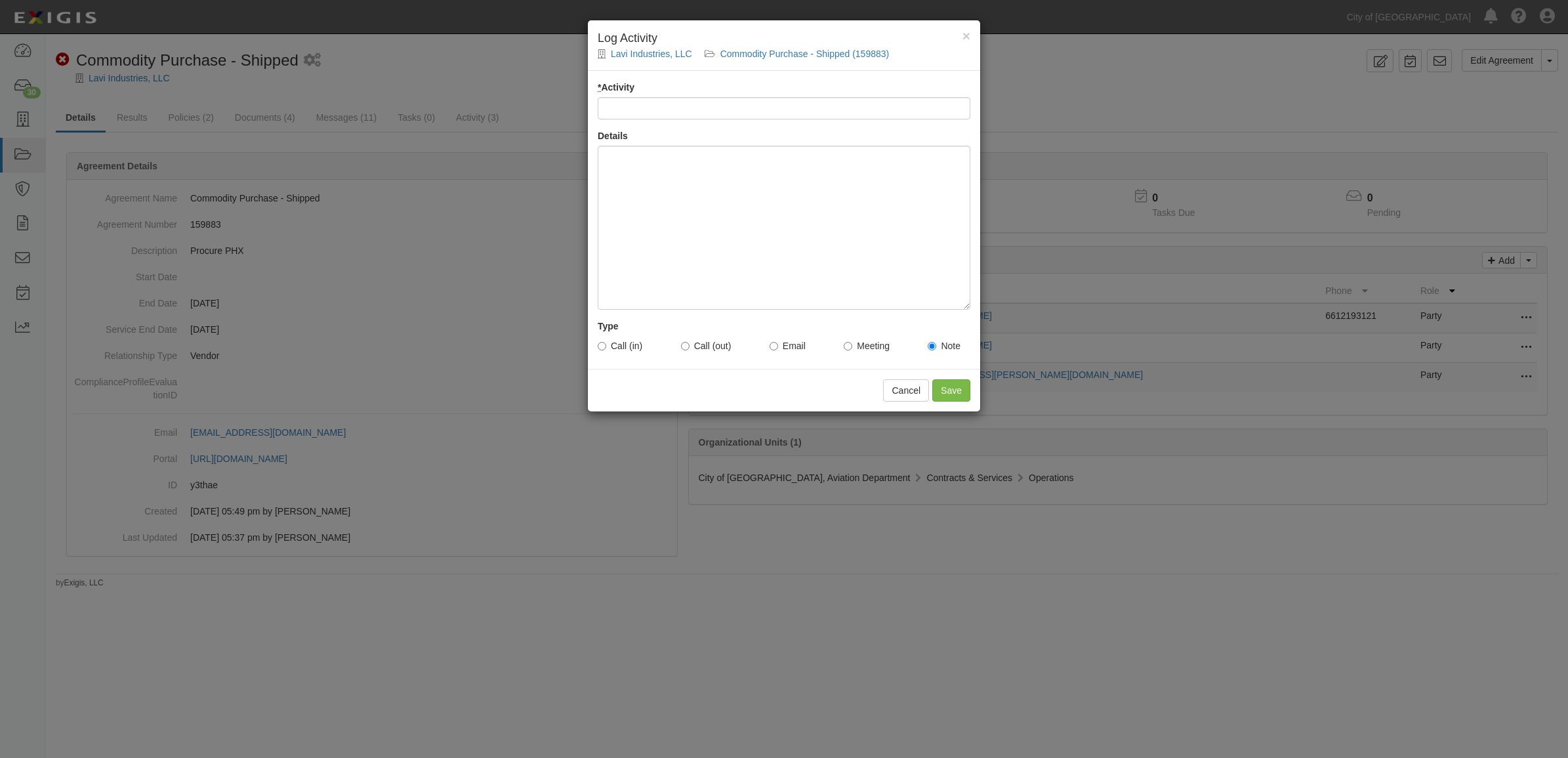
drag, startPoint x: 794, startPoint y: 118, endPoint x: 797, endPoint y: 110, distance: 8.5
click at [794, 118] on input "* Activity" at bounding box center [784, 108] width 373 height 22
type input "Email Sent to Vendor - tm"
click at [741, 195] on div at bounding box center [784, 227] width 373 height 164
click at [793, 346] on label "Email" at bounding box center [788, 346] width 36 height 13
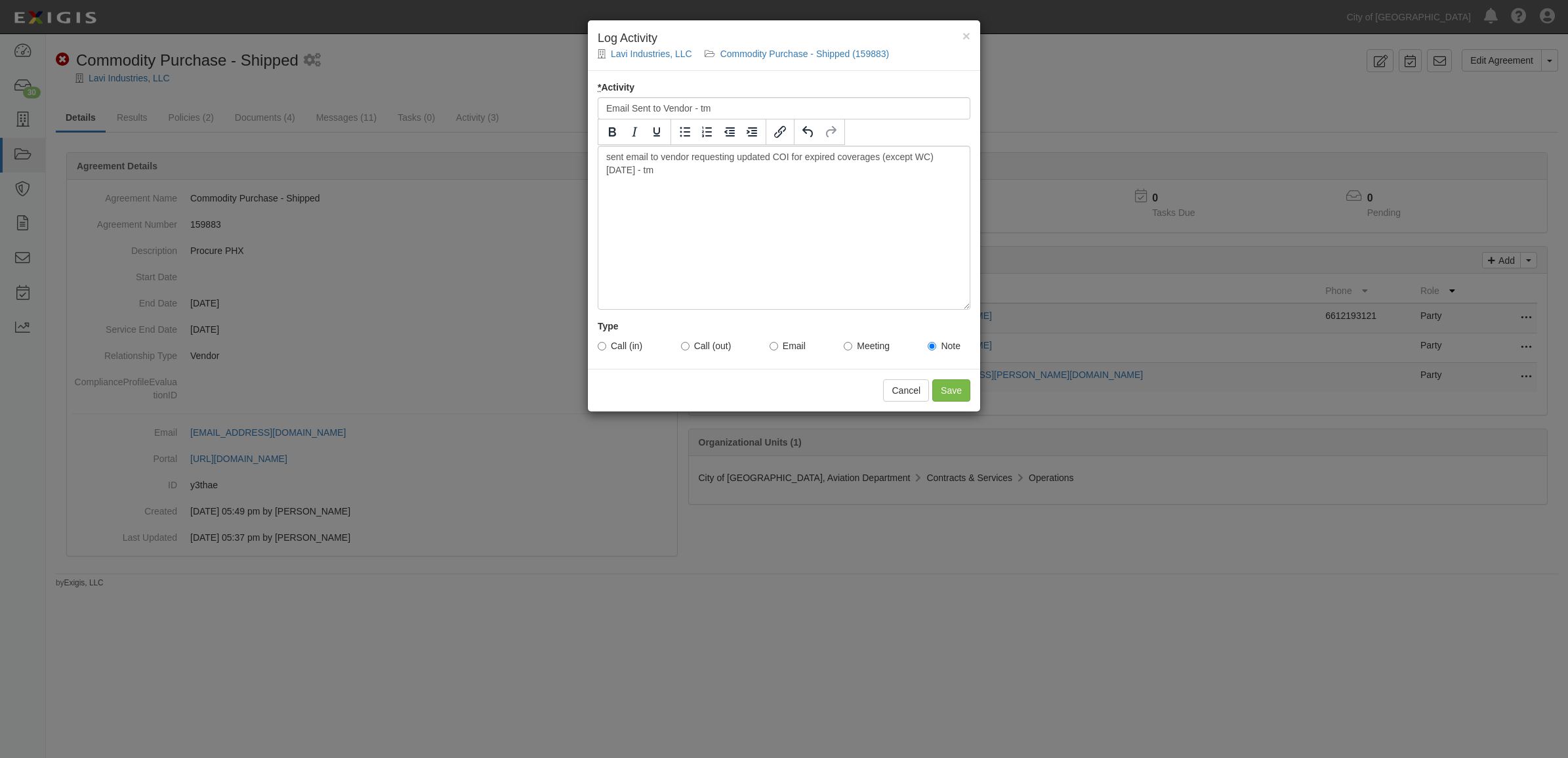
click at [778, 346] on input "Email" at bounding box center [774, 346] width 8 height 8
radio input "true"
click at [937, 382] on input "Save" at bounding box center [951, 390] width 38 height 22
